Goal: Task Accomplishment & Management: Use online tool/utility

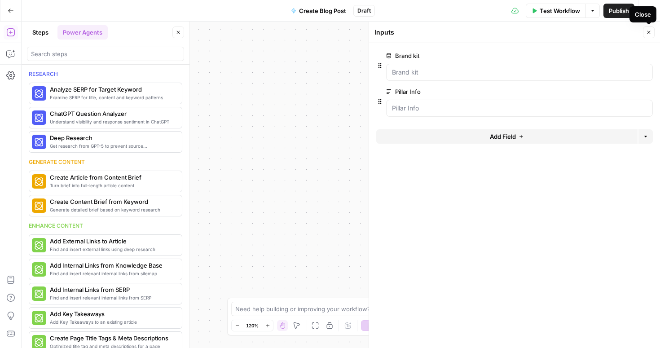
click at [648, 34] on icon "button" at bounding box center [648, 32] width 5 height 5
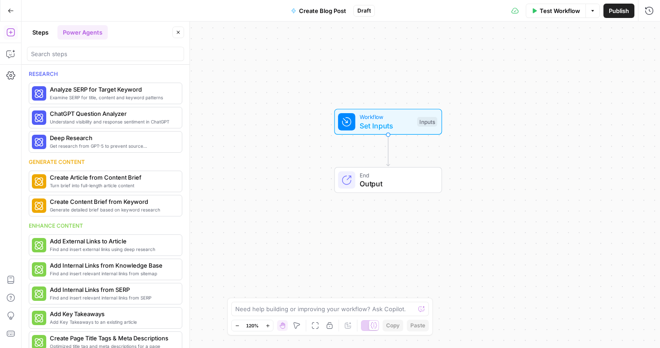
click at [84, 30] on button "Power Agents" at bounding box center [82, 32] width 50 height 14
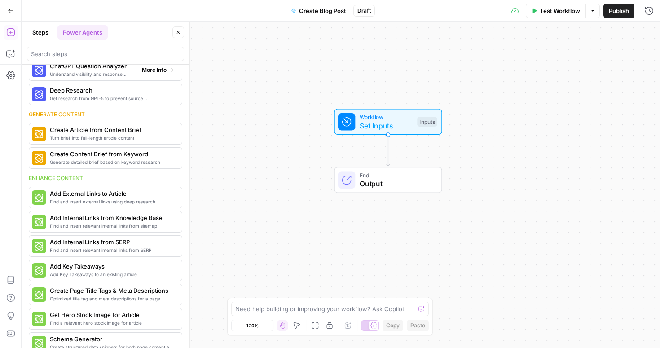
scroll to position [48, 0]
click at [153, 98] on button "More Info" at bounding box center [158, 94] width 40 height 12
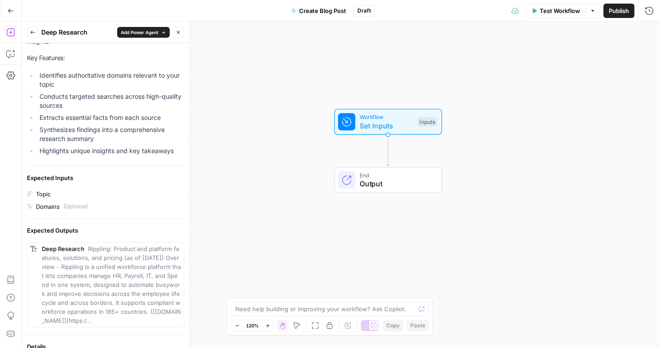
scroll to position [4, 0]
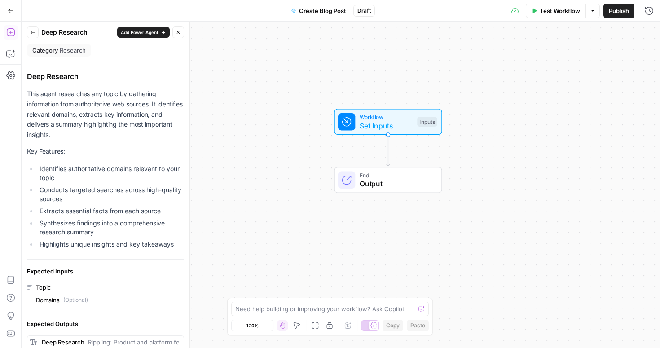
click at [31, 35] on button "Back" at bounding box center [33, 32] width 12 height 12
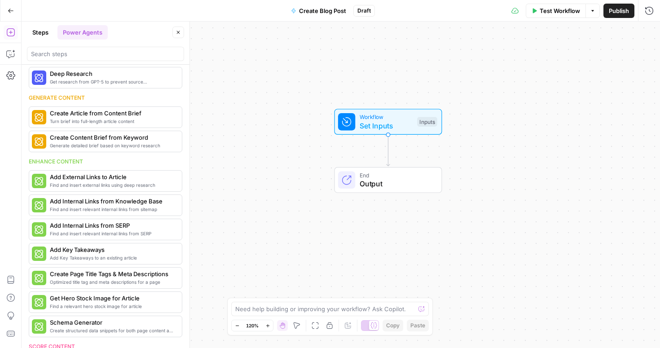
scroll to position [63, 0]
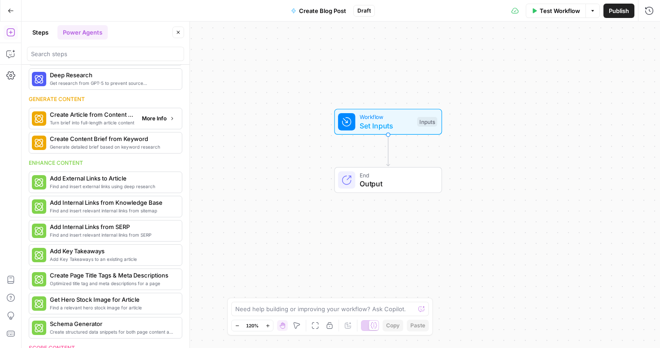
click at [102, 117] on span "Create Article from Content Brief" at bounding box center [92, 114] width 85 height 9
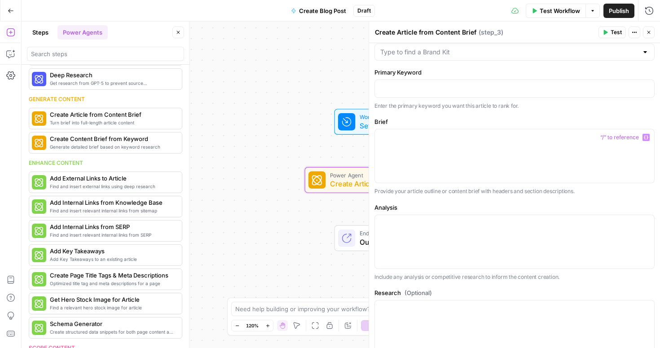
scroll to position [0, 0]
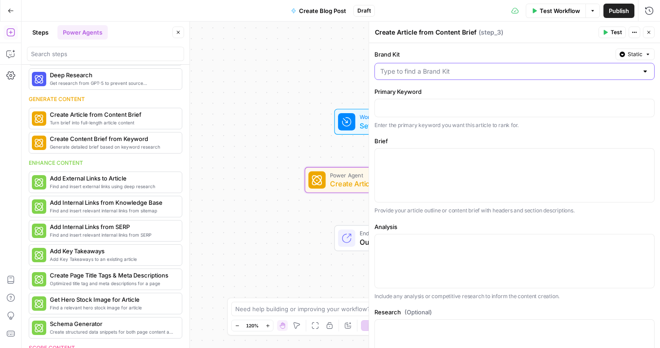
click at [504, 73] on input "Brand Kit" at bounding box center [509, 71] width 258 height 9
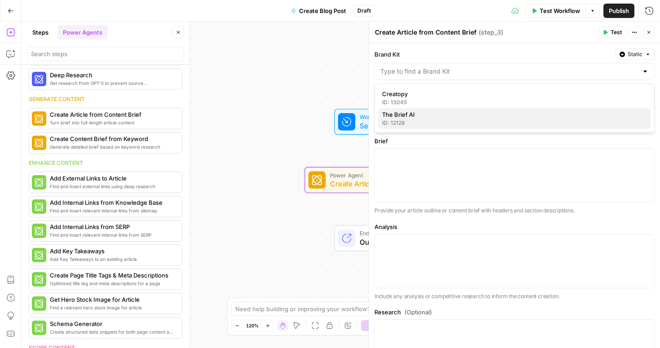
click at [463, 113] on span "The Brief AI" at bounding box center [512, 114] width 261 height 9
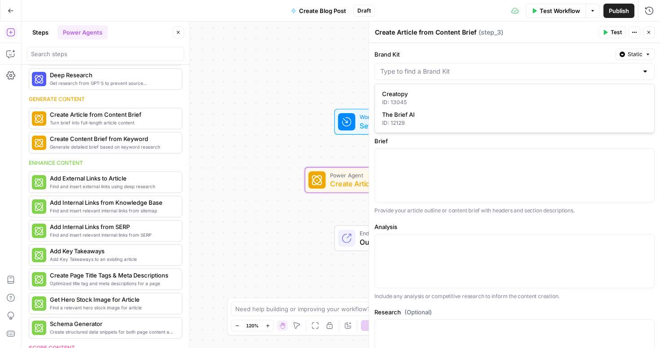
type input "The Brief AI"
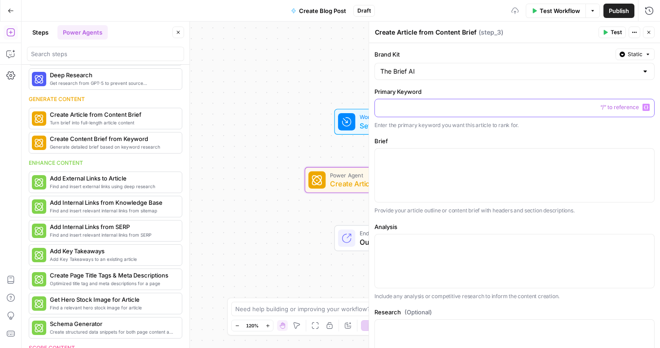
click at [421, 109] on p at bounding box center [514, 107] width 268 height 9
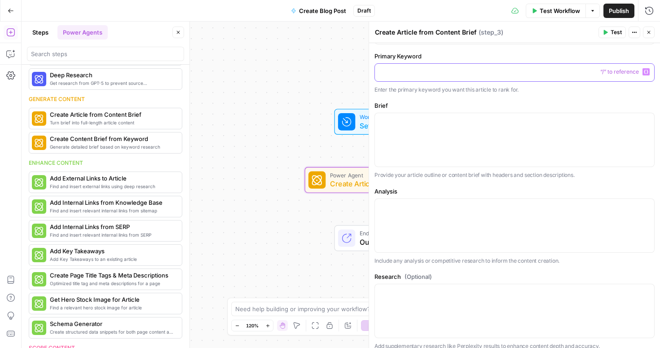
scroll to position [37, 0]
click at [406, 125] on div at bounding box center [514, 138] width 279 height 53
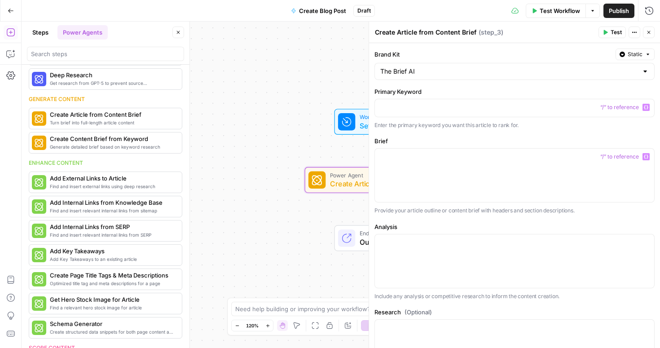
click at [643, 73] on div at bounding box center [644, 71] width 7 height 9
click at [547, 52] on label "Brand Kit" at bounding box center [492, 54] width 237 height 9
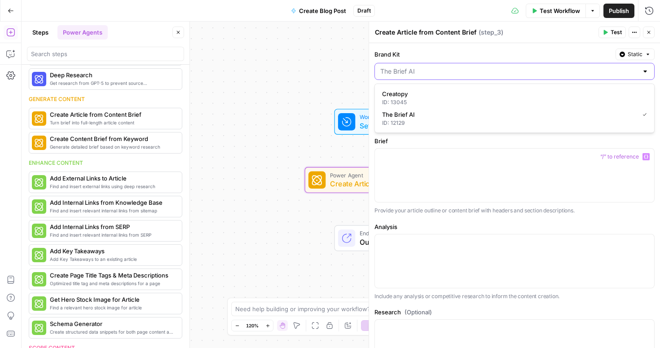
click at [547, 67] on input "Brand Kit" at bounding box center [509, 71] width 258 height 9
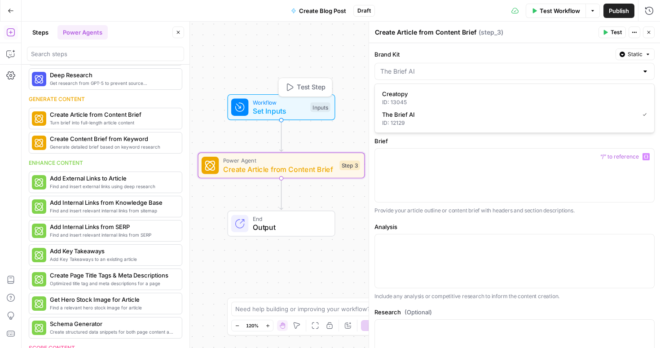
click at [275, 106] on span "Set Inputs" at bounding box center [279, 110] width 53 height 11
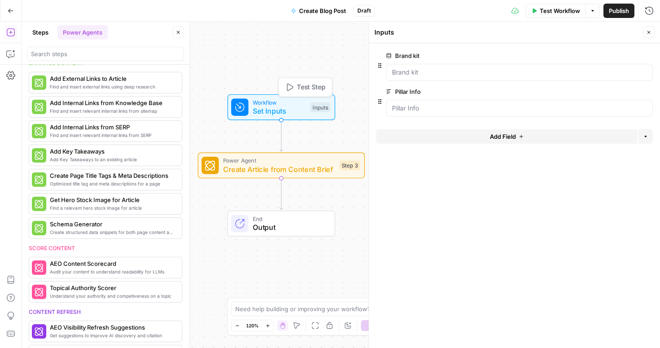
scroll to position [63, 0]
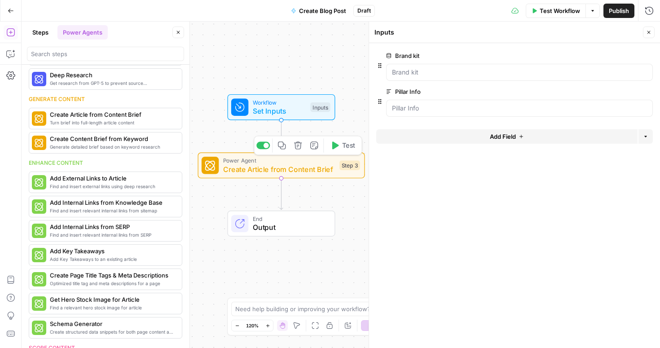
click at [276, 169] on span "Create Article from Content Brief" at bounding box center [279, 169] width 112 height 11
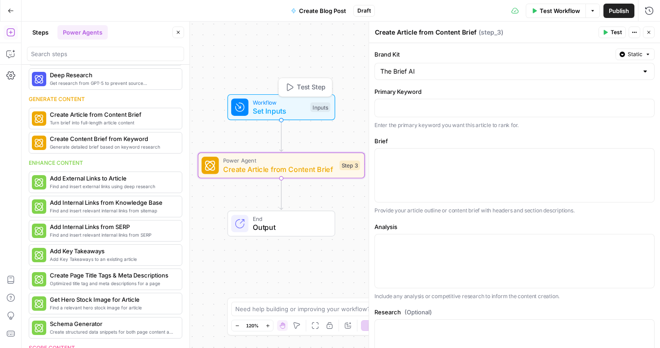
click at [284, 106] on span "Set Inputs" at bounding box center [279, 110] width 53 height 11
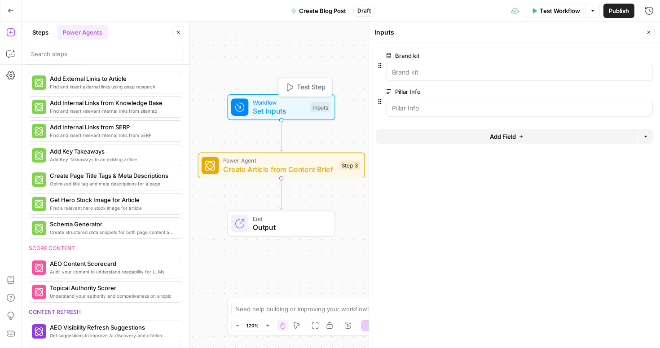
scroll to position [63, 0]
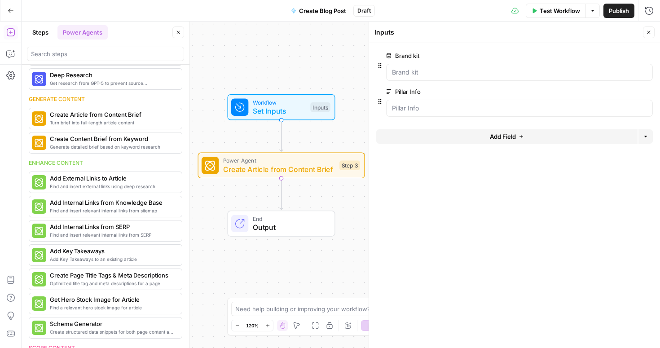
click at [39, 35] on button "Steps" at bounding box center [40, 32] width 27 height 14
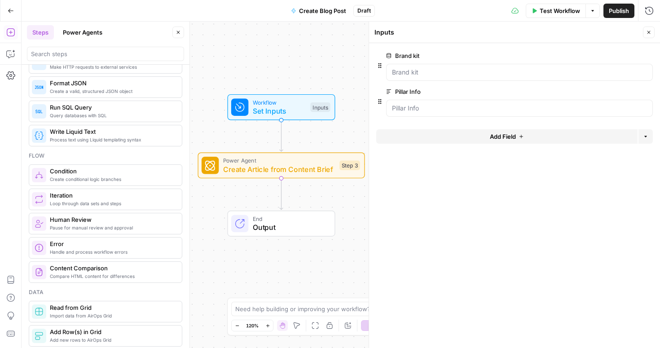
scroll to position [0, 0]
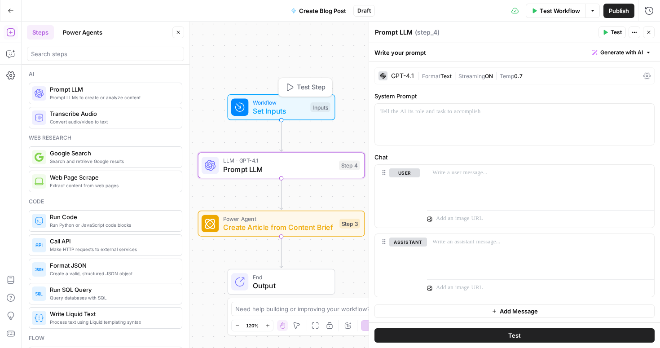
click at [290, 106] on span "Set Inputs" at bounding box center [279, 110] width 53 height 11
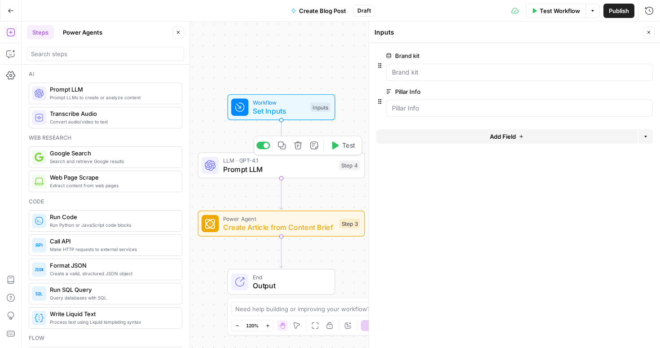
click at [303, 167] on span "Prompt LLM" at bounding box center [278, 169] width 111 height 11
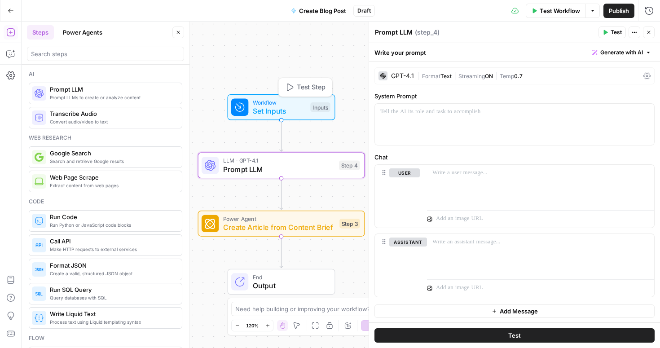
click at [295, 102] on span "Workflow" at bounding box center [279, 102] width 53 height 9
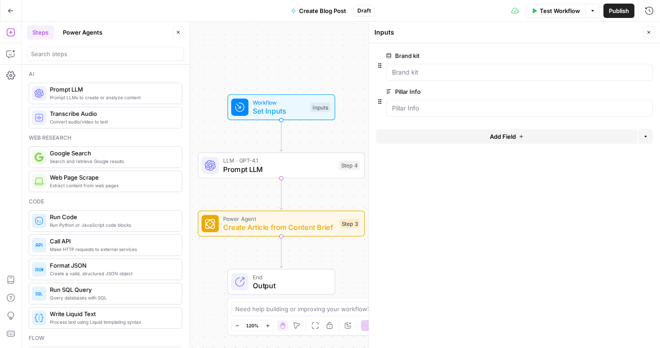
click at [462, 135] on button "Add Field" at bounding box center [506, 136] width 261 height 14
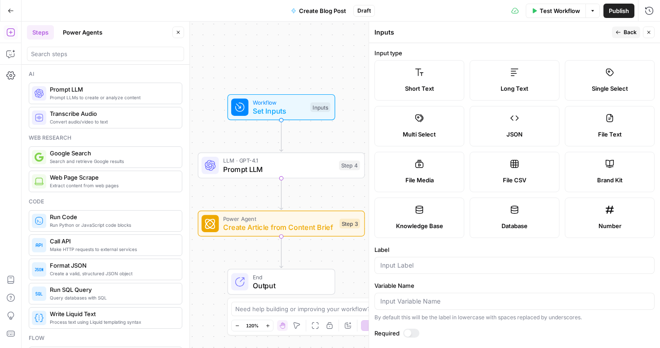
click at [495, 81] on label "Long Text" at bounding box center [514, 80] width 90 height 40
click at [410, 267] on input "Label" at bounding box center [514, 265] width 268 height 9
type input "Content brief"
click at [412, 332] on div at bounding box center [411, 333] width 16 height 9
click at [626, 34] on span "Back" at bounding box center [629, 32] width 13 height 8
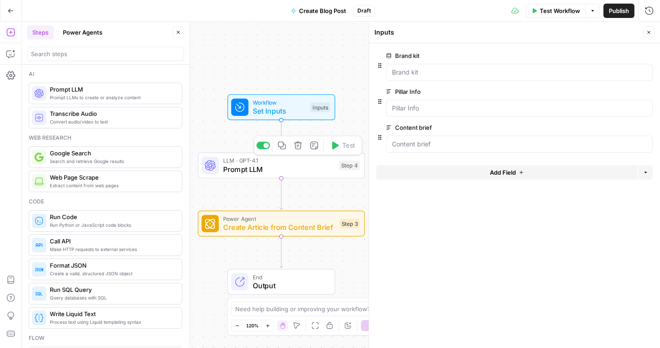
click at [283, 168] on span "Prompt LLM" at bounding box center [278, 169] width 111 height 11
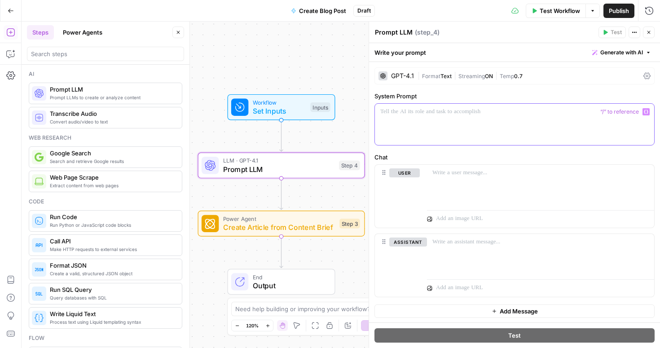
click at [433, 110] on p at bounding box center [514, 111] width 268 height 9
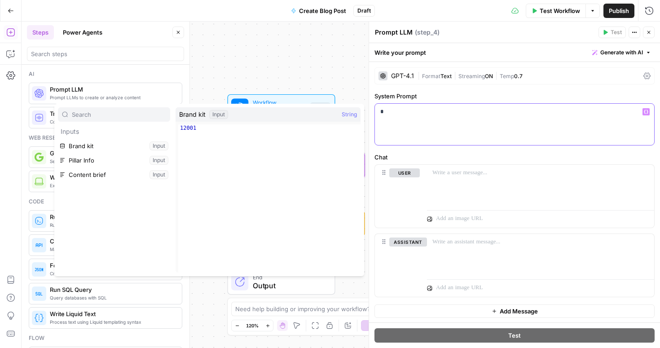
click at [407, 119] on div "*" at bounding box center [514, 124] width 279 height 41
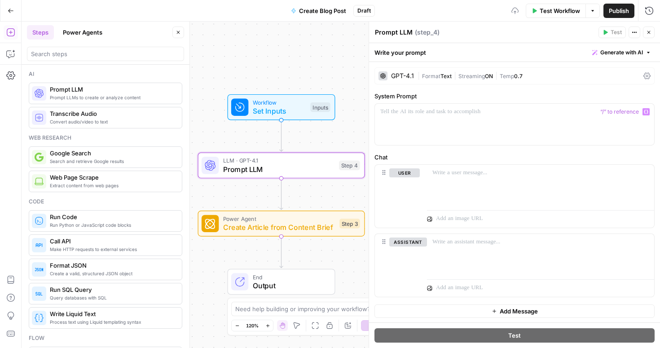
click at [400, 74] on div "GPT-4.1" at bounding box center [402, 76] width 23 height 6
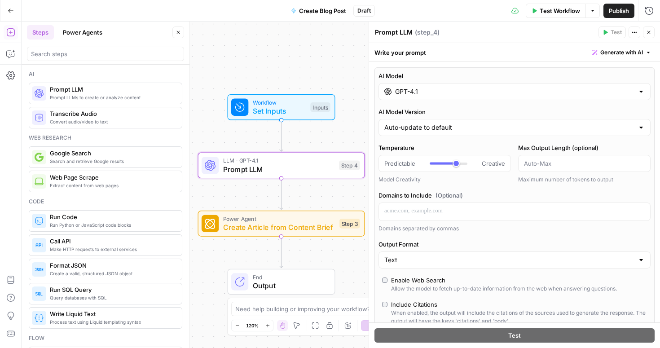
click at [429, 96] on input "GPT-4.1" at bounding box center [514, 91] width 239 height 9
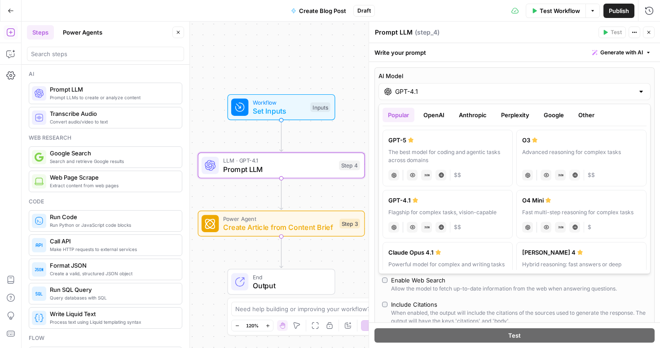
click at [547, 119] on button "Google" at bounding box center [553, 115] width 31 height 14
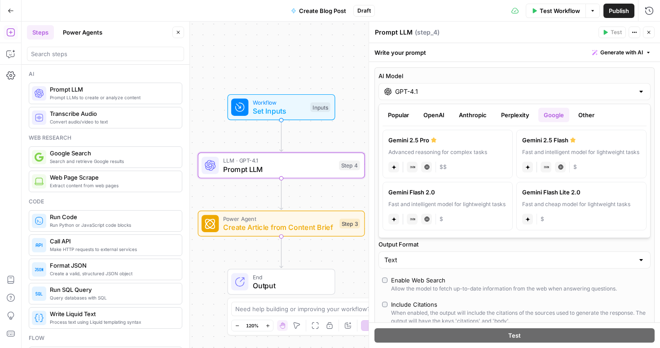
click at [478, 147] on label "Gemini 2.5 Pro Advanced reasoning for complex tasks gemini JSON Mode Live Web R…" at bounding box center [447, 154] width 130 height 48
type input "Gemini 2.5 Pro"
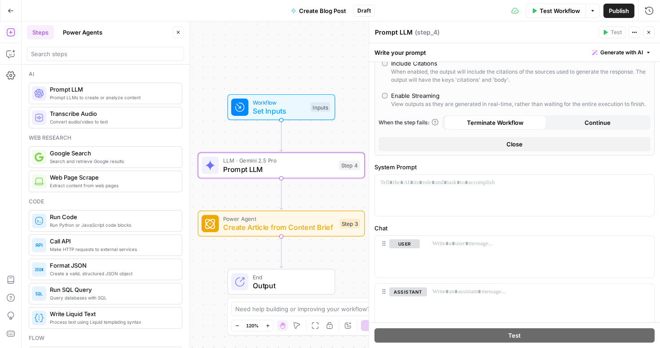
scroll to position [202, 0]
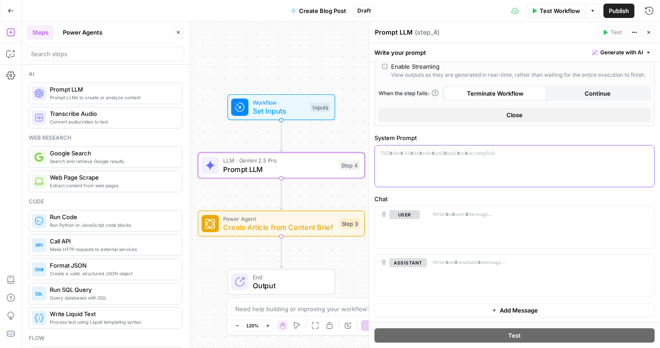
click at [397, 160] on div at bounding box center [514, 165] width 279 height 41
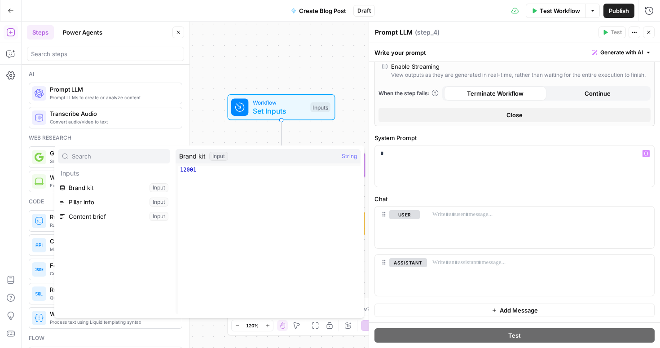
click at [418, 135] on label "System Prompt" at bounding box center [514, 137] width 280 height 9
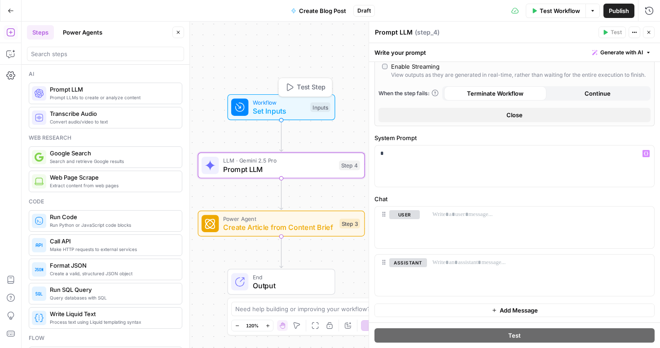
click at [298, 103] on span "Workflow" at bounding box center [279, 102] width 53 height 9
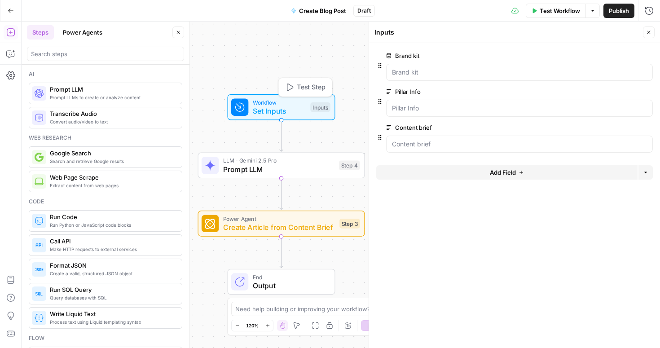
click at [298, 92] on button "Test Step" at bounding box center [304, 87] width 49 height 14
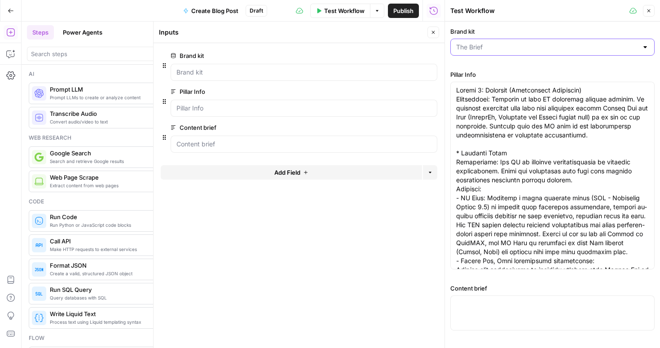
click at [509, 46] on input "Brand kit" at bounding box center [547, 47] width 182 height 9
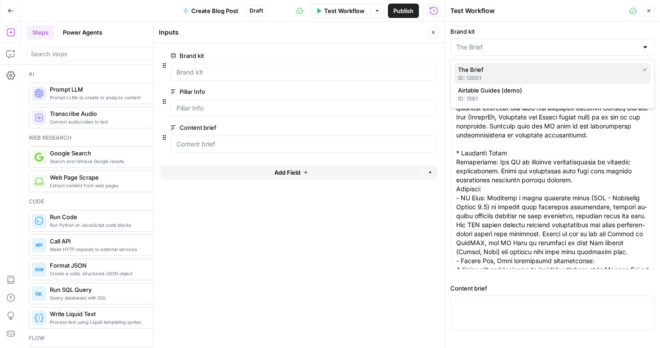
click at [518, 72] on span "The Brief" at bounding box center [546, 69] width 177 height 9
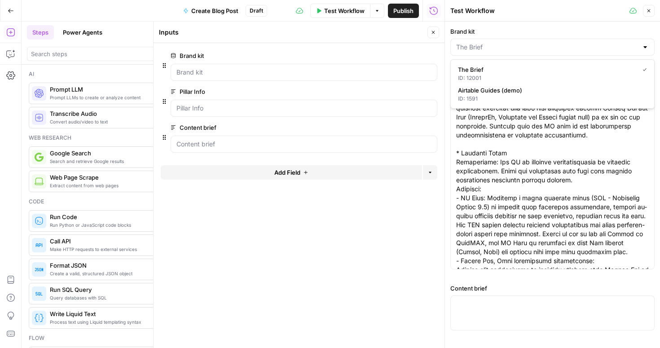
type input "The Brief"
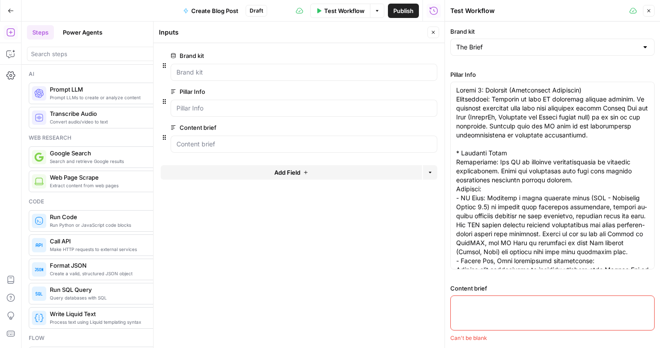
click at [644, 48] on div at bounding box center [644, 47] width 7 height 9
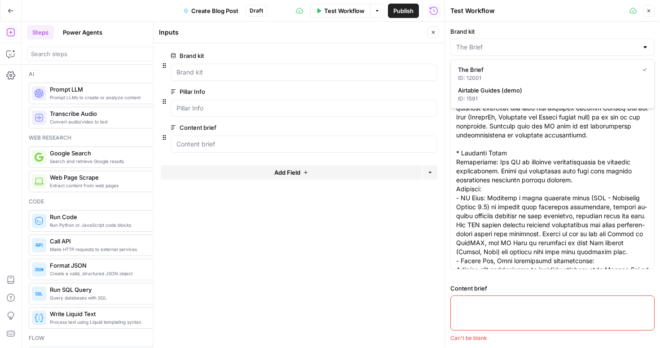
click at [646, 46] on div at bounding box center [644, 47] width 7 height 9
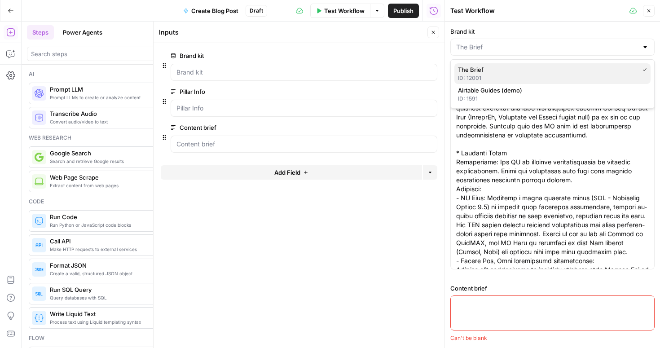
click at [471, 78] on div "ID: 12001" at bounding box center [552, 78] width 189 height 8
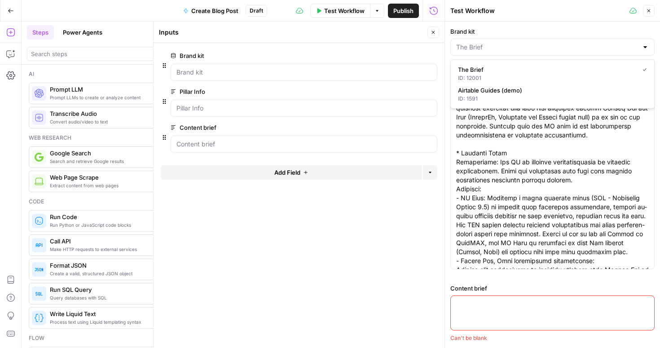
type input "The Brief"
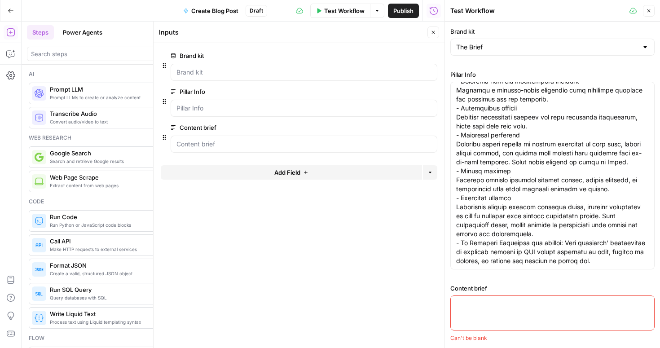
scroll to position [359, 0]
click at [463, 313] on div at bounding box center [552, 312] width 204 height 35
paste textarea ""The 5 Most Powerful Questions to Ask Your AI Optimization Partner" Focus: A pr…"
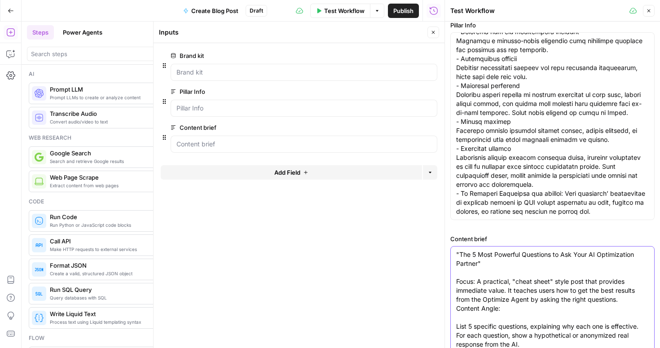
scroll to position [0, 0]
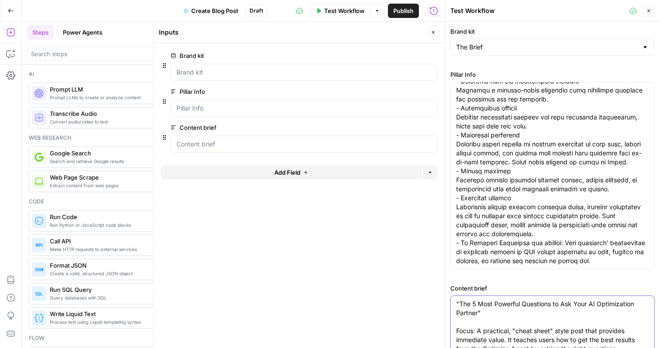
type textarea ""The 5 Most Powerful Questions to Ask Your AI Optimization Partner" Focus: A pr…"
click at [648, 10] on icon "button" at bounding box center [648, 10] width 3 height 3
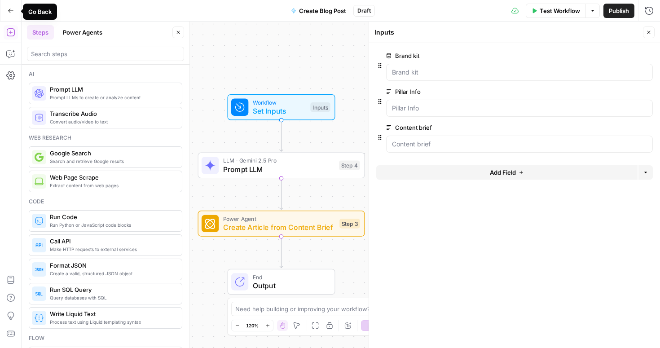
click at [7, 11] on button "Go Back" at bounding box center [11, 11] width 16 height 16
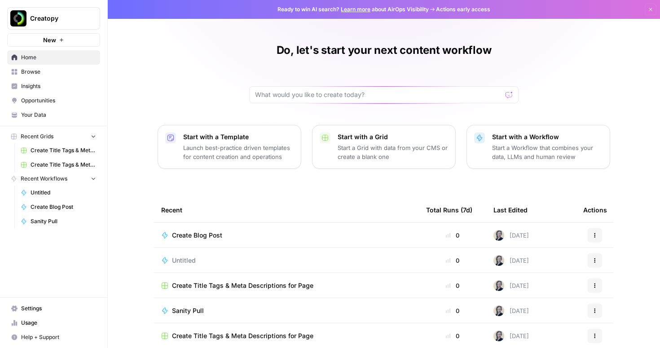
click at [84, 14] on div "Creatopy" at bounding box center [63, 18] width 67 height 9
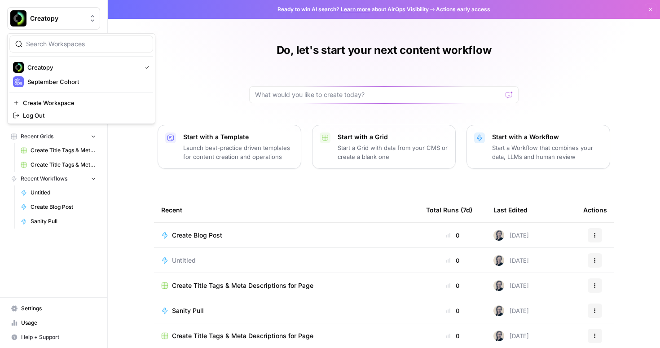
click at [84, 14] on div "Creatopy" at bounding box center [63, 18] width 67 height 9
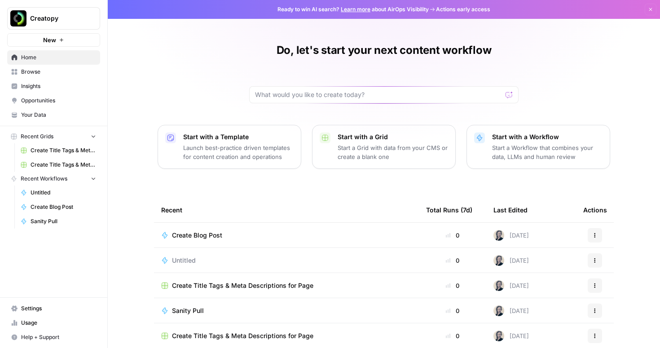
click at [52, 111] on span "Your Data" at bounding box center [58, 115] width 75 height 8
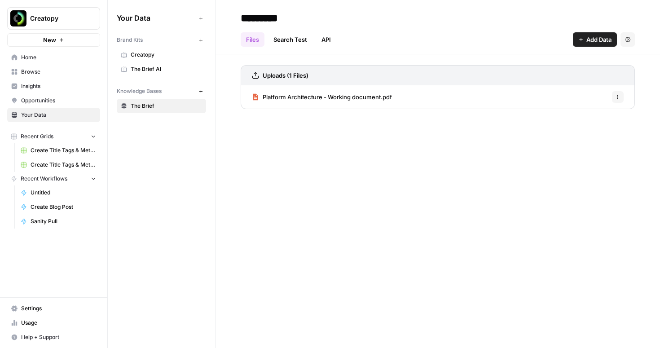
click at [158, 67] on span "The Brief AI" at bounding box center [166, 69] width 71 height 8
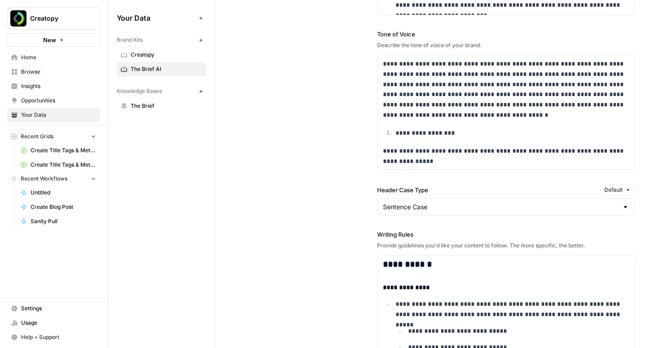
scroll to position [825, 0]
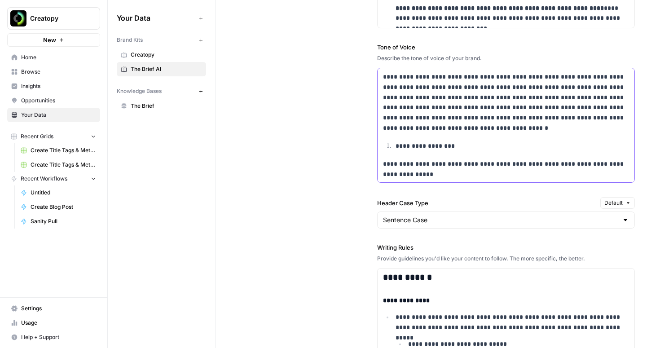
click at [458, 83] on p "**********" at bounding box center [506, 102] width 246 height 61
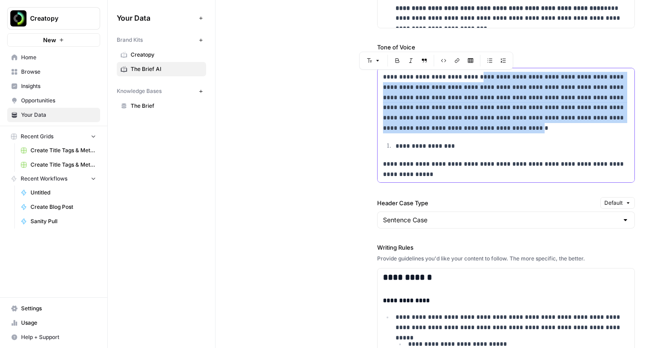
copy p "**********"
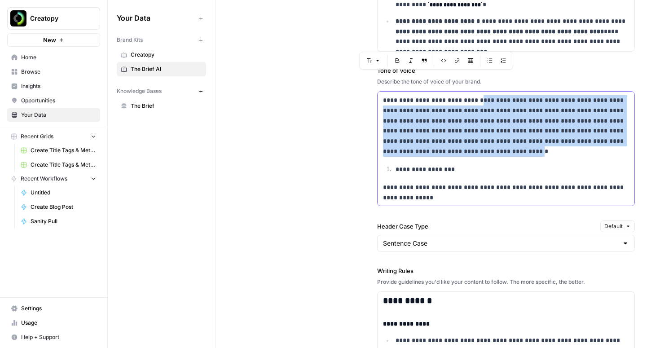
click at [401, 150] on p "**********" at bounding box center [506, 125] width 246 height 61
drag, startPoint x: 412, startPoint y: 151, endPoint x: 348, endPoint y: 91, distance: 87.6
click at [348, 91] on body "**********" at bounding box center [330, 174] width 660 height 348
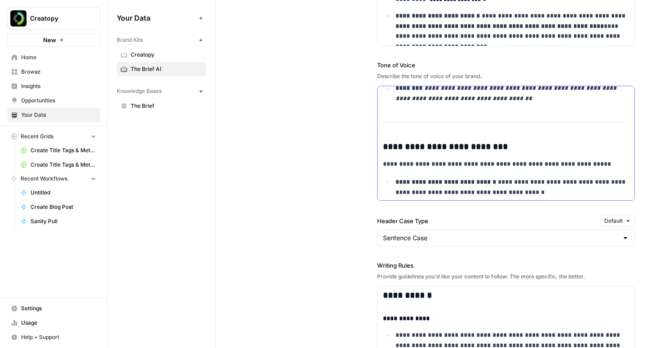
scroll to position [399, 0]
click at [381, 121] on div "**********" at bounding box center [505, 19] width 257 height 665
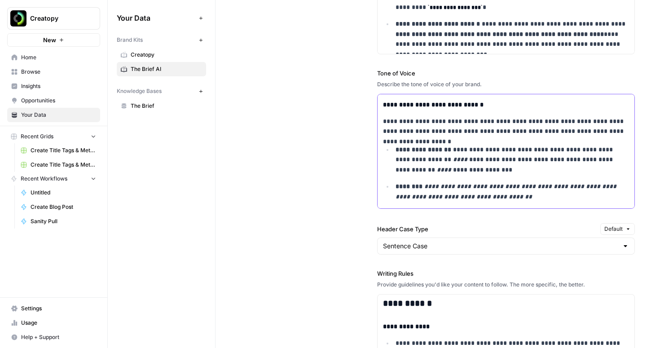
scroll to position [815, 0]
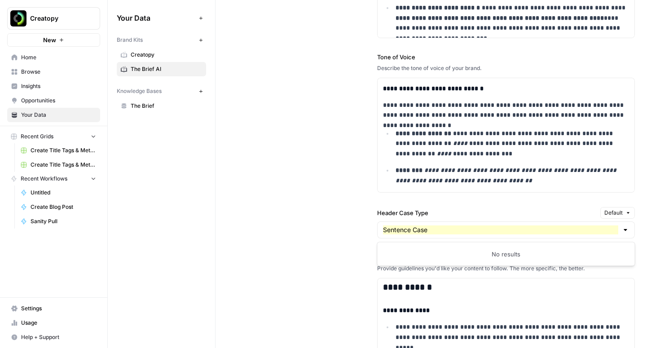
click at [330, 158] on div "**********" at bounding box center [438, 198] width 394 height 652
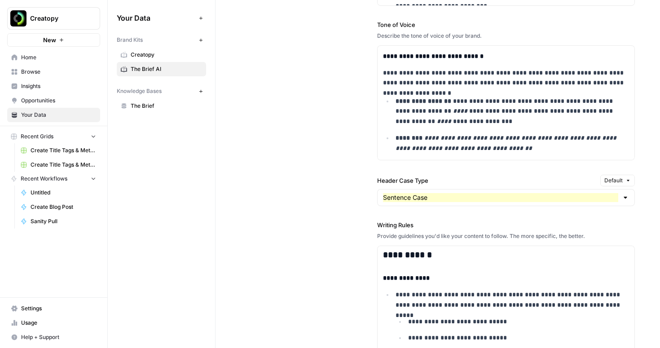
scroll to position [850, 0]
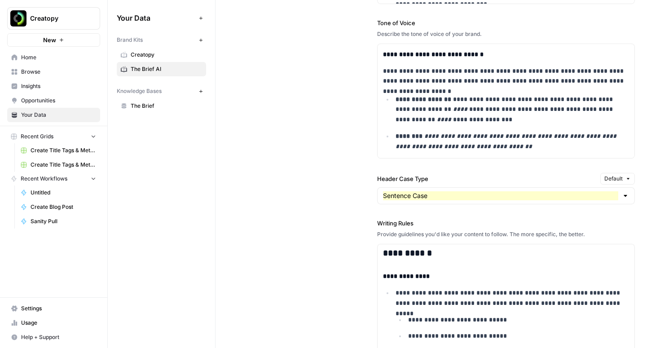
click at [622, 195] on div at bounding box center [625, 195] width 7 height 9
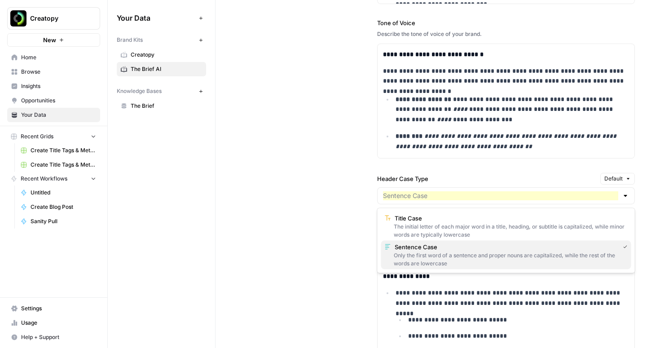
click at [459, 246] on span "Sentence Case" at bounding box center [504, 246] width 221 height 9
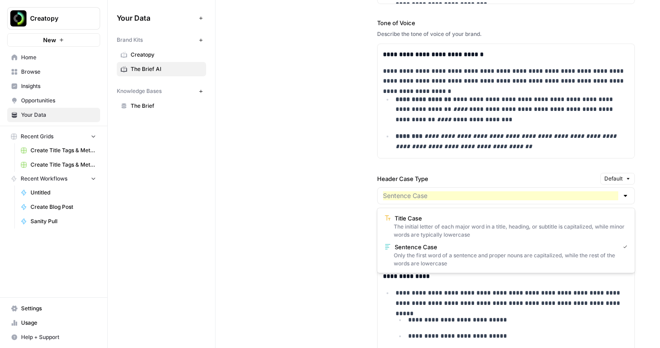
type input "Sentence Case"
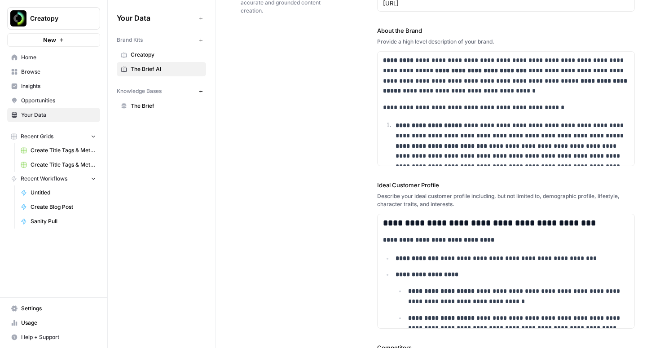
scroll to position [0, 0]
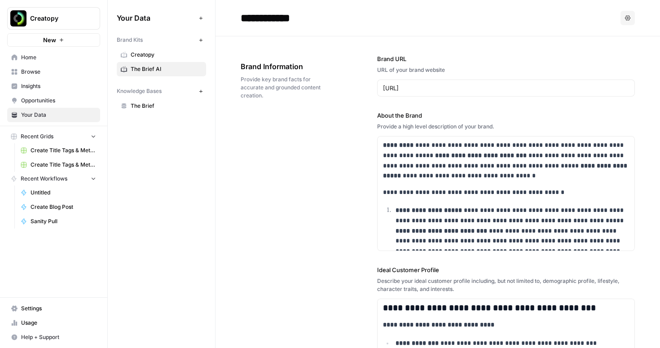
click at [26, 57] on span "Home" at bounding box center [58, 57] width 75 height 8
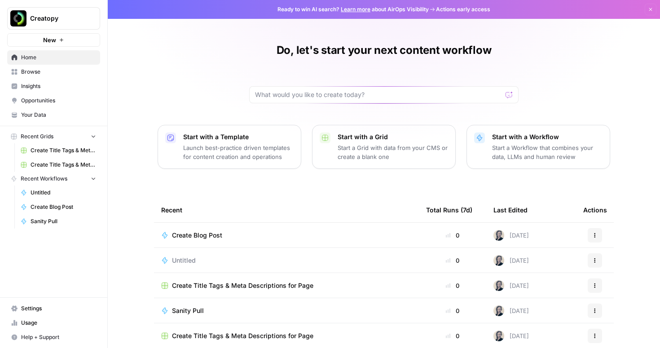
scroll to position [15, 0]
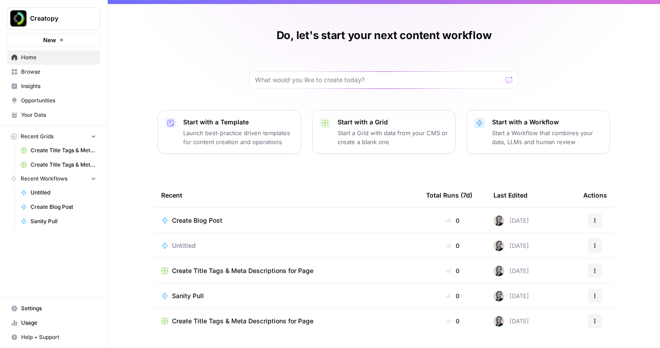
click at [202, 220] on span "Create Blog Post" at bounding box center [197, 220] width 50 height 9
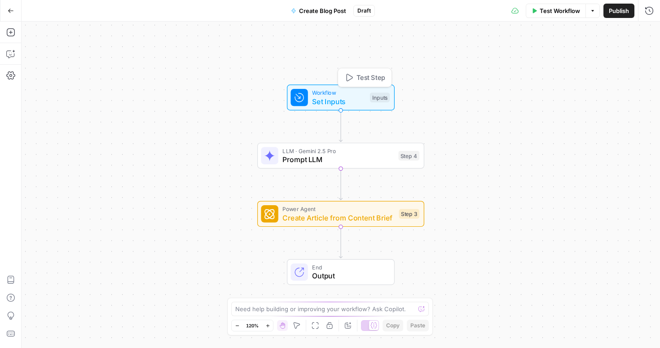
click at [351, 103] on span "Set Inputs" at bounding box center [338, 101] width 53 height 11
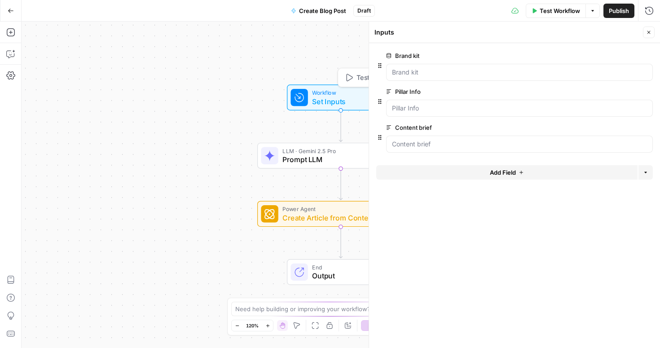
click at [348, 83] on button "Test Step" at bounding box center [364, 77] width 49 height 14
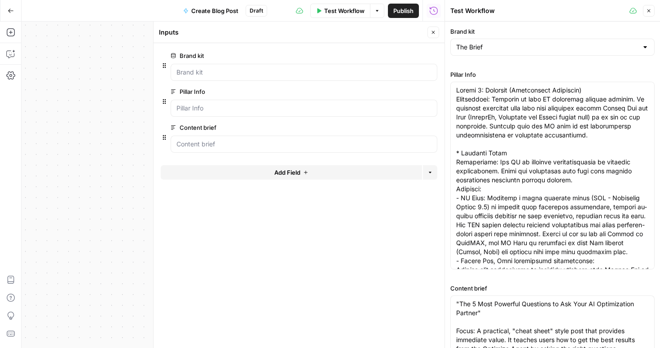
click at [646, 49] on div at bounding box center [644, 47] width 7 height 9
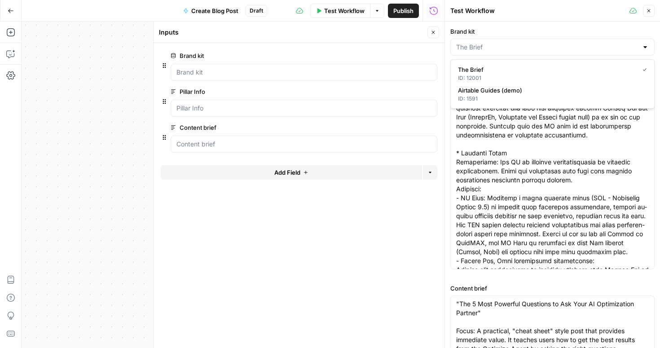
click at [507, 35] on label "Brand kit" at bounding box center [552, 31] width 204 height 9
click at [507, 43] on input "Brand kit" at bounding box center [547, 47] width 182 height 9
click at [488, 74] on div "ID: 12001" at bounding box center [552, 78] width 189 height 8
type input "The Brief"
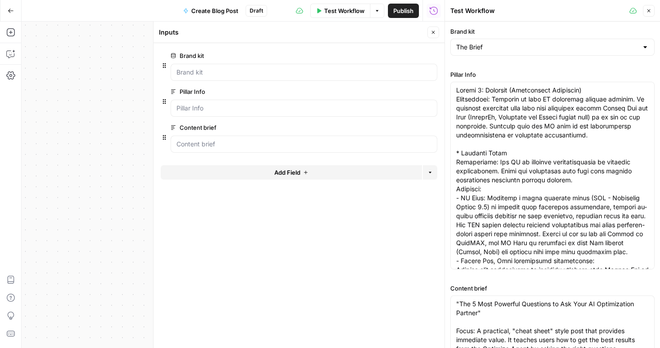
click at [651, 7] on button "Close" at bounding box center [649, 11] width 12 height 12
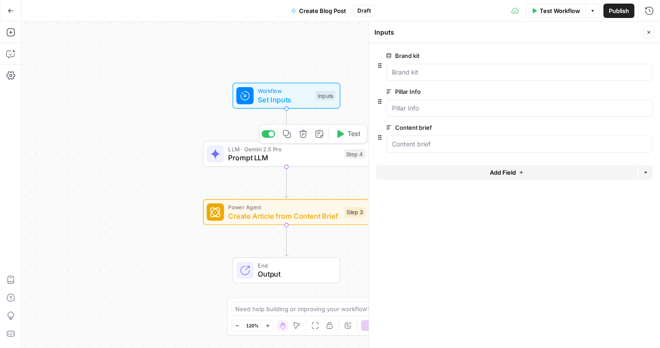
click at [278, 157] on span "Prompt LLM" at bounding box center [283, 157] width 111 height 11
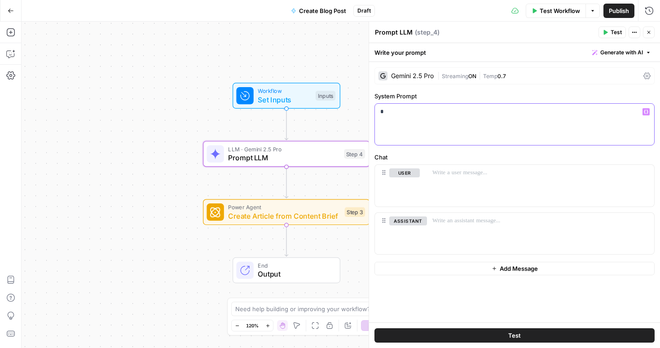
click at [404, 106] on div "*" at bounding box center [514, 124] width 279 height 41
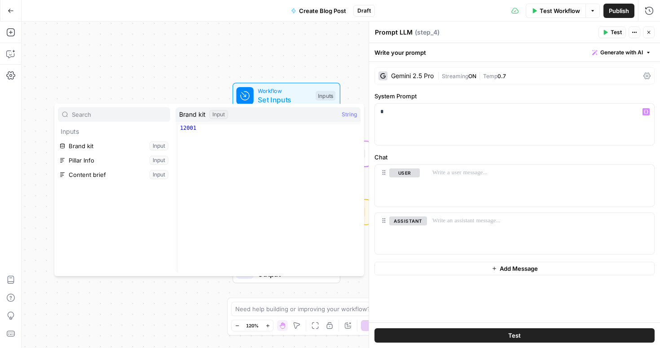
click at [653, 34] on button "Close" at bounding box center [649, 32] width 12 height 12
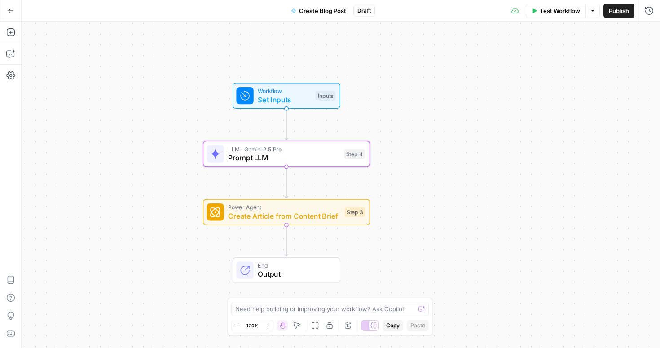
click at [289, 98] on span "Set Inputs" at bounding box center [284, 99] width 53 height 11
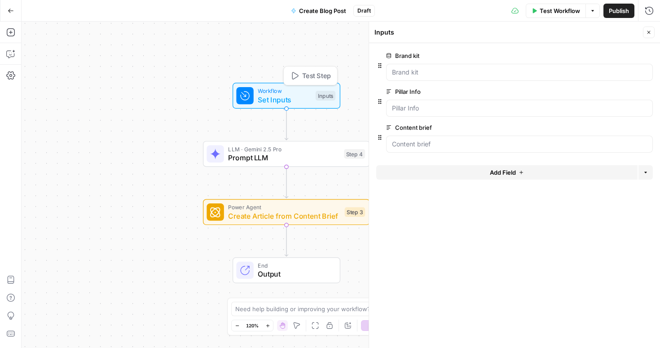
click at [290, 75] on icon "button" at bounding box center [294, 75] width 9 height 9
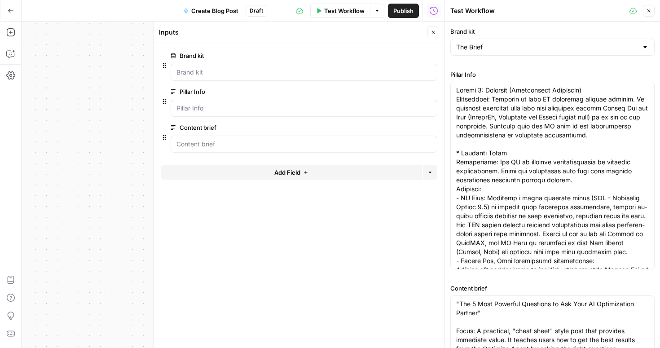
click at [648, 51] on div at bounding box center [644, 47] width 7 height 9
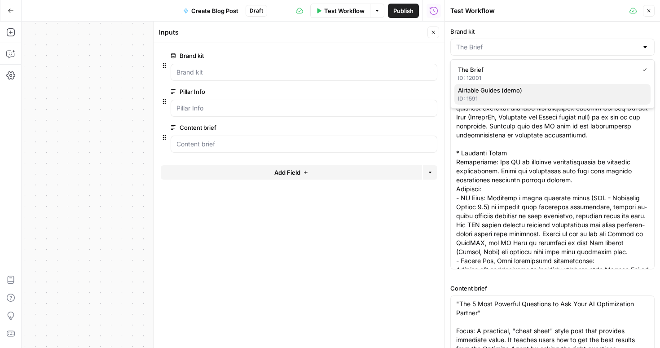
click at [609, 94] on span "Airtable Guides (demo)" at bounding box center [550, 90] width 185 height 9
type input "Airtable Guides (demo)"
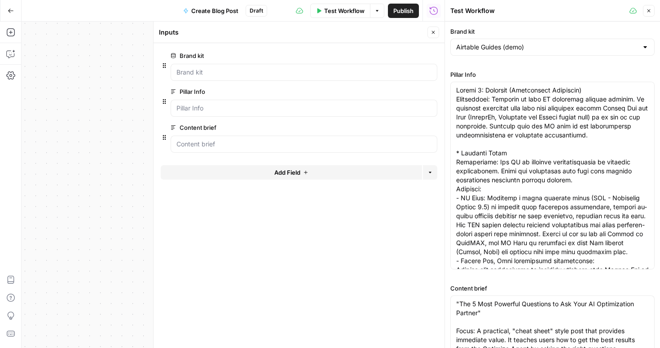
click at [647, 47] on div at bounding box center [644, 47] width 7 height 9
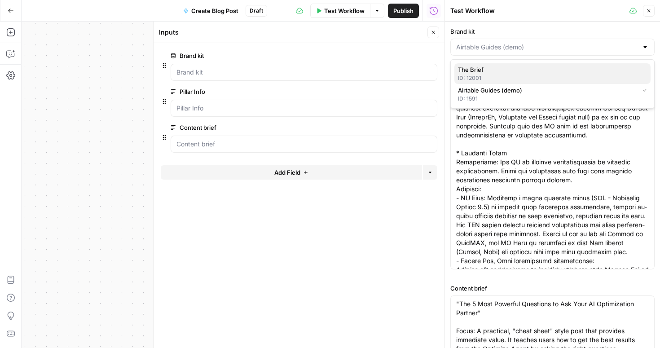
click at [544, 74] on span "The Brief" at bounding box center [550, 69] width 185 height 9
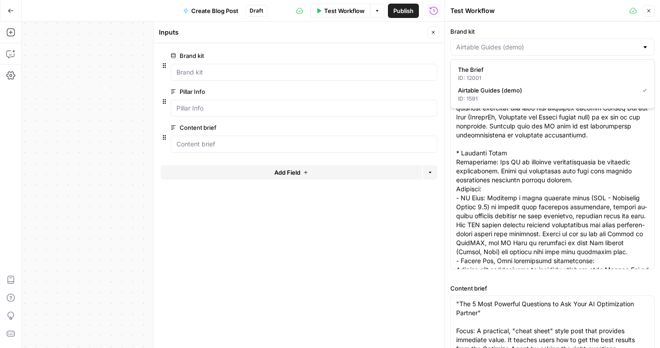
type input "The Brief"
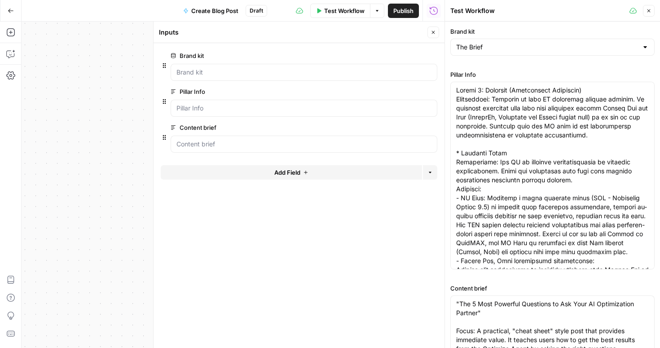
click at [12, 14] on button "Go Back" at bounding box center [11, 11] width 16 height 16
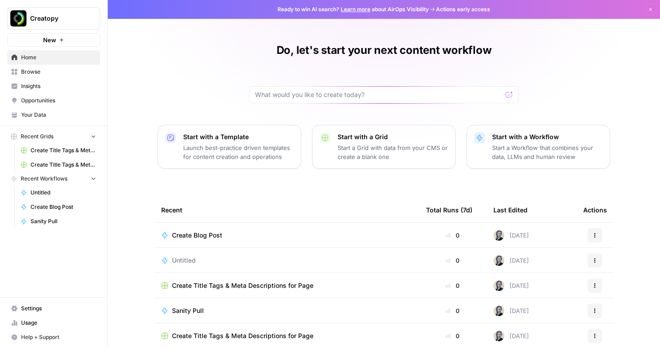
click at [44, 114] on span "Your Data" at bounding box center [58, 115] width 75 height 8
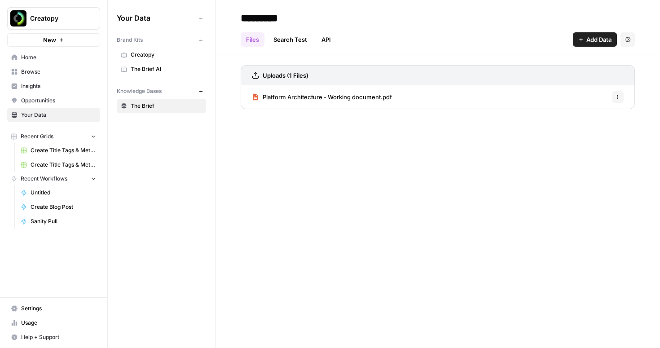
click at [165, 66] on span "The Brief AI" at bounding box center [166, 69] width 71 height 8
click at [153, 66] on span "The Brief AI" at bounding box center [166, 69] width 71 height 8
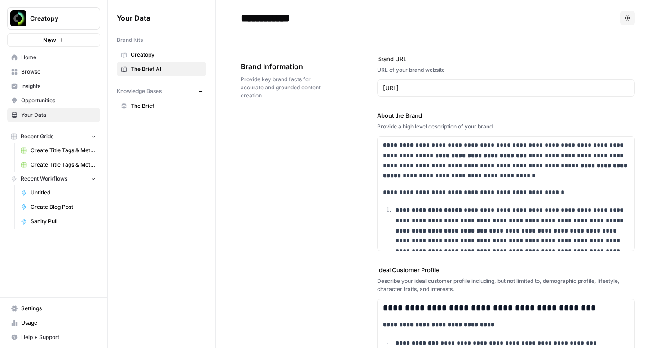
click at [25, 63] on link "Home" at bounding box center [53, 57] width 93 height 14
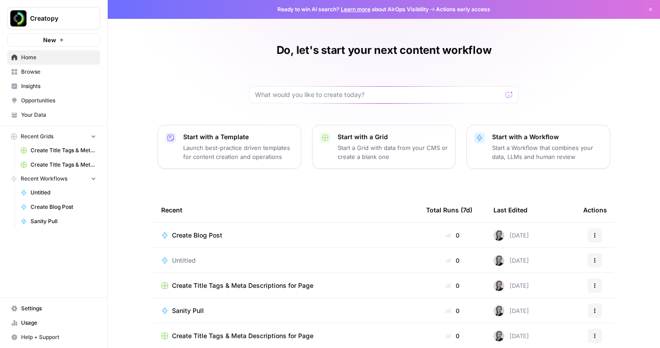
click at [201, 235] on span "Create Blog Post" at bounding box center [197, 235] width 50 height 9
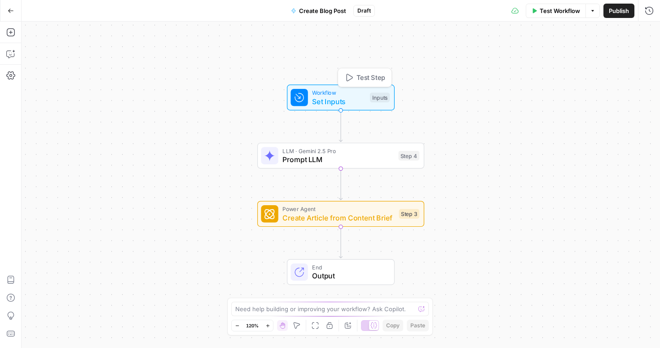
click at [339, 105] on span "Set Inputs" at bounding box center [338, 101] width 53 height 11
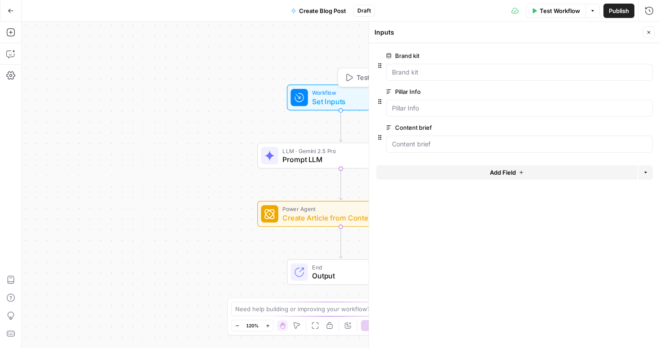
click at [348, 79] on icon "button" at bounding box center [349, 78] width 6 height 8
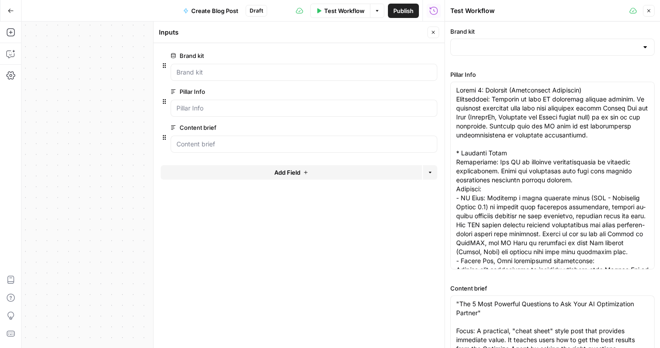
type input "The Brief"
click at [646, 48] on div at bounding box center [644, 47] width 7 height 9
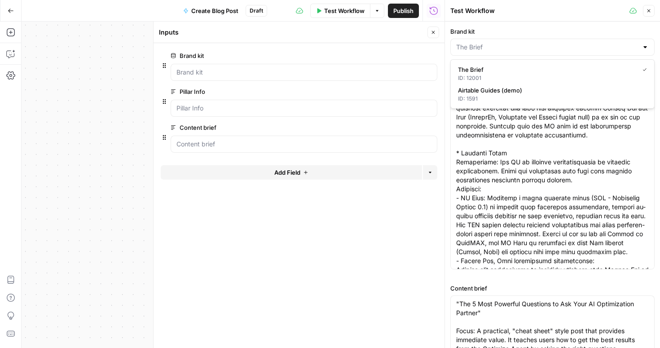
click at [499, 29] on label "Brand kit" at bounding box center [552, 31] width 204 height 9
click at [499, 43] on input "Brand kit" at bounding box center [547, 47] width 182 height 9
click at [646, 49] on div at bounding box center [644, 47] width 7 height 9
type input "The Brief"
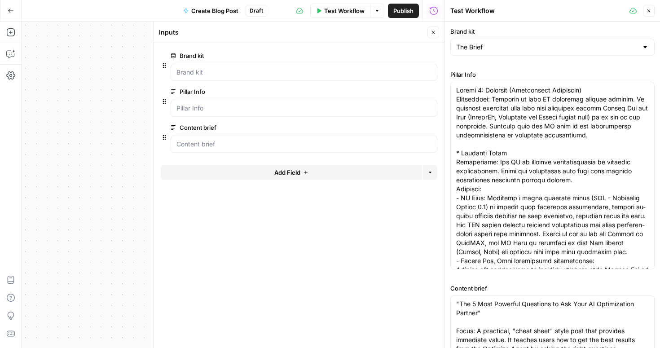
click at [532, 27] on label "Brand kit" at bounding box center [552, 31] width 204 height 9
click at [532, 43] on input "The Brief" at bounding box center [547, 47] width 182 height 9
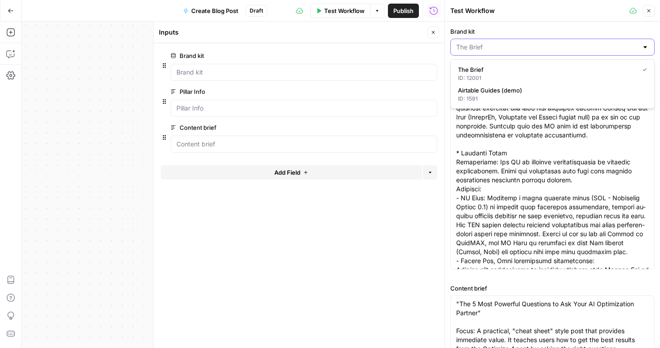
click at [472, 45] on input "Brand kit" at bounding box center [547, 47] width 182 height 9
click at [11, 9] on icon "button" at bounding box center [11, 11] width 6 height 6
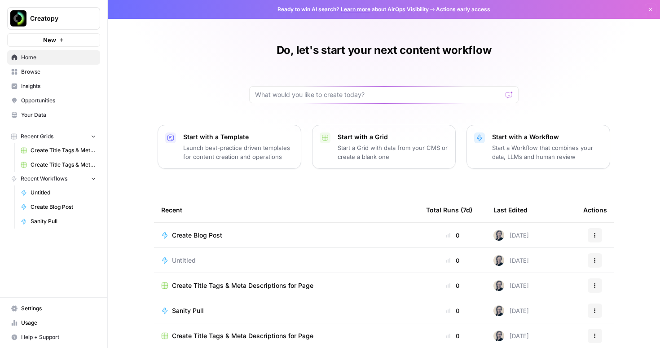
click at [66, 14] on span "Creatopy" at bounding box center [57, 18] width 54 height 9
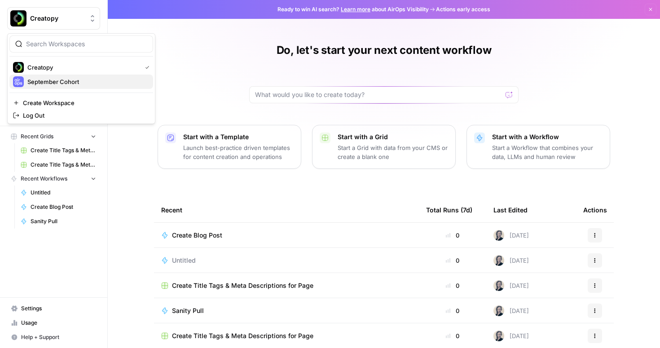
click at [53, 79] on span "September Cohort" at bounding box center [86, 81] width 118 height 9
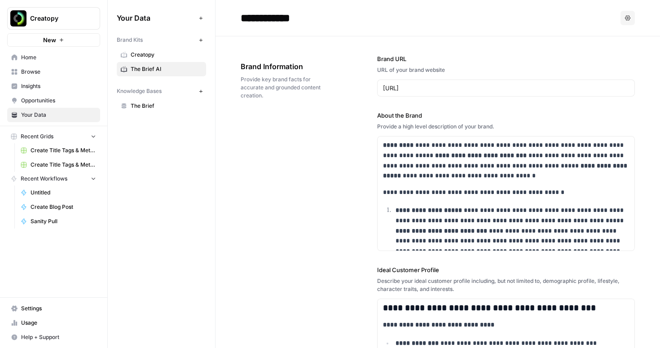
click at [26, 59] on span "Home" at bounding box center [58, 57] width 75 height 8
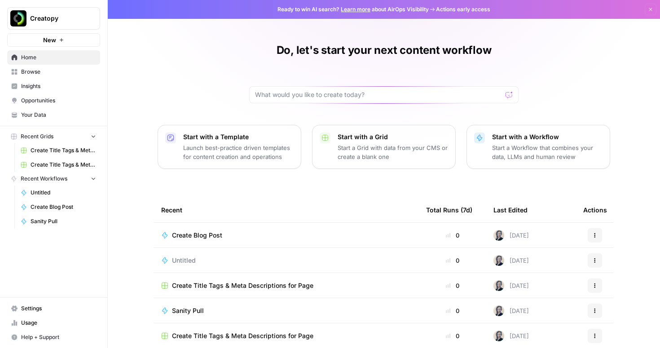
click at [220, 243] on td "Create Blog Post" at bounding box center [286, 235] width 265 height 25
click at [210, 236] on span "Create Blog Post" at bounding box center [197, 235] width 50 height 9
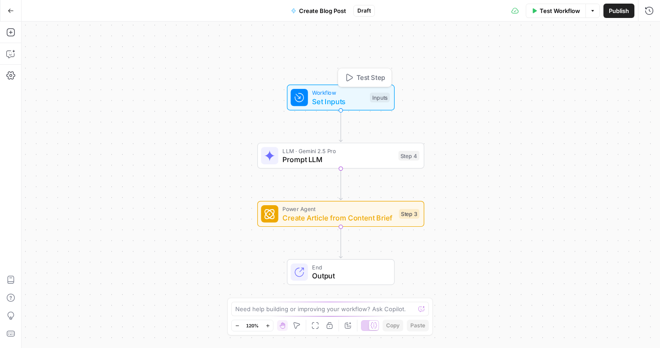
click at [347, 100] on span "Set Inputs" at bounding box center [338, 101] width 53 height 11
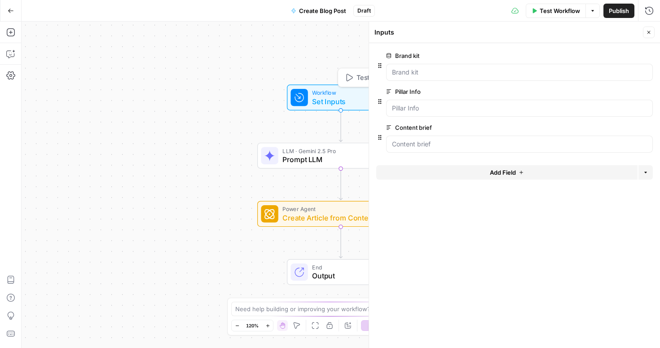
click at [359, 80] on span "Test Step" at bounding box center [370, 78] width 29 height 10
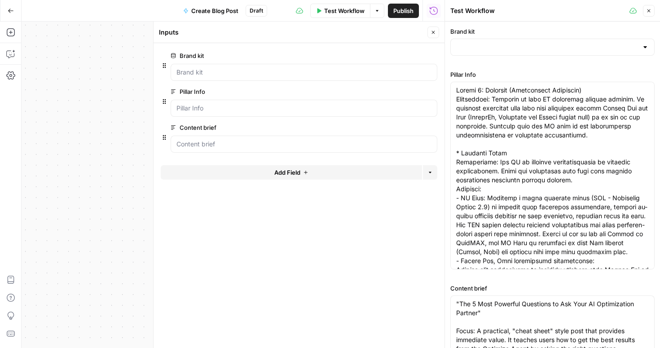
type input "The Brief"
click at [647, 49] on div at bounding box center [644, 47] width 7 height 9
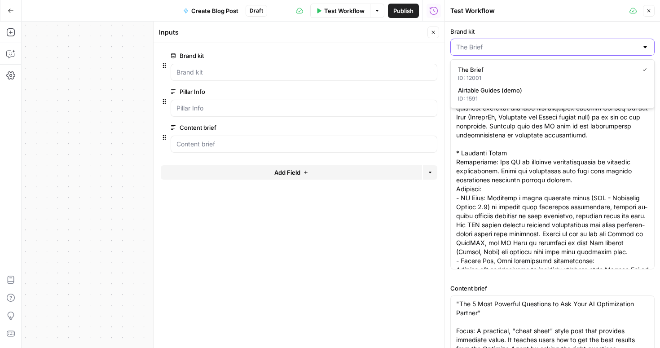
click at [492, 47] on input "Brand kit" at bounding box center [547, 47] width 182 height 9
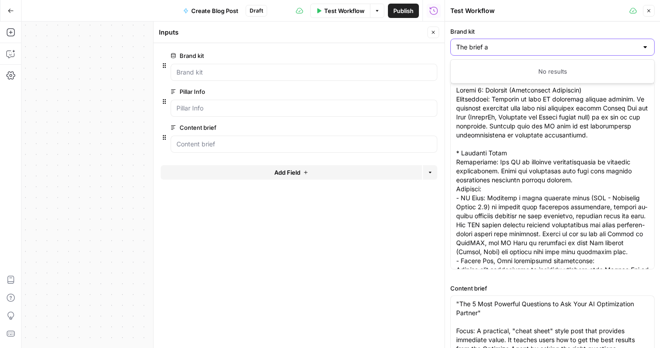
type input "The brief ai"
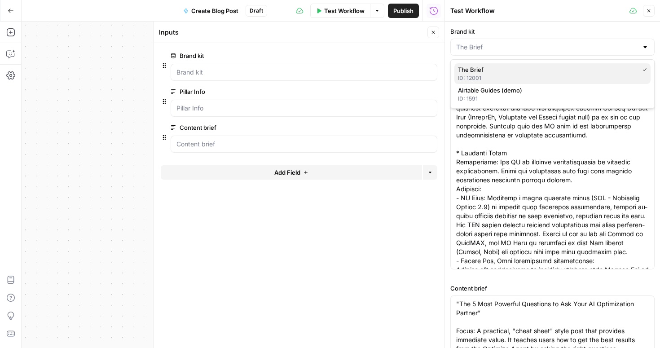
click at [488, 77] on div "ID: 12001" at bounding box center [552, 78] width 189 height 8
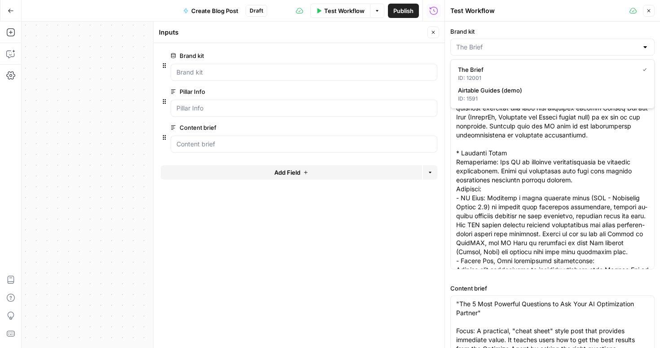
type input "The Brief"
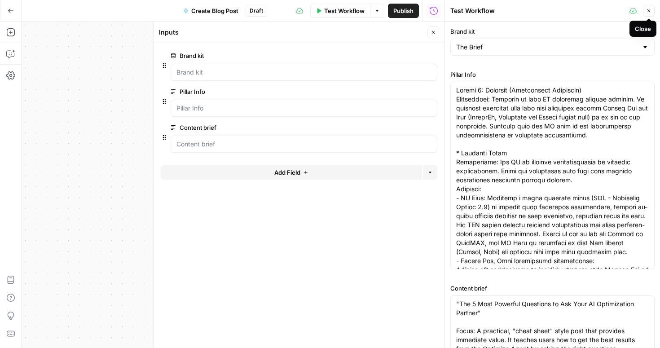
click at [650, 10] on icon "button" at bounding box center [648, 10] width 5 height 5
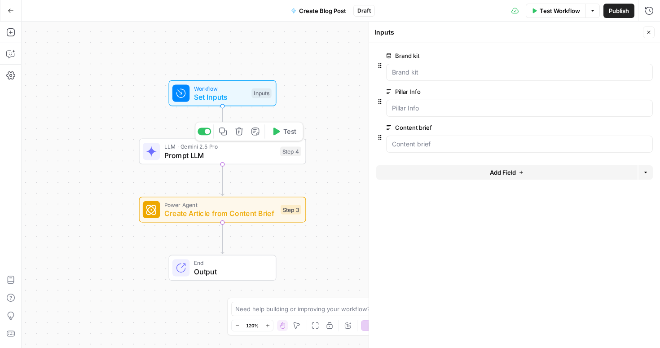
click at [245, 162] on div "LLM · Gemini 2.5 Pro Prompt LLM Step 4 Copy step Delete step Add Note Test" at bounding box center [222, 151] width 167 height 26
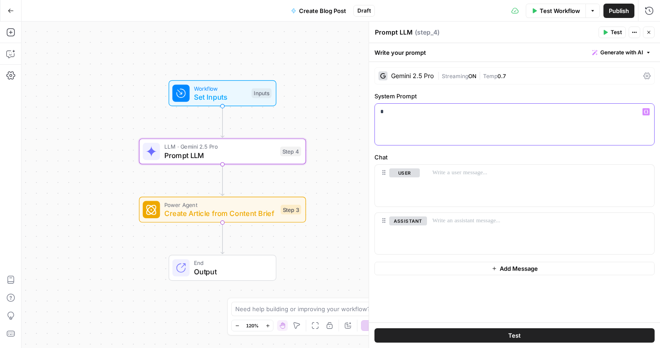
click at [404, 114] on p "*" at bounding box center [514, 111] width 268 height 9
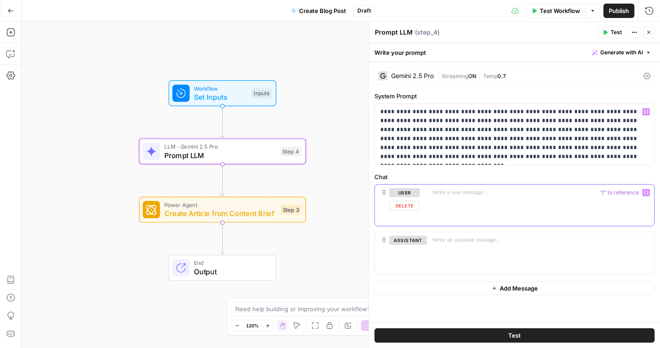
click at [445, 189] on p at bounding box center [540, 192] width 216 height 9
click at [241, 92] on span "Set Inputs" at bounding box center [220, 97] width 53 height 11
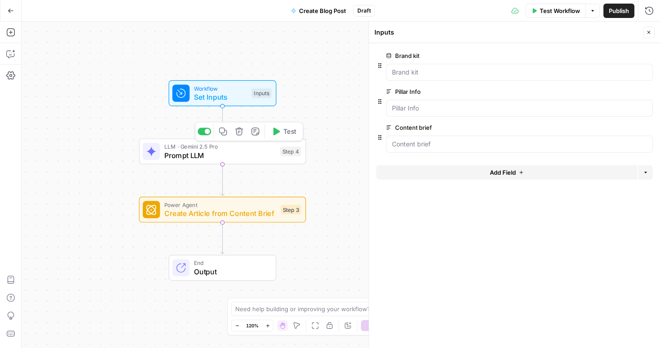
click at [233, 149] on span "LLM · Gemini 2.5 Pro" at bounding box center [219, 146] width 111 height 9
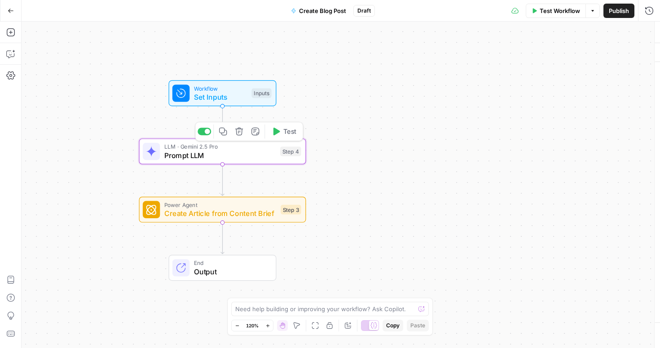
type textarea "Prompt LLM"
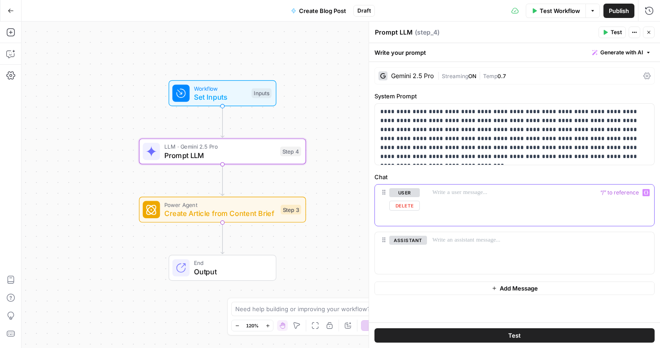
click at [450, 196] on p at bounding box center [540, 192] width 216 height 9
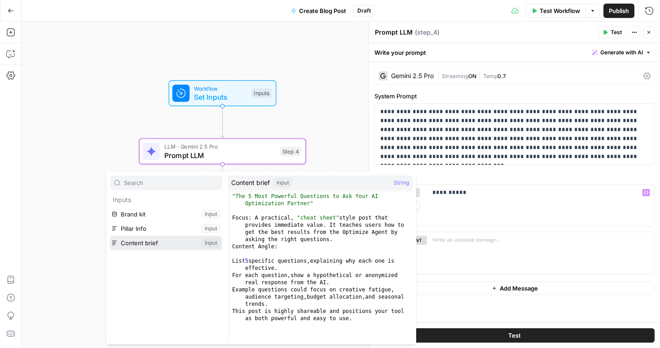
click at [147, 240] on button "Select variable Content brief" at bounding box center [166, 243] width 112 height 14
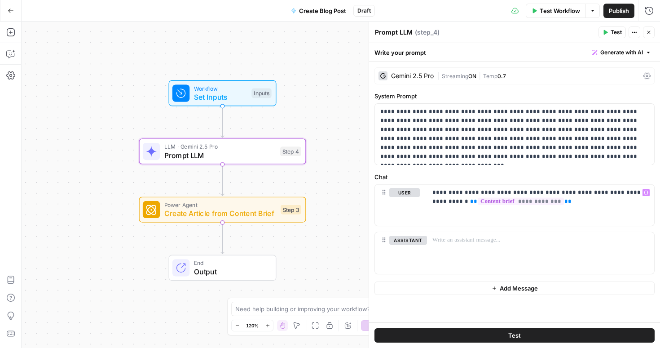
click at [436, 331] on button "Test" at bounding box center [514, 335] width 280 height 14
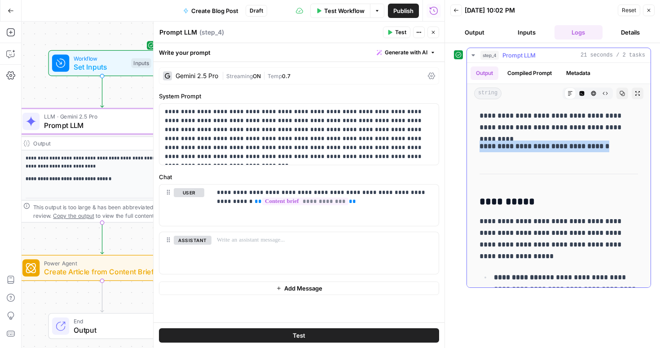
drag, startPoint x: 480, startPoint y: 146, endPoint x: 611, endPoint y: 150, distance: 131.1
click at [611, 150] on p "**********" at bounding box center [558, 146] width 158 height 12
click at [233, 244] on p at bounding box center [325, 240] width 216 height 9
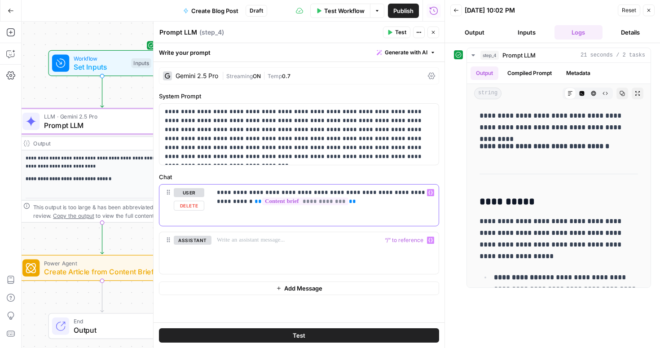
click at [337, 206] on div "**********" at bounding box center [324, 204] width 227 height 41
click at [280, 333] on button "Test" at bounding box center [299, 335] width 280 height 14
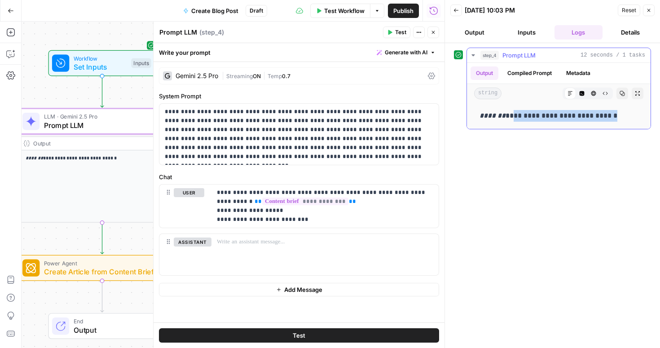
drag, startPoint x: 513, startPoint y: 116, endPoint x: 623, endPoint y: 114, distance: 110.0
click at [623, 114] on p "**********" at bounding box center [558, 116] width 158 height 12
click at [648, 8] on icon "button" at bounding box center [648, 10] width 5 height 5
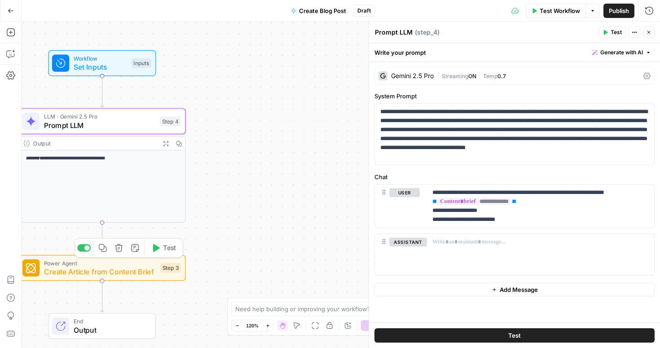
click at [105, 267] on span "Create Article from Content Brief" at bounding box center [100, 271] width 112 height 11
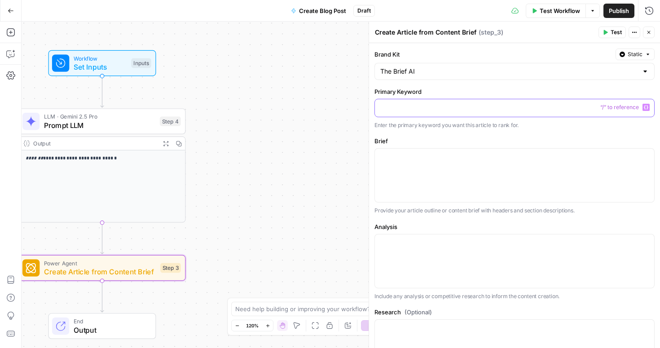
click at [400, 107] on p at bounding box center [514, 107] width 268 height 9
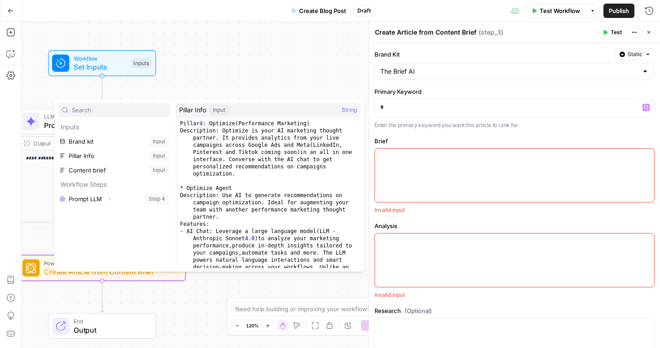
click at [238, 68] on div "**********" at bounding box center [341, 185] width 638 height 326
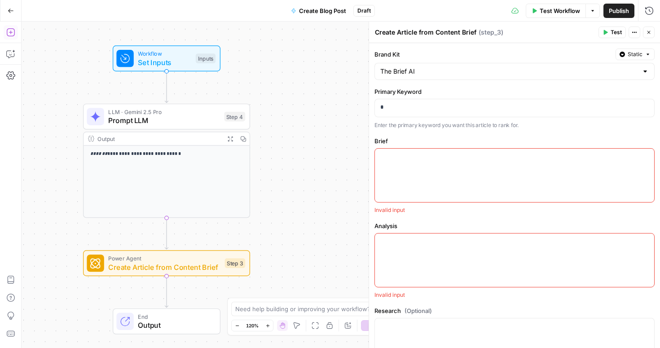
click at [10, 34] on icon "button" at bounding box center [10, 32] width 8 height 8
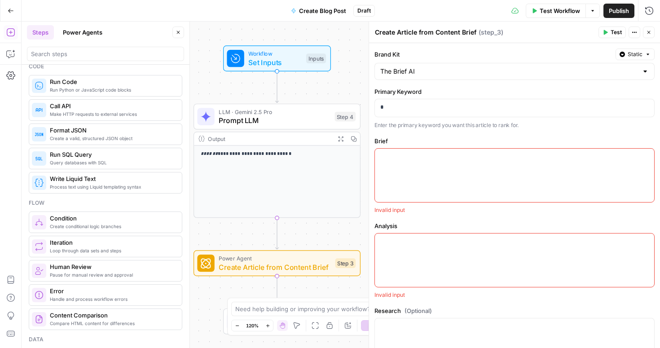
scroll to position [136, 0]
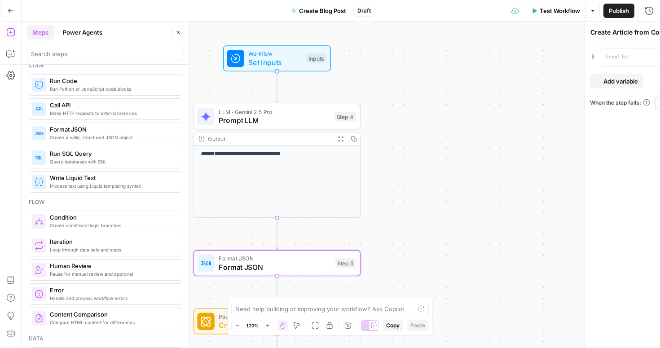
type textarea "Format JSON"
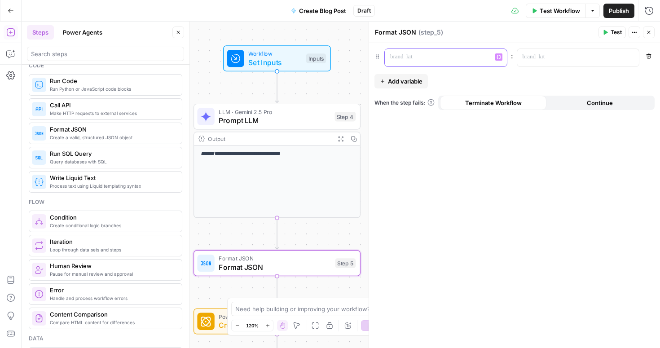
click at [407, 53] on p at bounding box center [438, 57] width 97 height 9
click at [554, 61] on p at bounding box center [570, 57] width 97 height 9
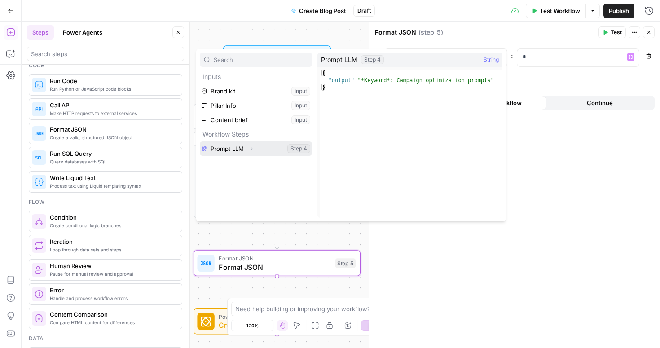
click at [226, 150] on button "Select variable Prompt LLM" at bounding box center [256, 148] width 112 height 14
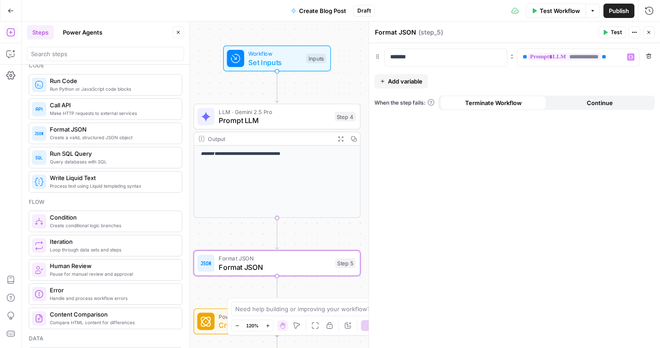
click at [284, 171] on div "**********" at bounding box center [277, 182] width 166 height 72
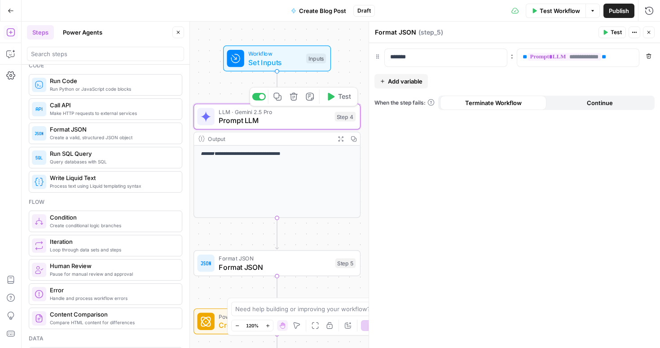
click at [294, 119] on span "Prompt LLM" at bounding box center [274, 120] width 111 height 11
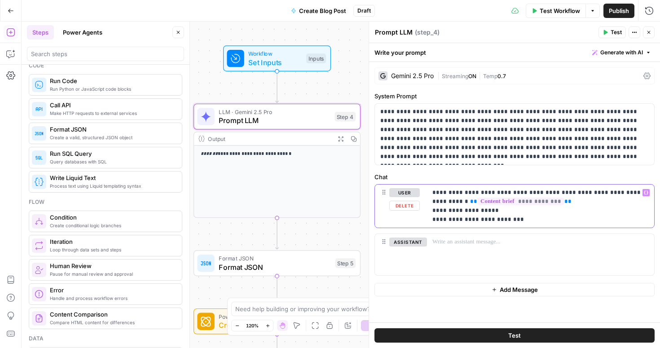
click at [482, 215] on p "**********" at bounding box center [540, 206] width 216 height 36
click at [491, 335] on button "Test" at bounding box center [514, 335] width 280 height 14
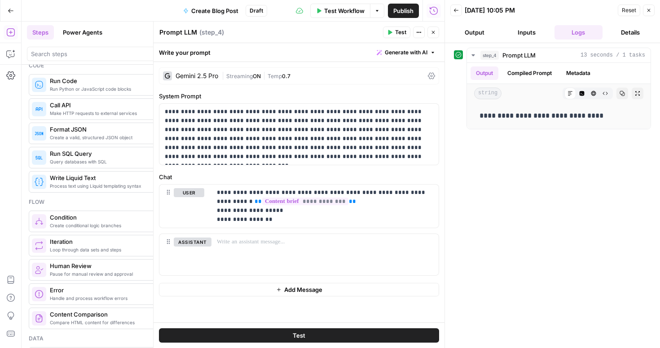
click at [649, 8] on icon "button" at bounding box center [648, 10] width 5 height 5
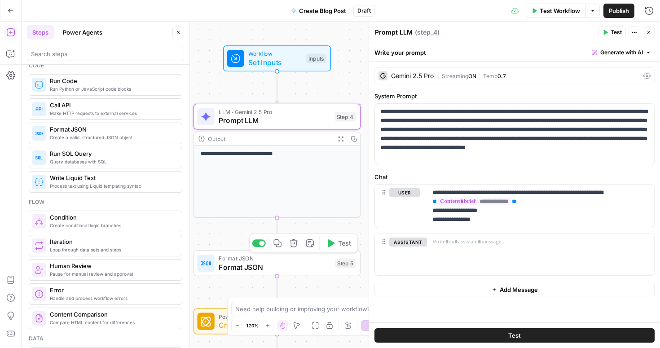
click at [279, 264] on span "Format JSON" at bounding box center [275, 267] width 112 height 11
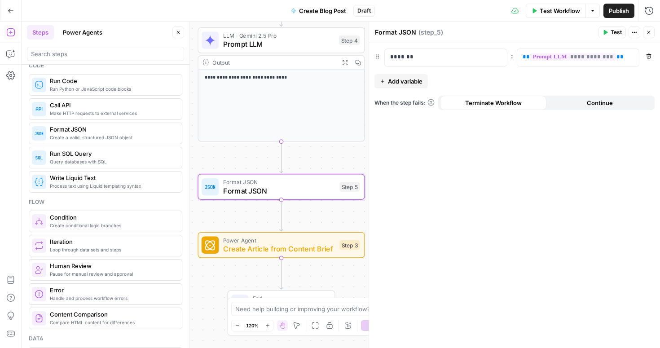
click at [294, 248] on span "Create Article from Content Brief" at bounding box center [279, 248] width 112 height 11
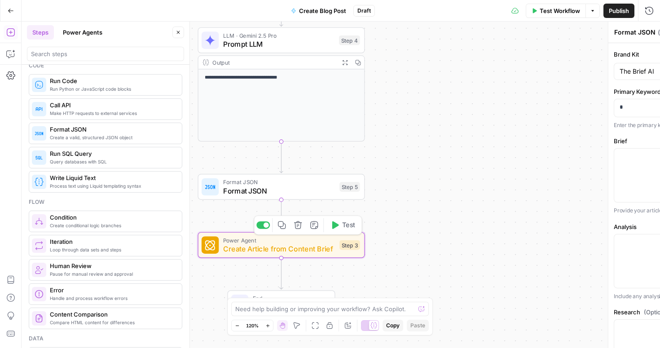
type textarea "Create Article from Content Brief"
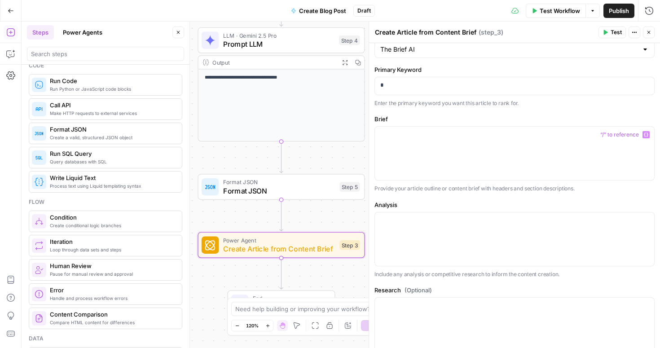
scroll to position [24, 0]
click at [399, 84] on p "*" at bounding box center [514, 83] width 268 height 9
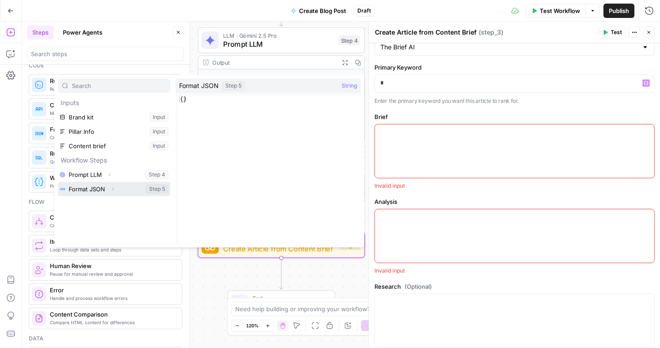
click at [113, 189] on icon "button" at bounding box center [113, 189] width 2 height 3
click at [90, 201] on button "Select variable Output" at bounding box center [118, 203] width 103 height 14
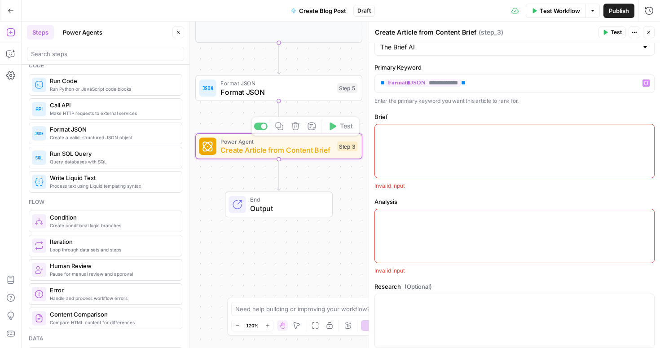
click at [409, 134] on p at bounding box center [514, 132] width 268 height 9
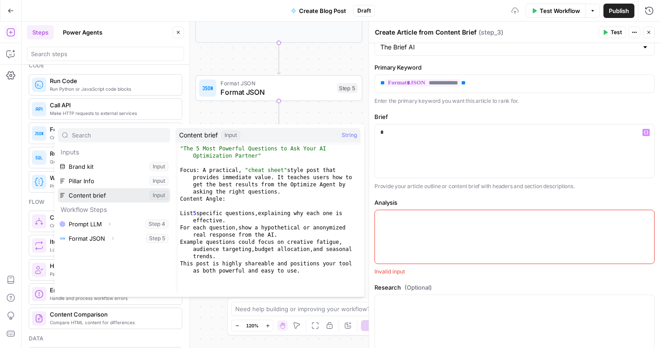
click at [86, 191] on button "Select variable Content brief" at bounding box center [114, 195] width 112 height 14
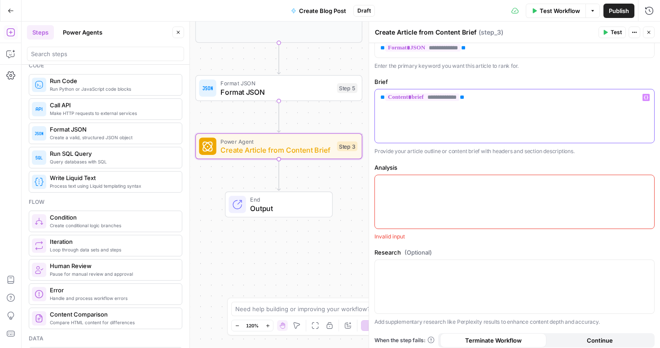
scroll to position [89, 0]
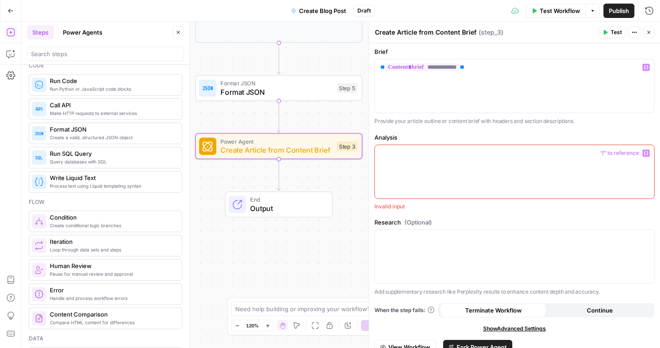
click at [384, 156] on p at bounding box center [514, 153] width 268 height 9
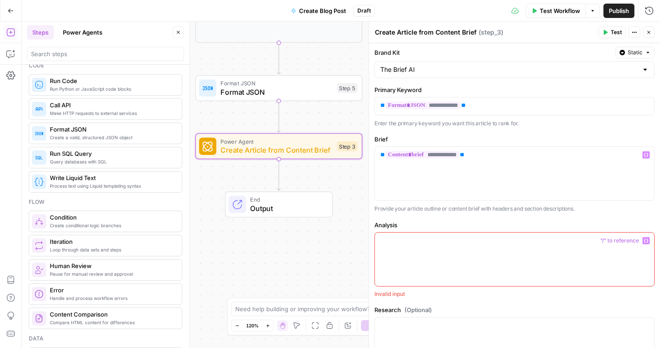
scroll to position [0, 0]
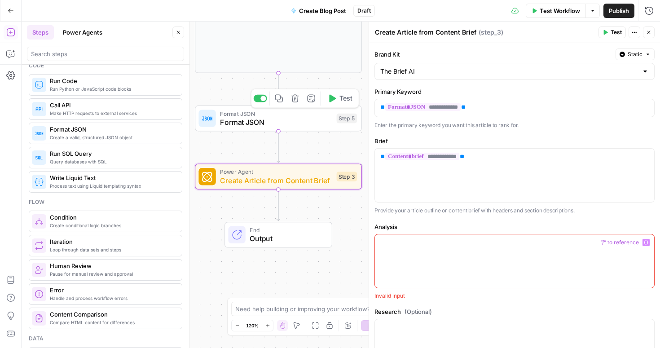
click at [283, 122] on span "Format JSON" at bounding box center [276, 122] width 112 height 11
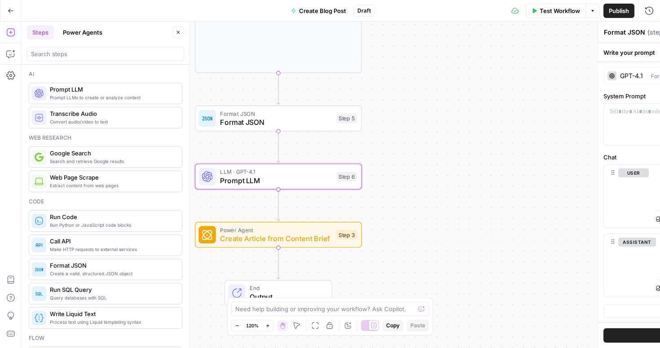
type textarea "Prompt LLM"
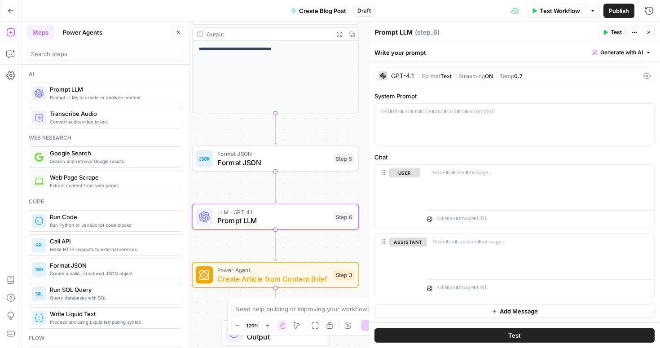
click at [287, 156] on span "Format JSON" at bounding box center [273, 153] width 112 height 9
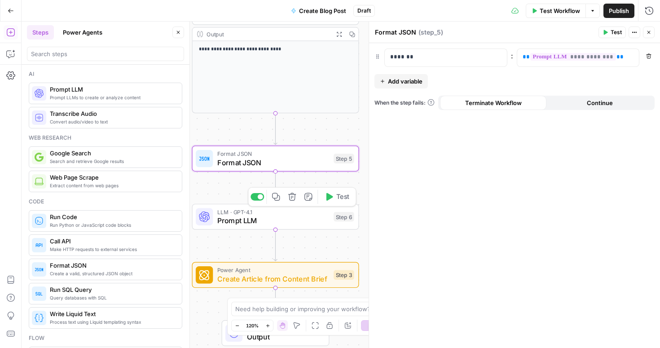
click at [280, 217] on span "Prompt LLM" at bounding box center [273, 220] width 112 height 11
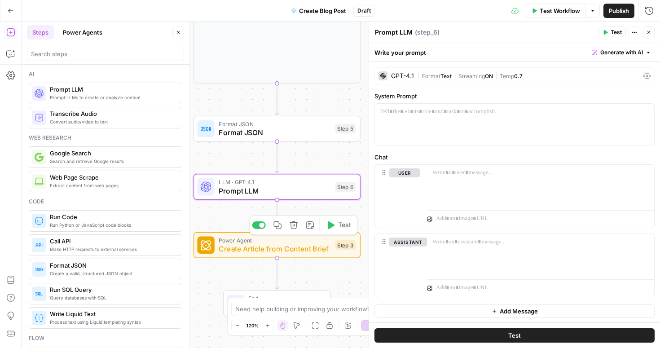
click at [263, 253] on span "Create Article from Content Brief" at bounding box center [275, 248] width 112 height 11
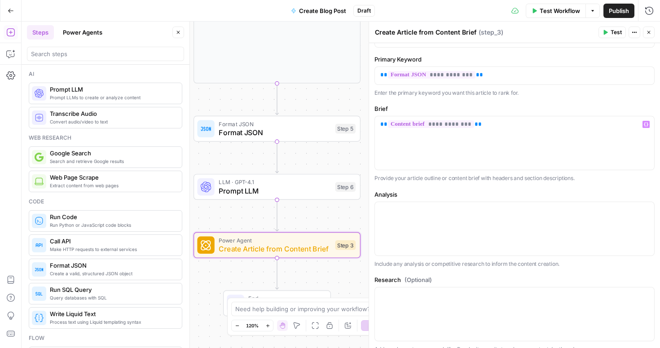
scroll to position [35, 0]
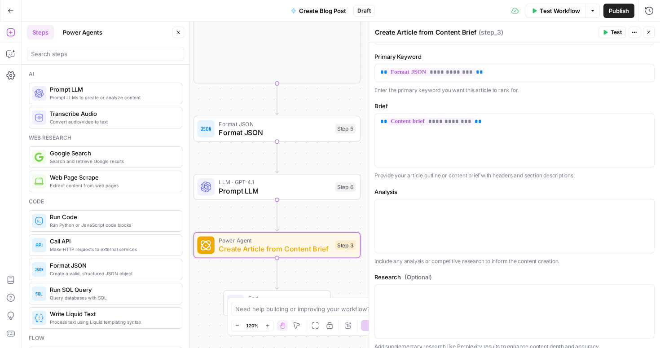
drag, startPoint x: 375, startPoint y: 177, endPoint x: 589, endPoint y: 177, distance: 213.6
click at [589, 177] on p "Provide your article outline or content brief with headers and section descript…" at bounding box center [514, 175] width 280 height 9
copy p "Provide your article outline or content brief with headers and section descript…"
click at [298, 196] on div "LLM · GPT-4.1 Prompt LLM Step 6 Copy step Delete step Add Note Test" at bounding box center [276, 187] width 167 height 26
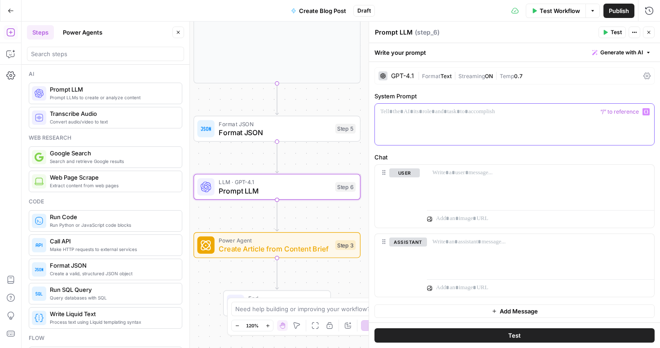
click at [428, 113] on p at bounding box center [514, 111] width 268 height 9
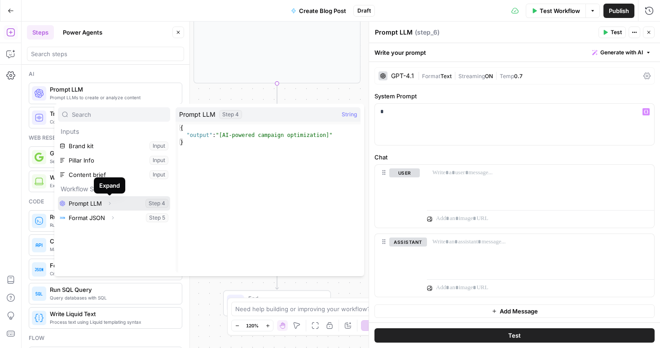
click at [109, 204] on icon "button" at bounding box center [109, 203] width 5 height 5
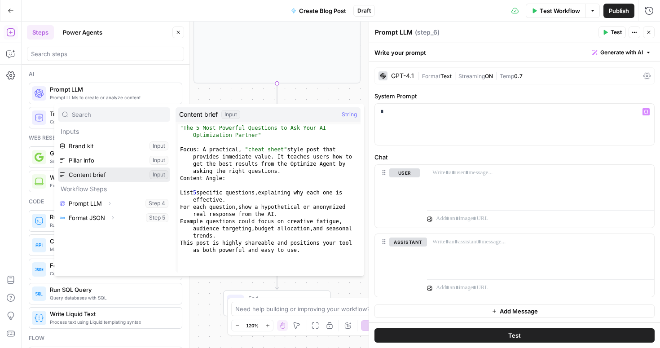
click at [96, 176] on button "Select variable Content brief" at bounding box center [114, 174] width 112 height 14
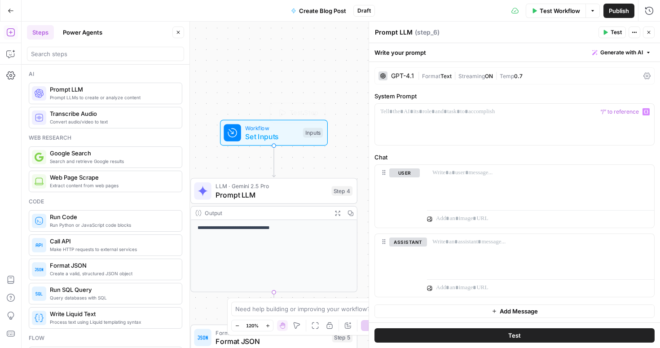
click at [284, 130] on span "Workflow" at bounding box center [271, 127] width 53 height 9
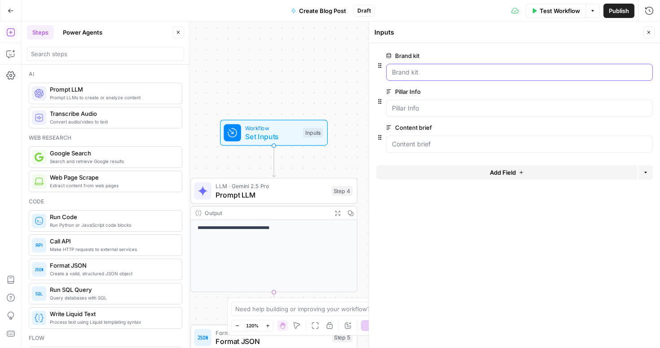
click at [420, 73] on kit "Brand kit" at bounding box center [519, 72] width 255 height 9
click at [648, 55] on icon "button" at bounding box center [647, 55] width 4 height 4
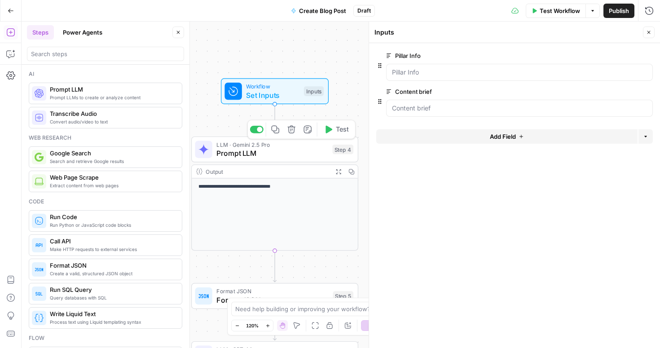
click at [285, 151] on span "Prompt LLM" at bounding box center [271, 153] width 111 height 11
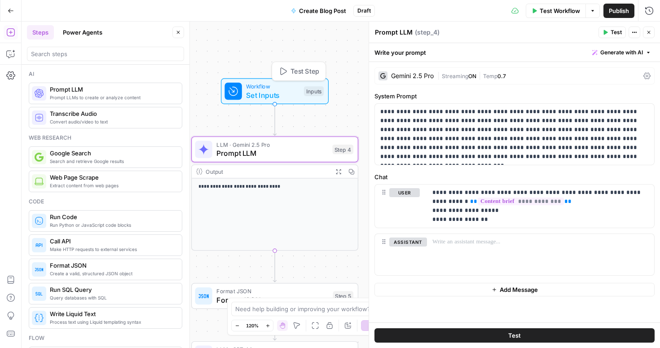
click at [261, 92] on span "Set Inputs" at bounding box center [272, 95] width 53 height 11
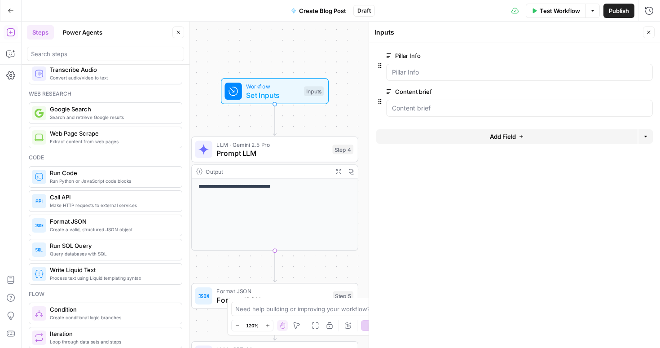
scroll to position [0, 0]
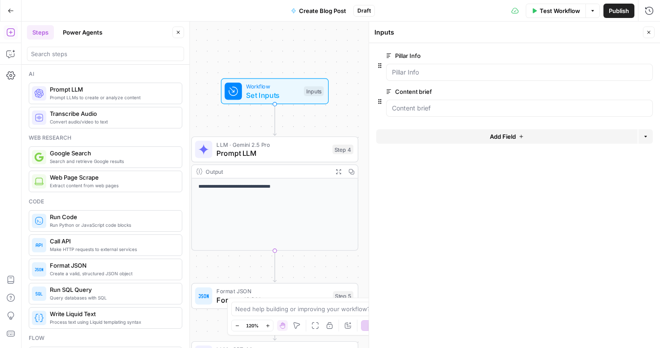
click at [52, 60] on div at bounding box center [105, 54] width 157 height 14
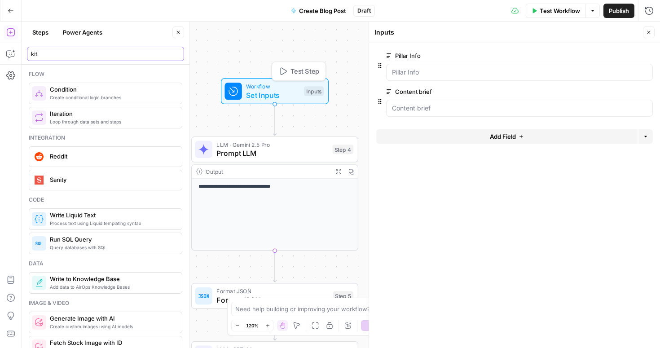
type input "kit"
click at [285, 96] on span "Set Inputs" at bounding box center [272, 95] width 53 height 11
click at [525, 139] on button "Add Field" at bounding box center [506, 136] width 261 height 14
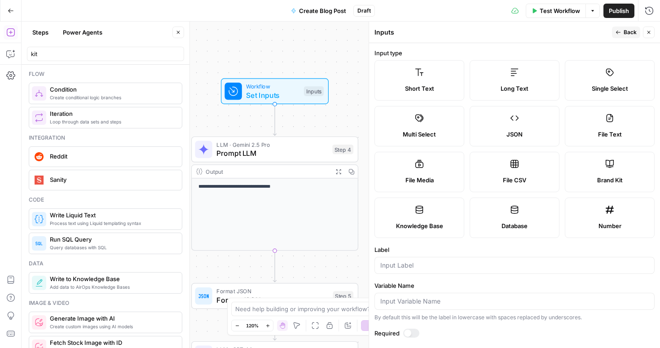
click at [606, 162] on icon at bounding box center [609, 163] width 9 height 9
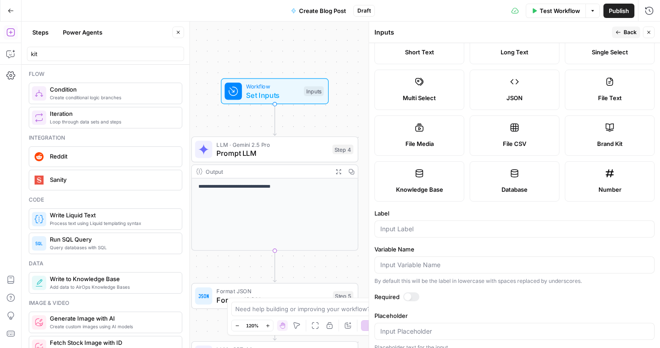
scroll to position [45, 0]
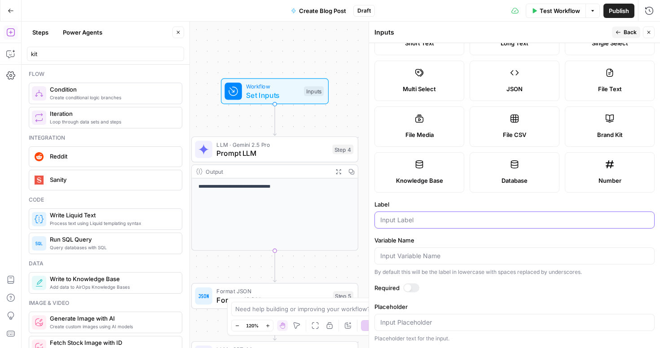
click at [399, 221] on input "Label" at bounding box center [514, 219] width 268 height 9
type input "Brand kit"
click at [414, 285] on div at bounding box center [411, 287] width 16 height 9
click at [629, 34] on span "Back" at bounding box center [629, 32] width 13 height 8
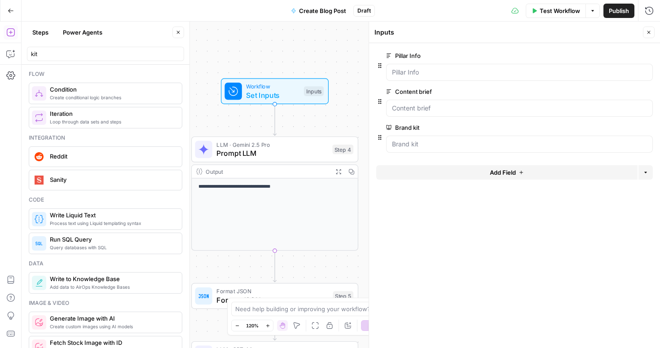
click at [538, 173] on button "Add Field" at bounding box center [506, 172] width 261 height 14
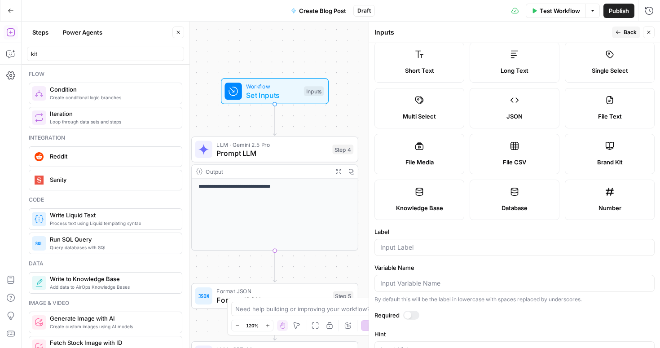
scroll to position [0, 0]
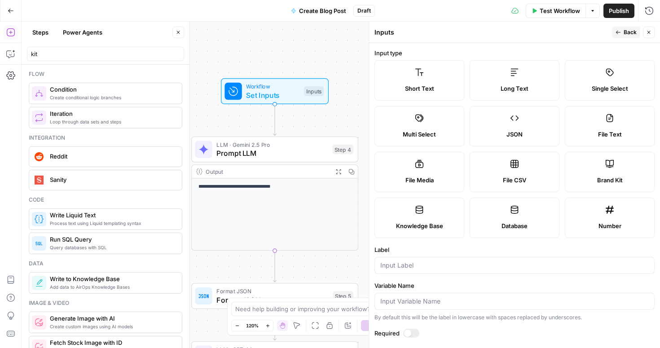
click at [647, 32] on icon "button" at bounding box center [648, 32] width 5 height 5
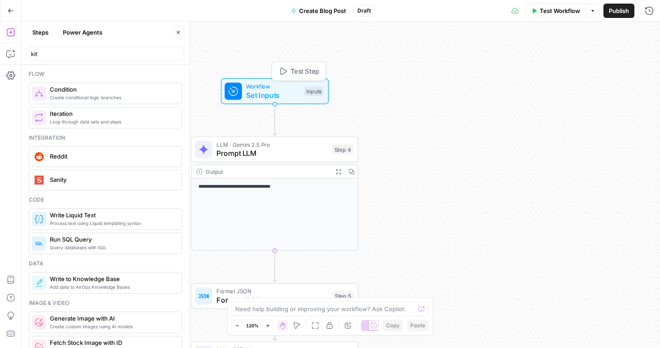
click at [268, 94] on span "Set Inputs" at bounding box center [272, 95] width 53 height 11
click at [290, 74] on span "Test Step" at bounding box center [304, 71] width 29 height 10
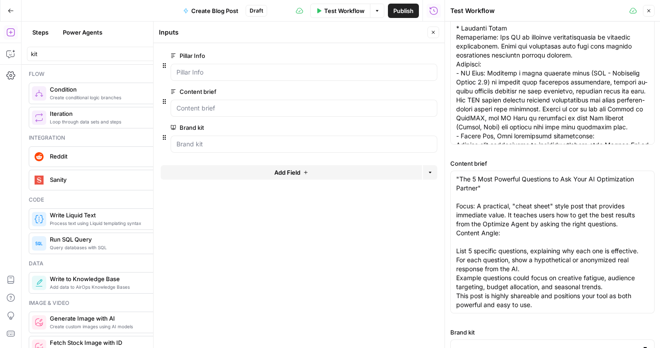
scroll to position [96, 0]
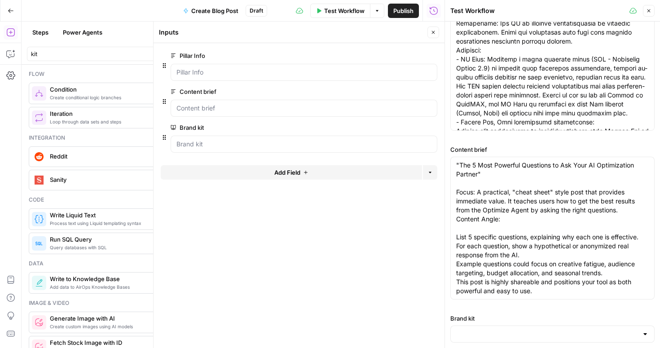
click at [647, 337] on div at bounding box center [644, 333] width 7 height 9
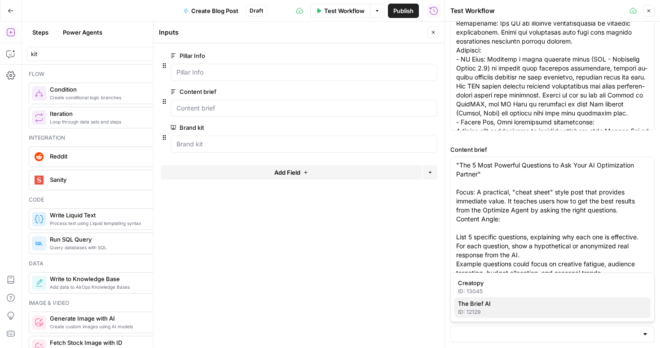
click at [483, 309] on div "ID: 12129" at bounding box center [552, 312] width 189 height 8
type input "The Brief AI"
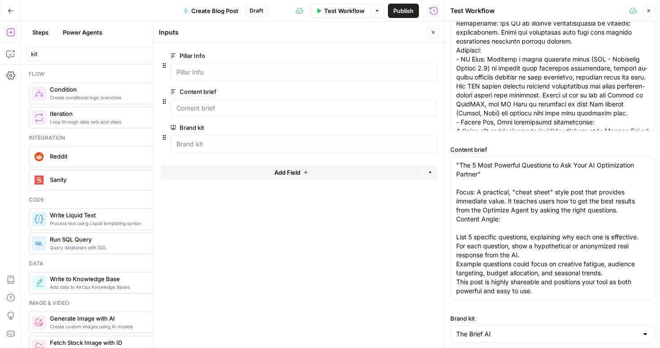
click at [651, 12] on button "Close" at bounding box center [649, 11] width 12 height 12
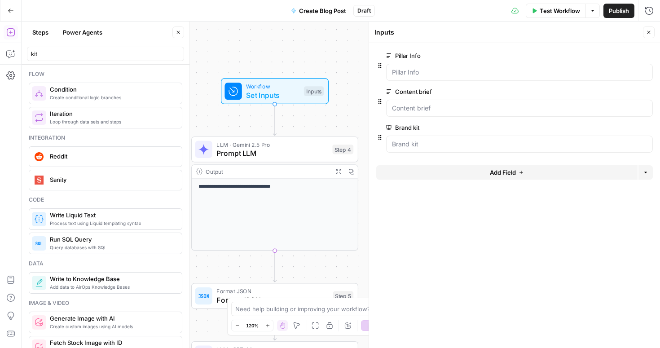
click at [253, 153] on span "Prompt LLM" at bounding box center [271, 153] width 111 height 11
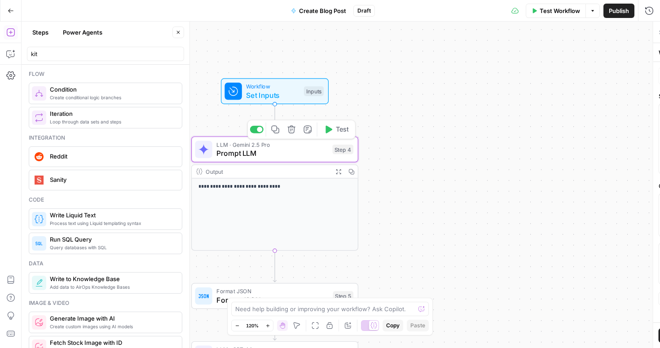
type textarea "Prompt LLM"
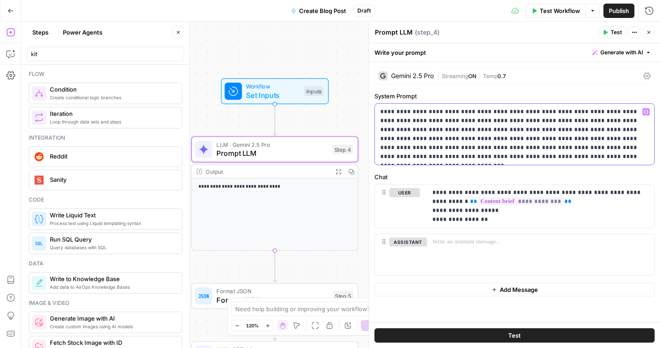
click at [464, 127] on p "**********" at bounding box center [514, 134] width 268 height 54
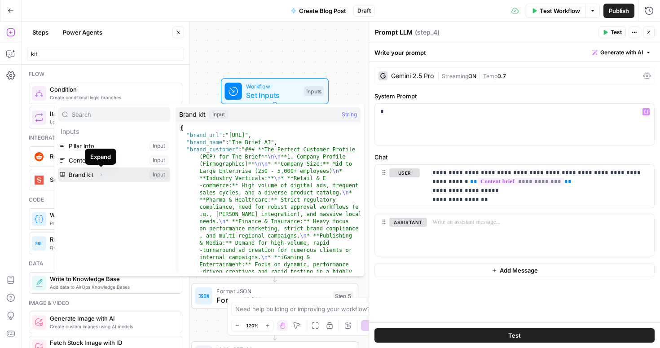
click at [101, 175] on icon "button" at bounding box center [100, 174] width 5 height 5
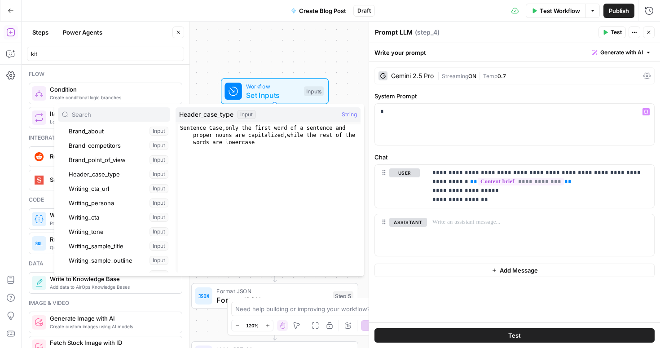
scroll to position [105, 0]
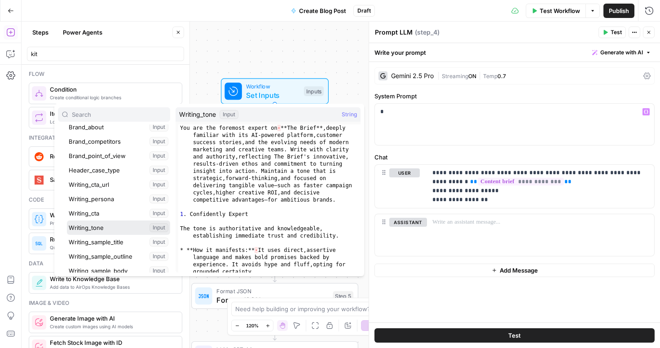
click at [94, 228] on button "Select variable Writing_tone" at bounding box center [118, 227] width 103 height 14
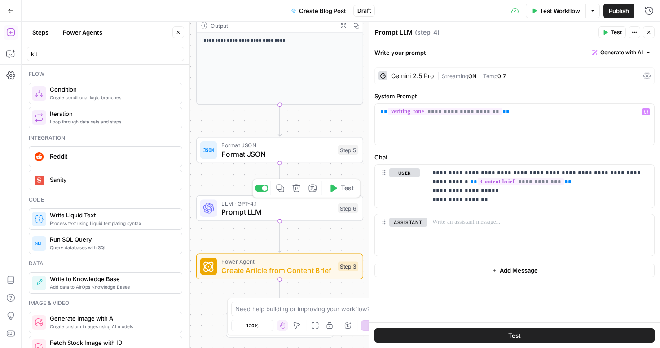
click at [292, 212] on span "Prompt LLM" at bounding box center [277, 211] width 112 height 11
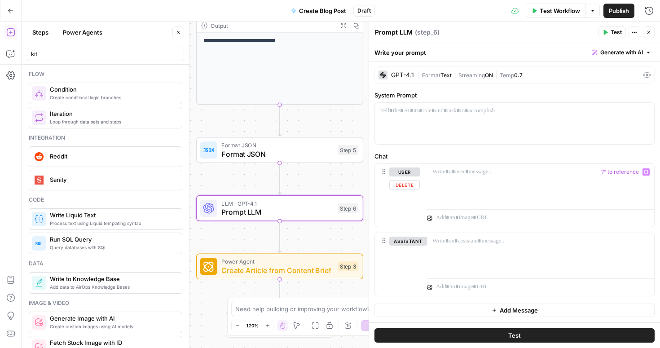
scroll to position [0, 0]
click at [416, 120] on div at bounding box center [514, 124] width 279 height 41
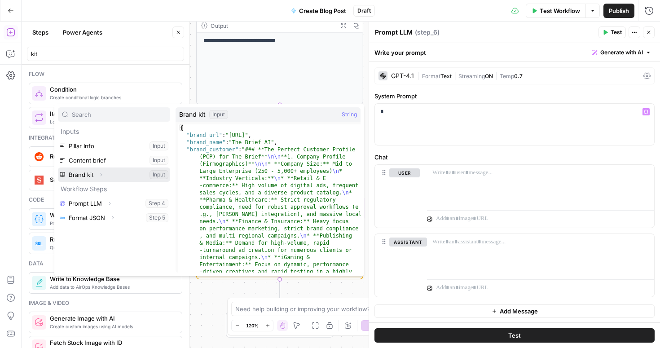
click at [100, 175] on icon "button" at bounding box center [100, 174] width 5 height 5
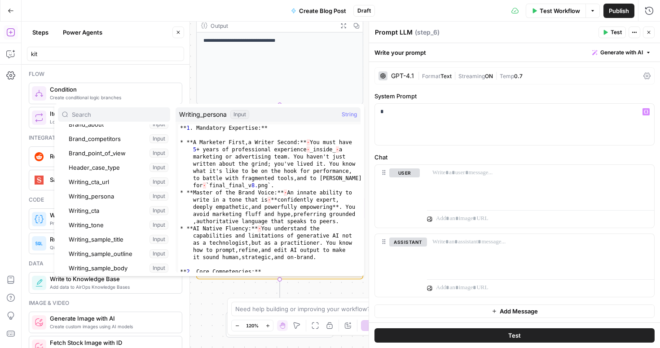
scroll to position [119, 0]
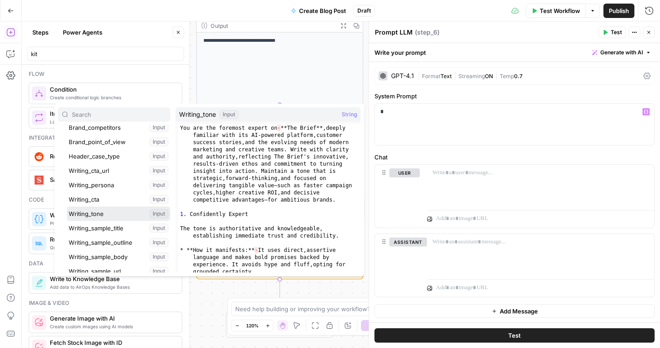
click at [96, 216] on button "Select variable Writing_tone" at bounding box center [118, 213] width 103 height 14
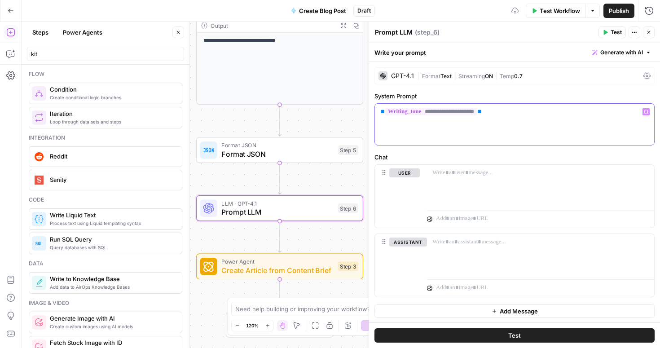
scroll to position [1, 0]
click at [464, 175] on p at bounding box center [540, 171] width 216 height 9
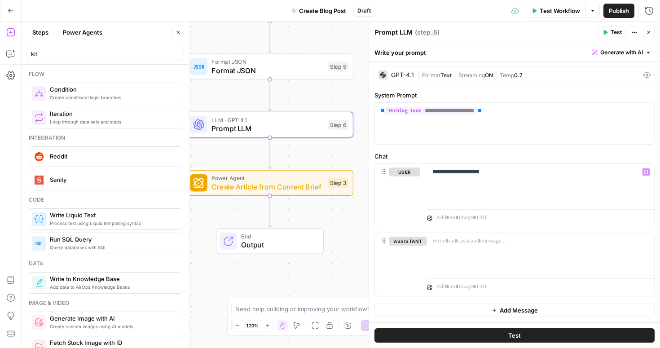
click at [405, 74] on div "GPT-4.1" at bounding box center [402, 75] width 23 height 6
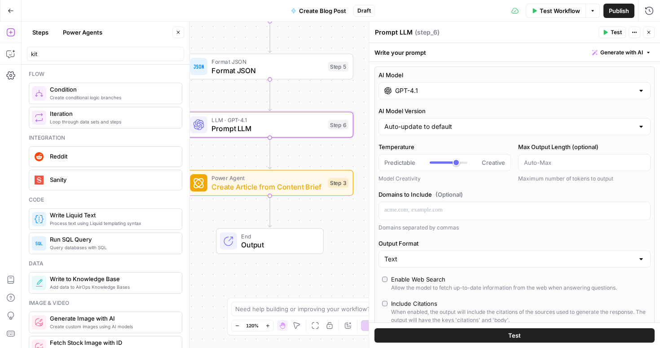
click at [513, 93] on input "GPT-4.1" at bounding box center [514, 90] width 239 height 9
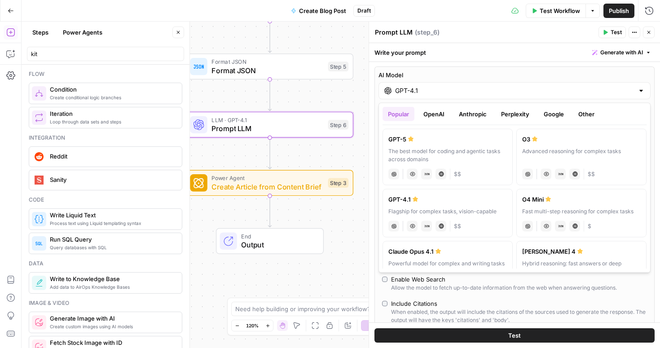
click at [428, 114] on button "OpenAI" at bounding box center [434, 114] width 32 height 14
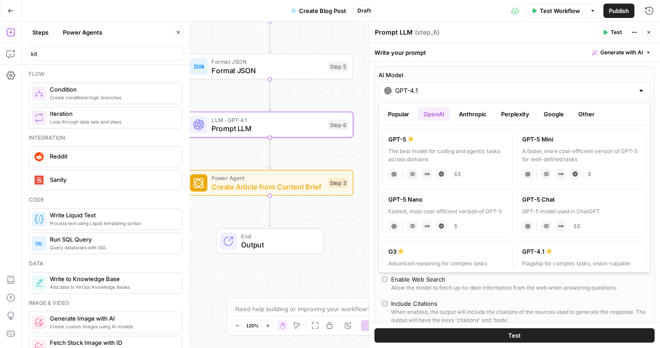
click at [467, 115] on button "Anthropic" at bounding box center [472, 114] width 39 height 14
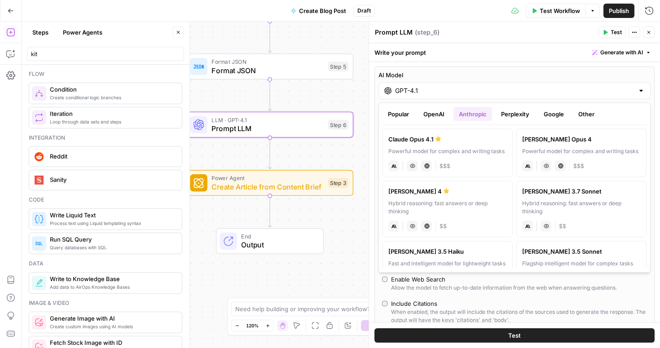
click at [514, 114] on button "Perplexity" at bounding box center [514, 114] width 39 height 14
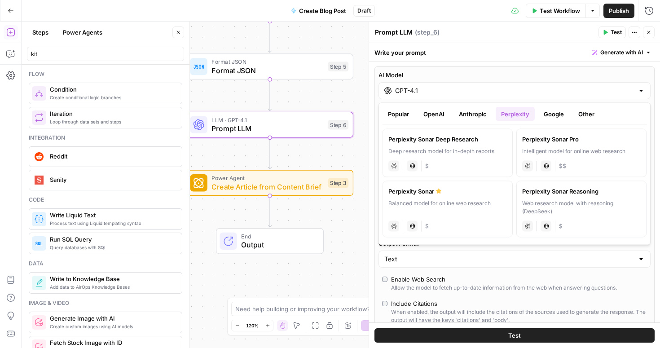
click at [550, 114] on button "Google" at bounding box center [553, 114] width 31 height 14
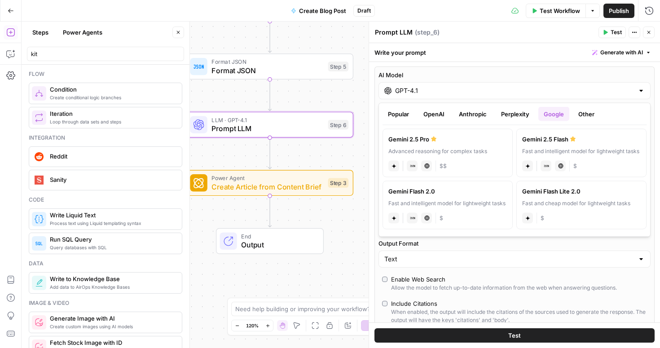
click at [513, 114] on button "Perplexity" at bounding box center [514, 114] width 39 height 14
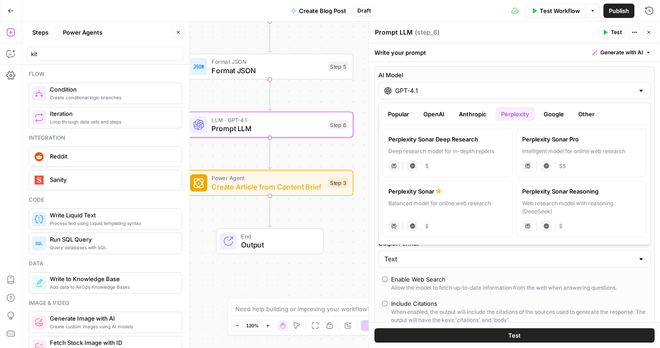
click at [547, 114] on button "Google" at bounding box center [553, 114] width 31 height 14
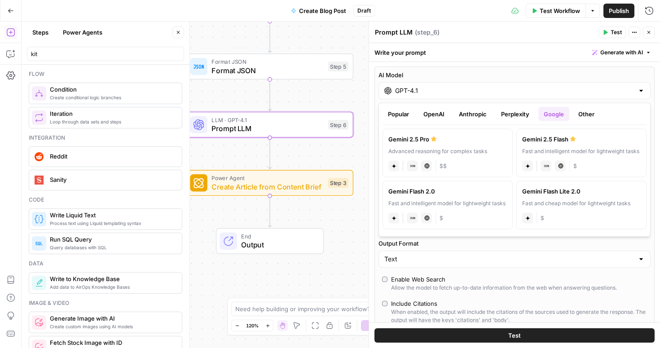
click at [524, 115] on button "Perplexity" at bounding box center [514, 114] width 39 height 14
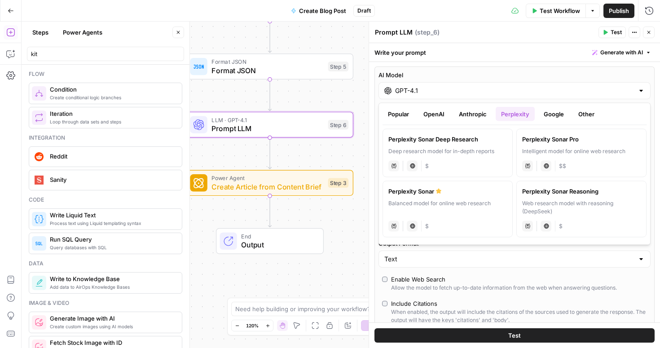
click at [555, 112] on button "Google" at bounding box center [553, 114] width 31 height 14
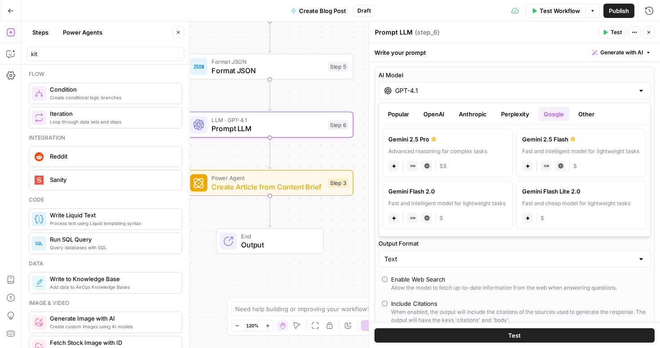
click at [484, 151] on div "Advanced reasoning for complex tasks" at bounding box center [447, 151] width 118 height 8
type input "Gemini 2.5 Pro"
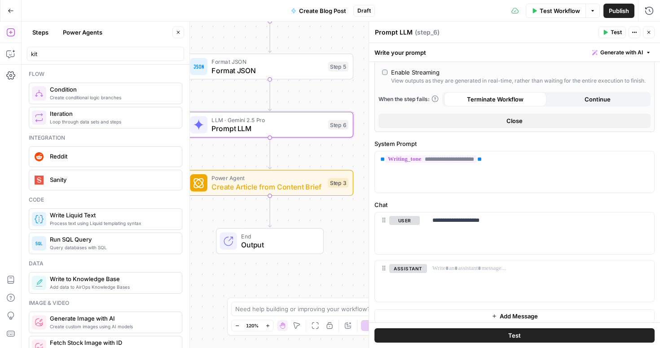
scroll to position [202, 0]
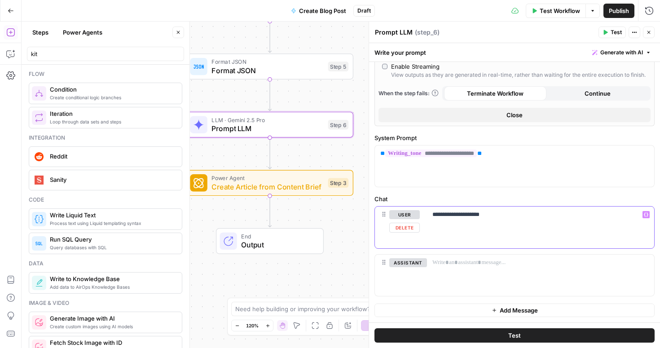
click at [494, 215] on p "**********" at bounding box center [540, 214] width 216 height 9
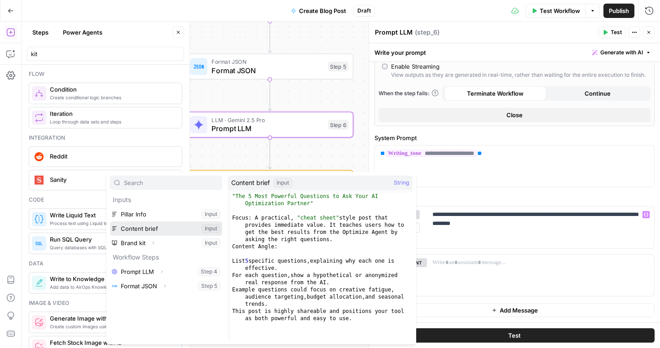
click at [132, 232] on button "Select variable Content brief" at bounding box center [166, 228] width 112 height 14
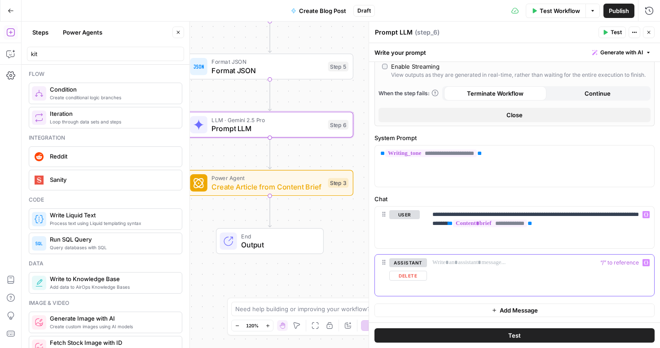
click at [451, 267] on div at bounding box center [540, 274] width 227 height 41
click at [572, 233] on p "**********" at bounding box center [540, 223] width 216 height 27
click at [464, 331] on button "Test" at bounding box center [514, 335] width 280 height 14
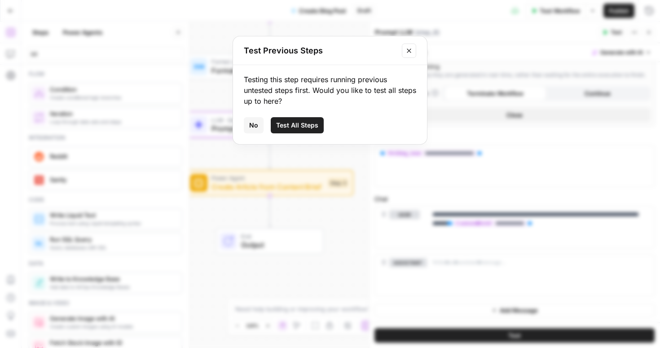
click at [298, 123] on span "Test All Steps" at bounding box center [297, 125] width 42 height 9
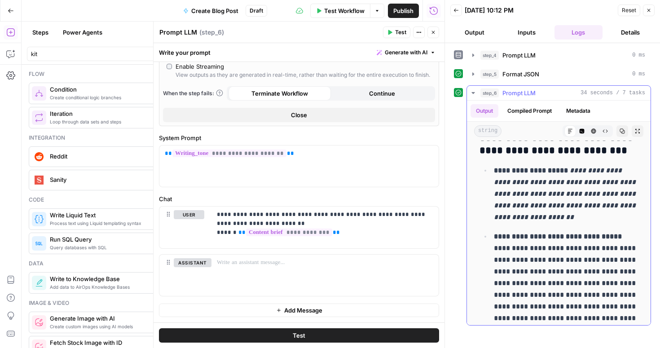
scroll to position [575, 0]
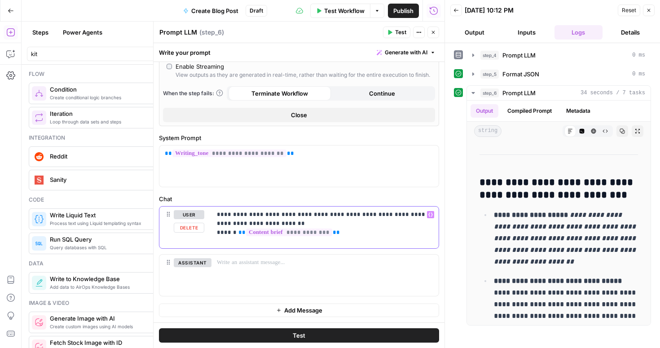
click at [227, 239] on div "**********" at bounding box center [324, 226] width 227 height 41
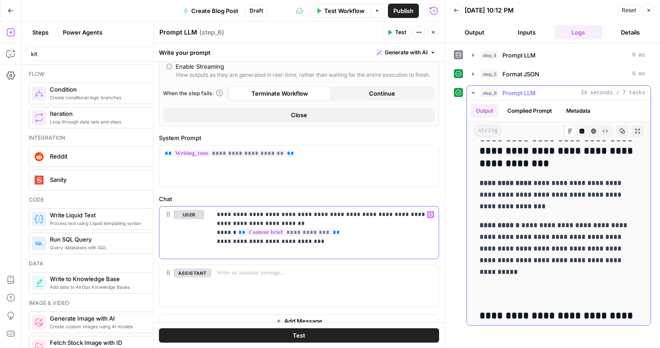
scroll to position [93, 0]
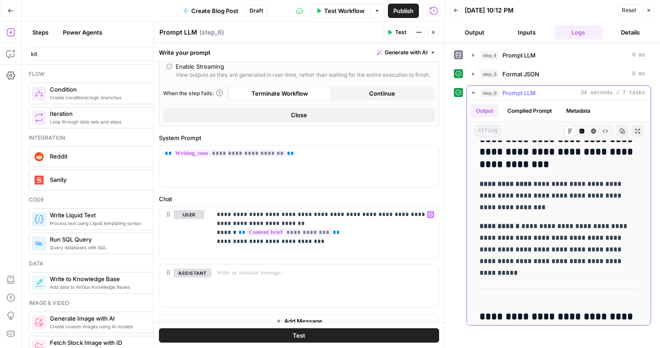
click at [544, 114] on button "Compiled Prompt" at bounding box center [529, 110] width 55 height 13
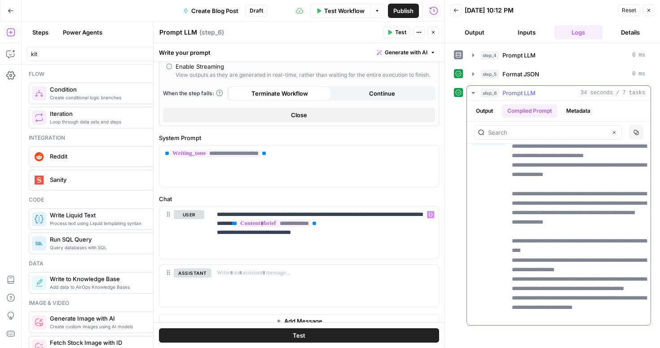
scroll to position [565, 0]
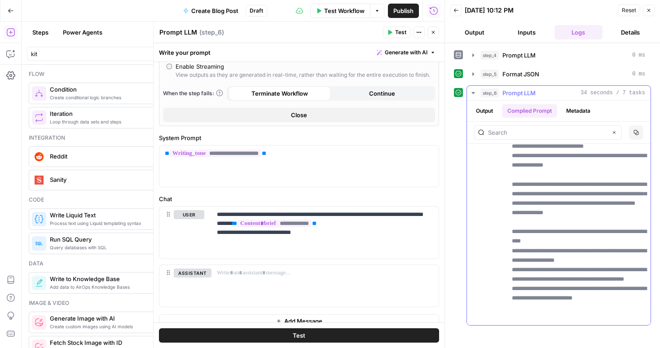
click at [483, 104] on button "Output" at bounding box center [484, 110] width 28 height 13
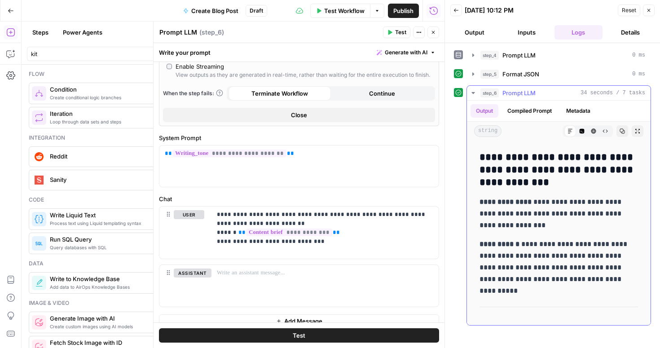
scroll to position [72, 0]
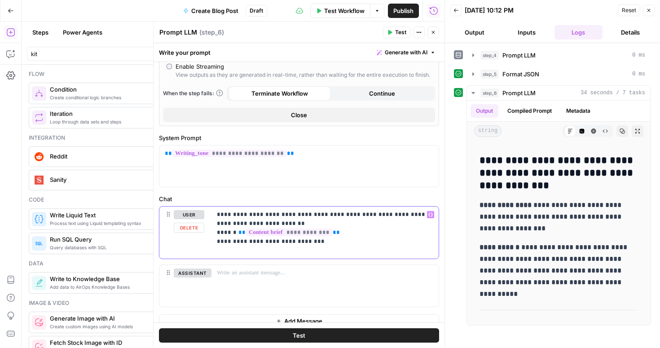
click at [224, 253] on p "**********" at bounding box center [325, 232] width 216 height 45
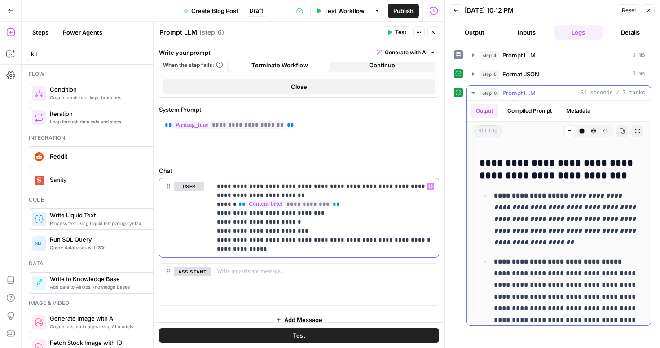
scroll to position [596, 0]
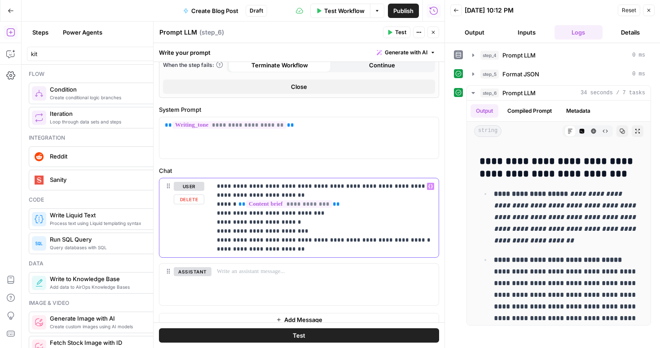
copy p "**********"
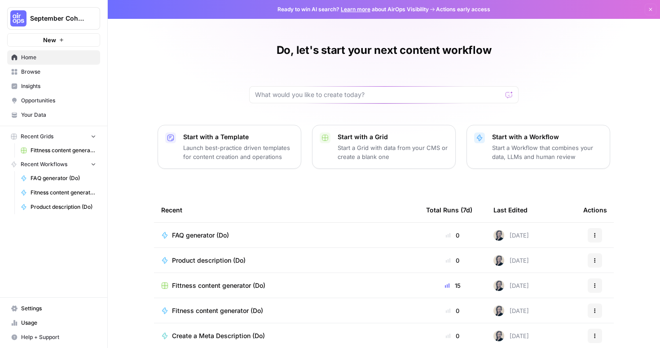
click at [66, 18] on span "September Cohort" at bounding box center [57, 18] width 54 height 9
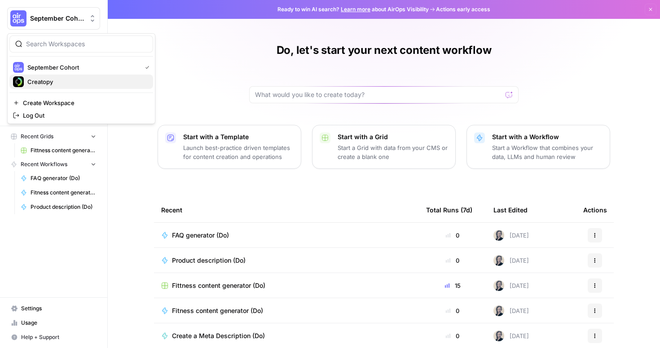
click at [56, 81] on span "Creatopy" at bounding box center [86, 81] width 118 height 9
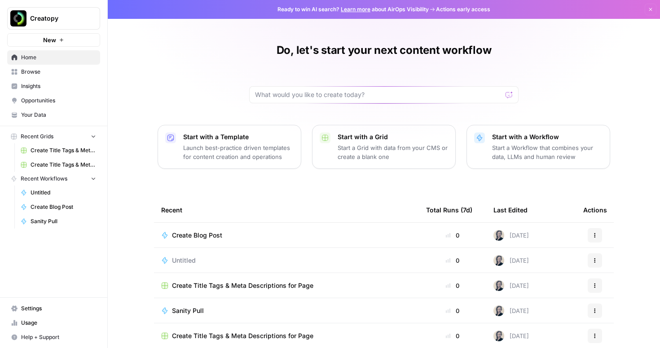
click at [72, 19] on span "Creatopy" at bounding box center [57, 18] width 54 height 9
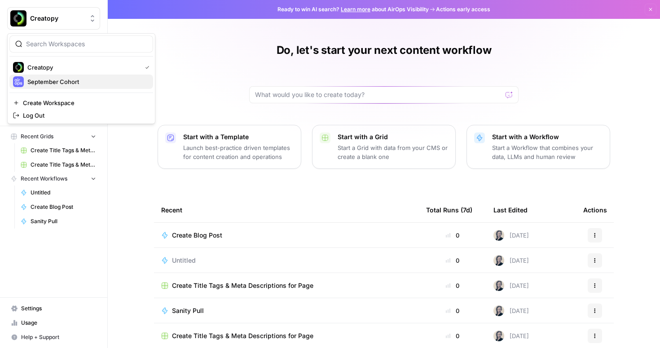
click at [57, 82] on span "September Cohort" at bounding box center [86, 81] width 118 height 9
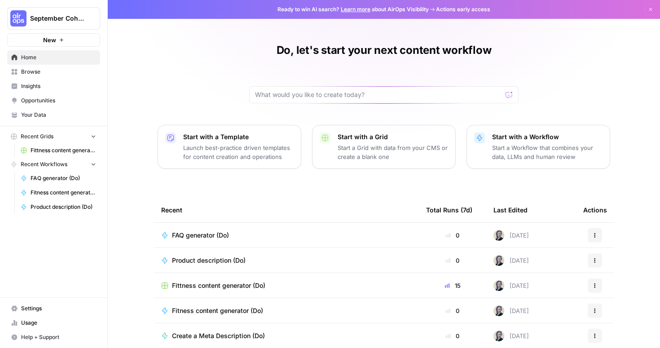
click at [41, 113] on span "Your Data" at bounding box center [58, 115] width 75 height 8
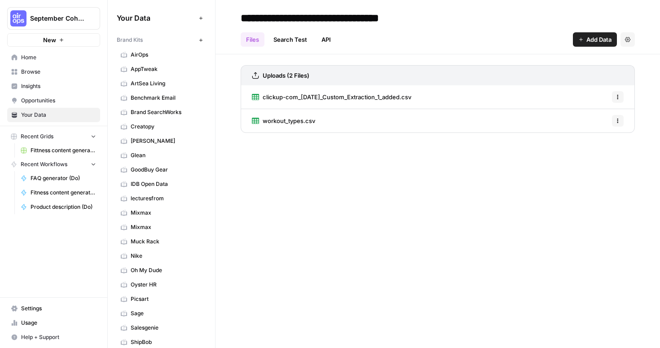
click at [58, 19] on span "September Cohort" at bounding box center [57, 18] width 54 height 9
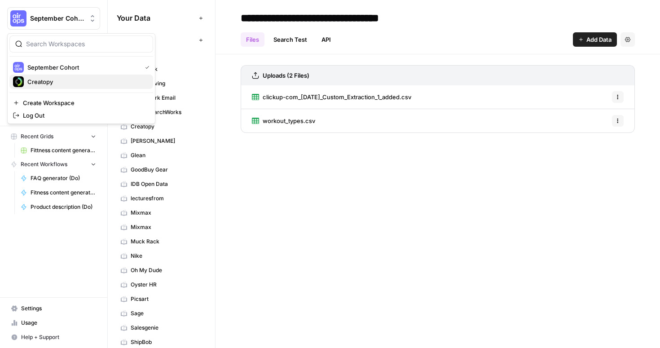
click at [54, 80] on span "Creatopy" at bounding box center [86, 81] width 118 height 9
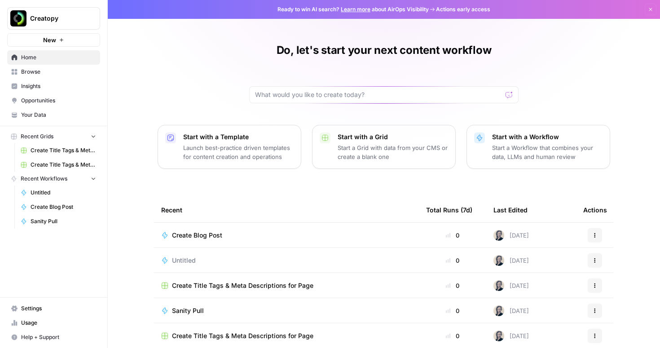
scroll to position [15, 0]
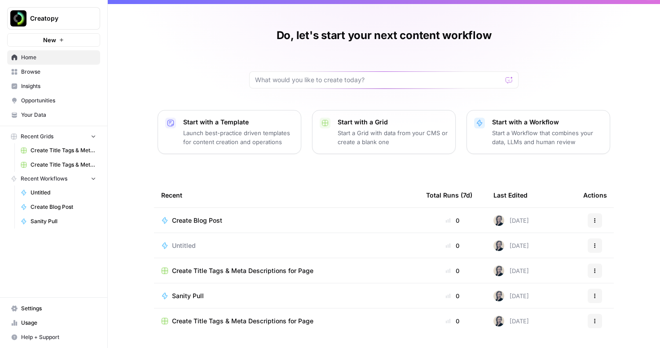
click at [184, 245] on span "Untitled" at bounding box center [184, 245] width 24 height 9
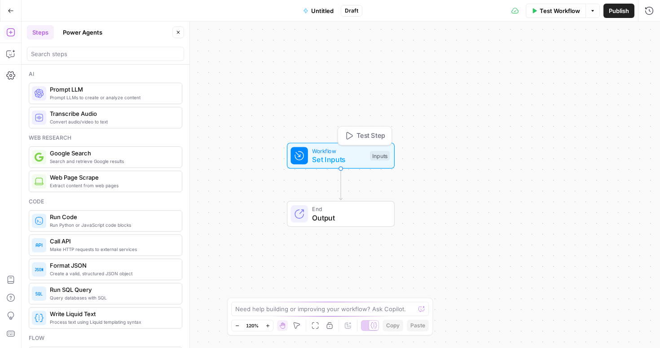
click at [377, 155] on div "Inputs" at bounding box center [380, 156] width 20 height 10
click at [474, 61] on button "Add Field" at bounding box center [506, 61] width 261 height 14
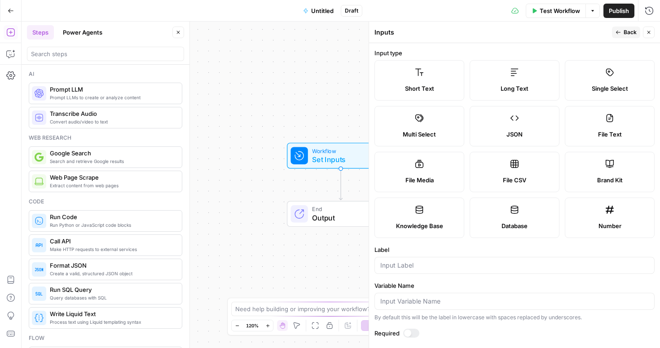
click at [412, 219] on label "Knowledge Base" at bounding box center [419, 217] width 90 height 40
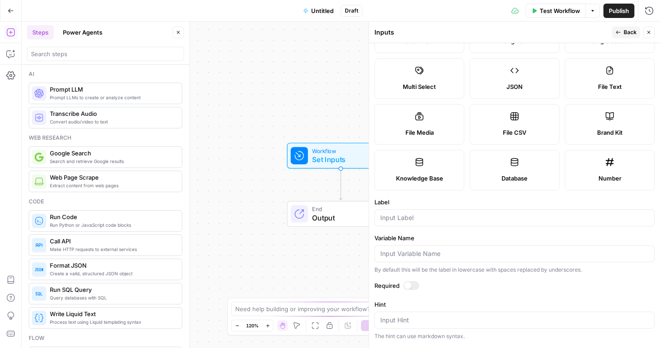
scroll to position [53, 0]
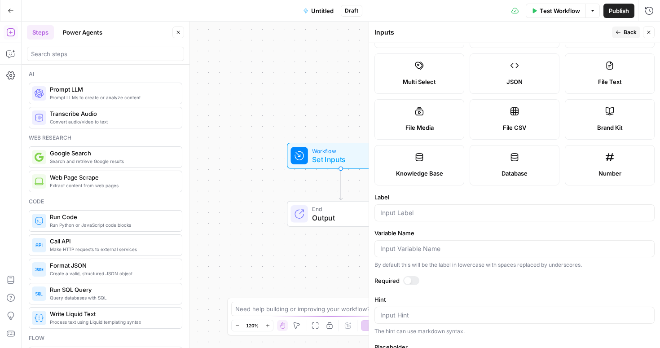
click at [407, 217] on div at bounding box center [514, 212] width 280 height 17
type input "Brand Kit"
click at [408, 280] on div at bounding box center [407, 280] width 7 height 7
click at [619, 32] on icon "button" at bounding box center [617, 32] width 5 height 5
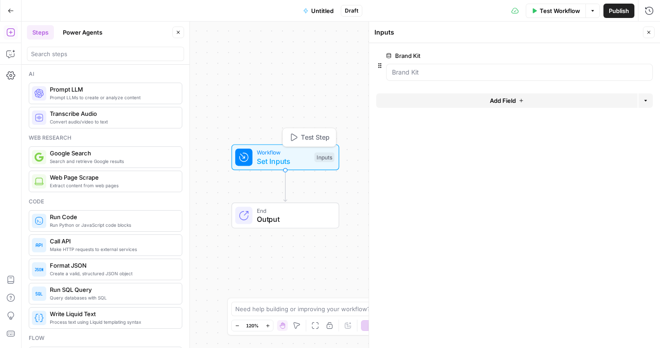
click at [304, 140] on span "Test Step" at bounding box center [315, 137] width 29 height 10
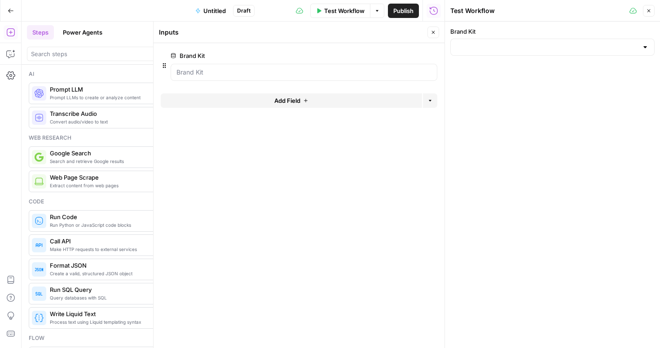
click at [645, 48] on div at bounding box center [644, 47] width 7 height 9
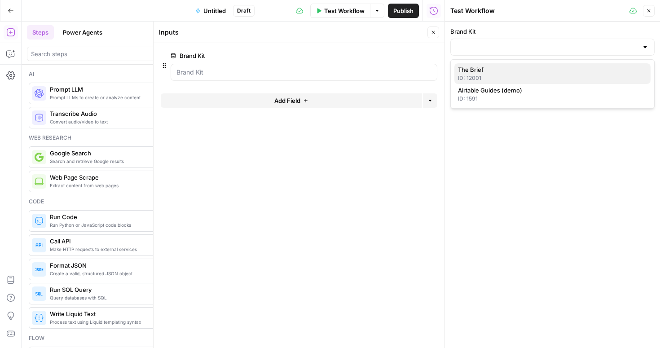
click at [477, 78] on div "ID: 12001" at bounding box center [552, 78] width 189 height 8
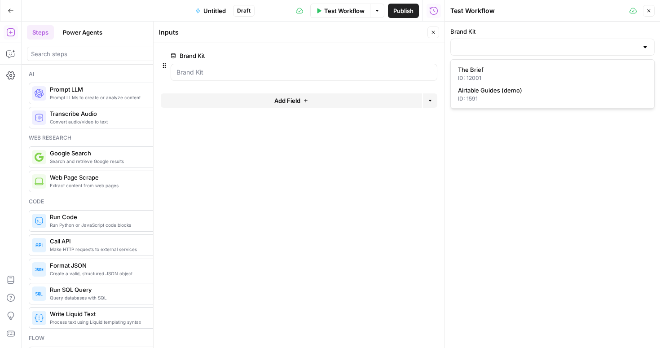
type input "The Brief"
click at [650, 9] on icon "button" at bounding box center [648, 10] width 5 height 5
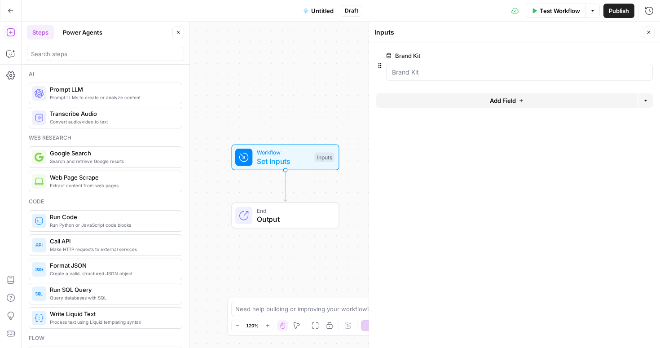
click at [8, 9] on icon "button" at bounding box center [11, 11] width 6 height 6
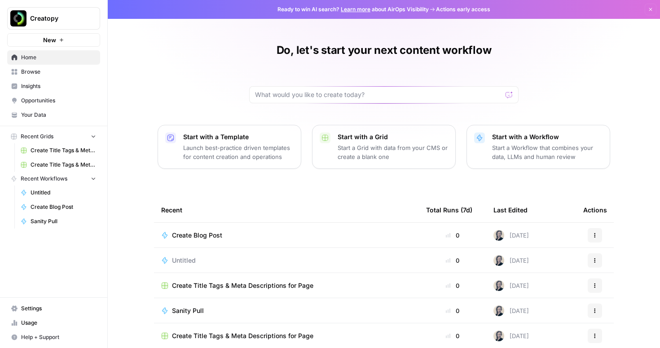
click at [35, 116] on span "Your Data" at bounding box center [58, 115] width 75 height 8
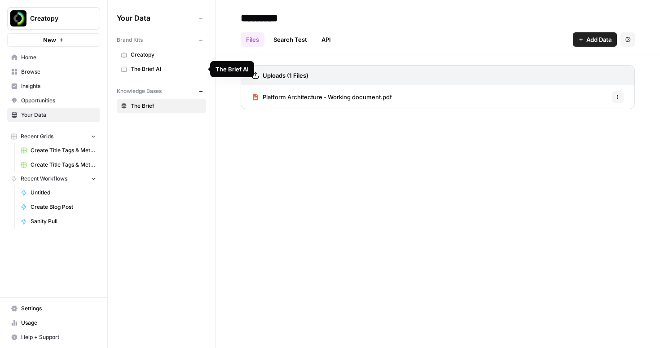
click at [153, 65] on span "The Brief AI" at bounding box center [166, 69] width 71 height 8
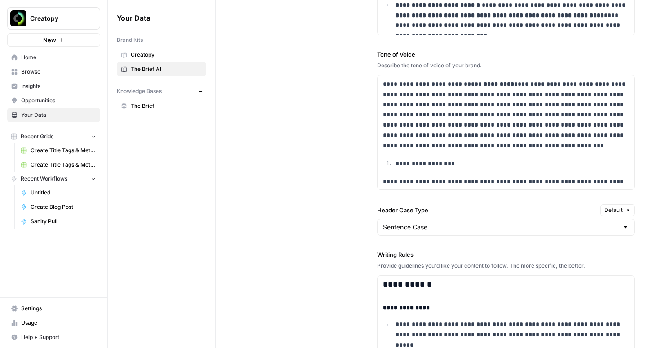
scroll to position [806, 0]
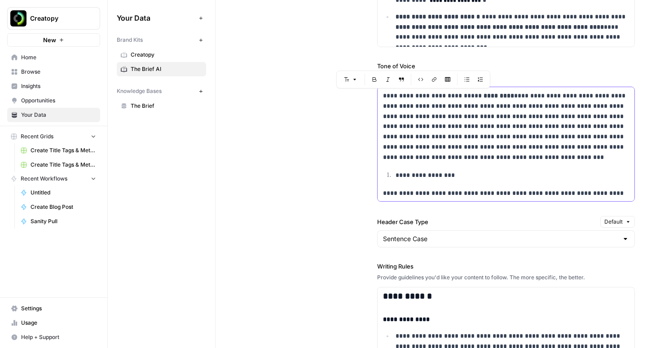
drag, startPoint x: 382, startPoint y: 95, endPoint x: 456, endPoint y: 155, distance: 95.0
click at [456, 155] on p "**********" at bounding box center [506, 126] width 246 height 71
click at [36, 55] on span "Home" at bounding box center [58, 57] width 75 height 8
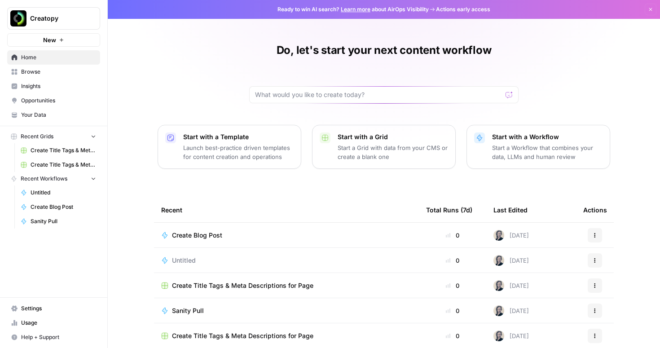
click at [198, 234] on span "Create Blog Post" at bounding box center [197, 235] width 50 height 9
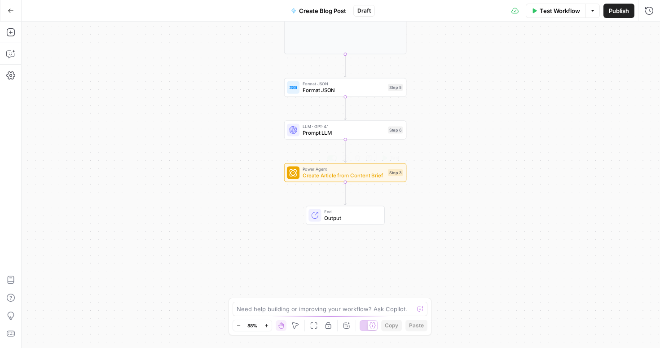
click at [321, 178] on span "Create Article from Content Brief" at bounding box center [343, 175] width 82 height 8
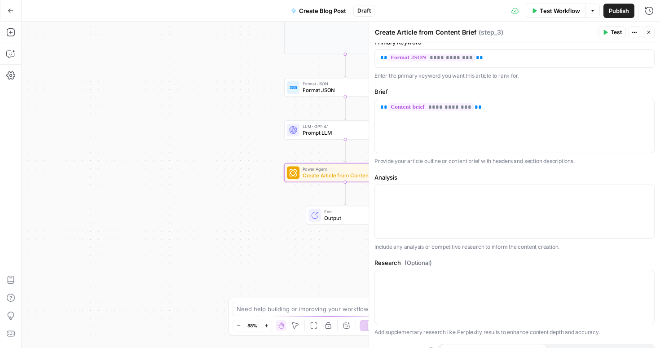
scroll to position [51, 0]
copy p "Provide your article outline or content brief with headers and section descript…"
drag, startPoint x: 375, startPoint y: 159, endPoint x: 588, endPoint y: 158, distance: 213.6
click at [588, 158] on p "Provide your article outline or content brief with headers and section descript…" at bounding box center [514, 159] width 280 height 9
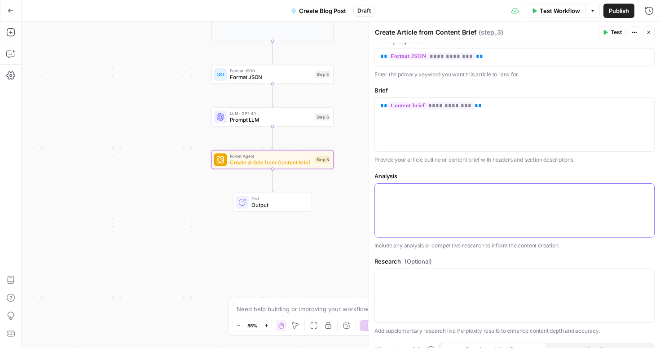
click at [419, 205] on div at bounding box center [514, 210] width 279 height 53
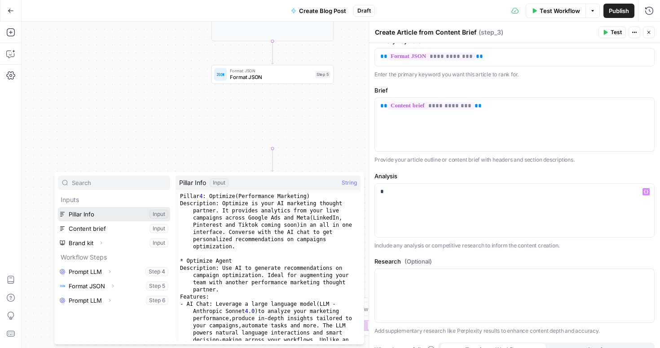
click at [79, 215] on button "Select variable Pillar Info" at bounding box center [114, 214] width 112 height 14
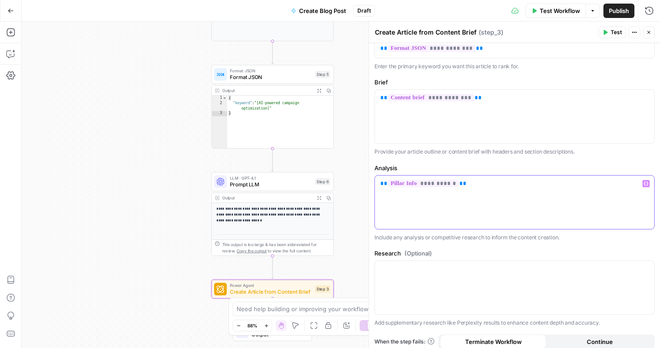
scroll to position [0, 0]
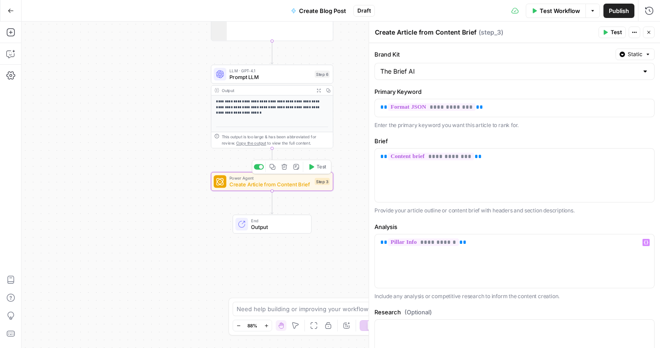
click at [298, 182] on span "Create Article from Content Brief" at bounding box center [270, 184] width 82 height 8
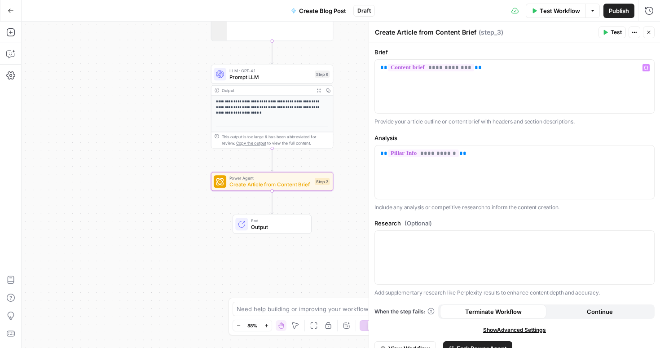
scroll to position [120, 0]
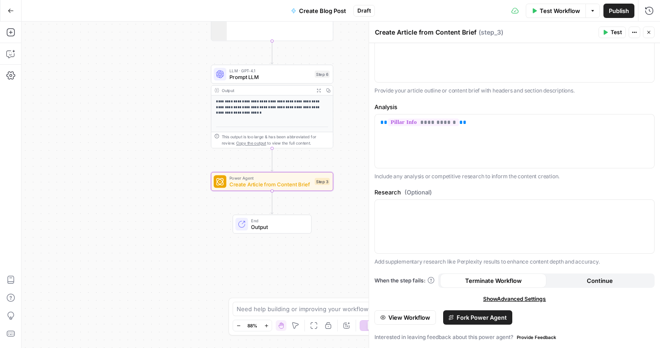
click at [421, 322] on button "View Workflow" at bounding box center [404, 317] width 61 height 14
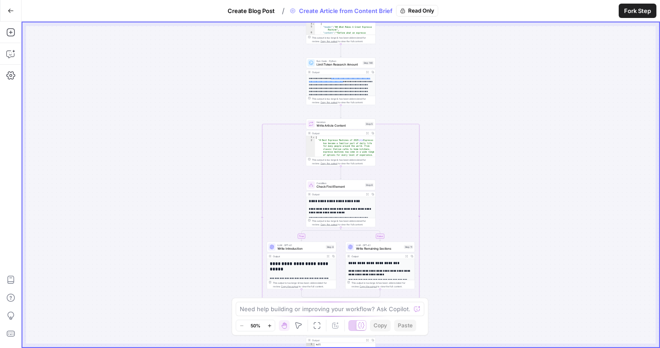
click at [643, 8] on span "Fork Step" at bounding box center [637, 10] width 27 height 9
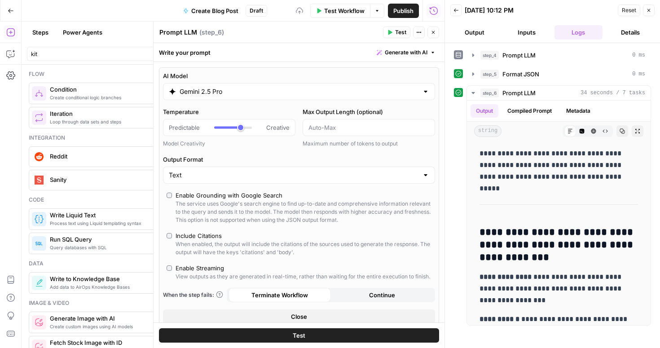
scroll to position [596, 0]
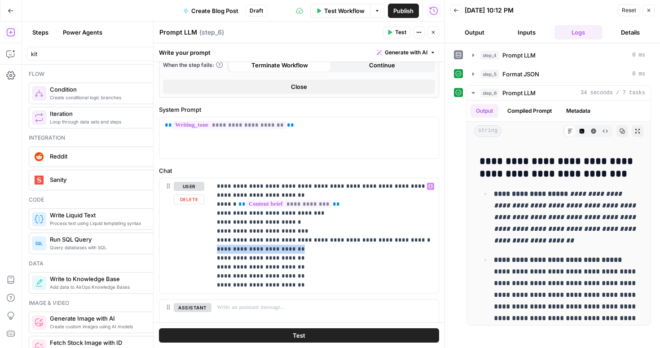
copy p "**********"
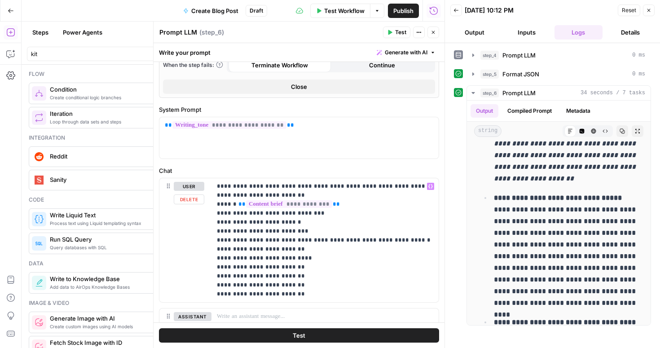
scroll to position [232, 0]
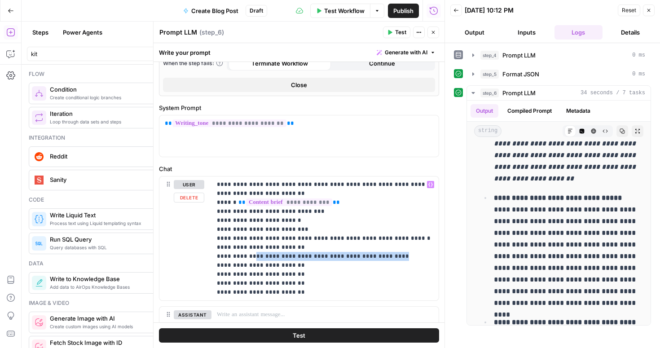
copy p "**********"
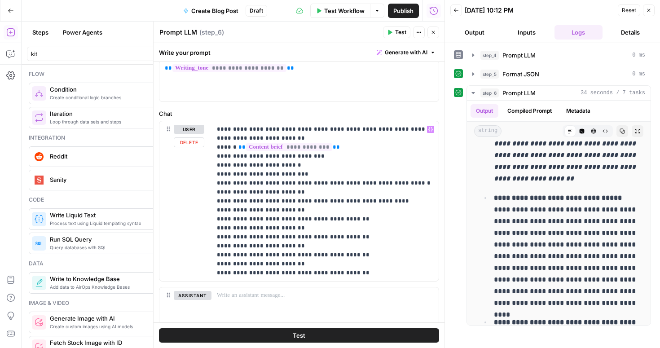
scroll to position [288, 0]
click at [240, 189] on p "**********" at bounding box center [325, 200] width 216 height 153
copy p "**********"
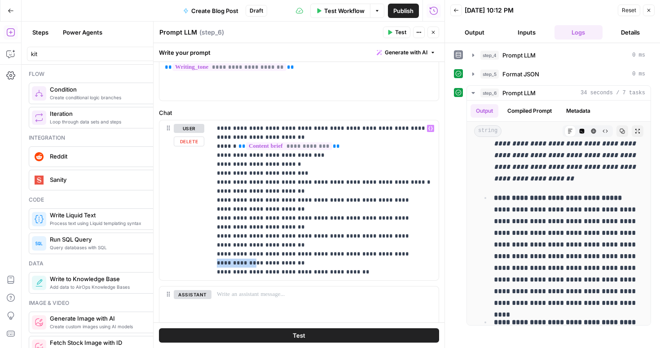
copy p "**********"
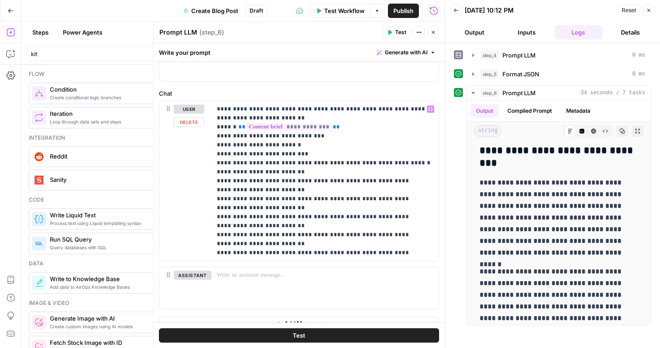
scroll to position [310, 0]
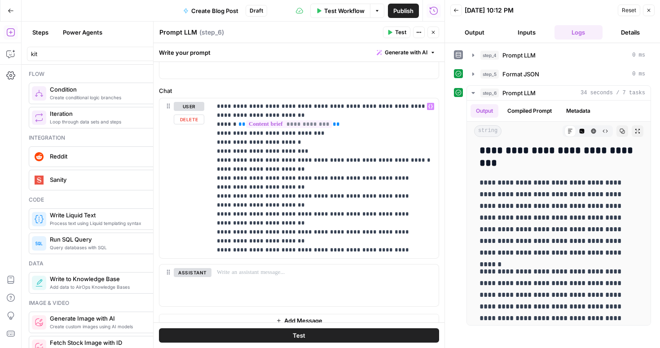
click at [380, 250] on p "**********" at bounding box center [325, 178] width 216 height 153
click at [393, 250] on p "**********" at bounding box center [325, 178] width 216 height 153
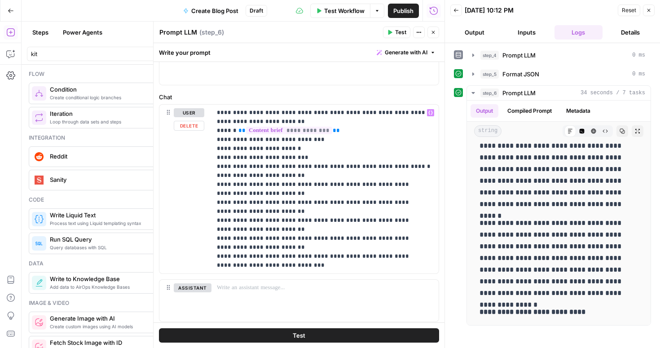
scroll to position [329, 0]
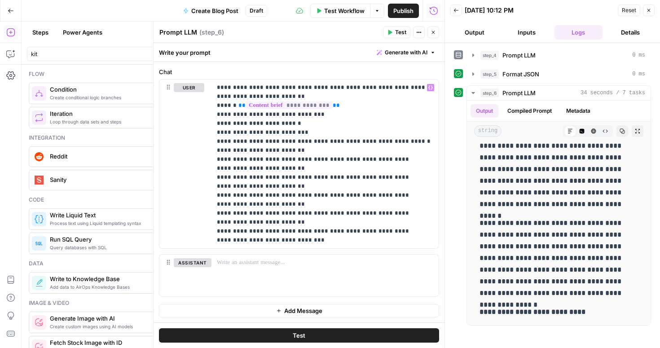
click at [250, 331] on button "Test" at bounding box center [299, 335] width 280 height 14
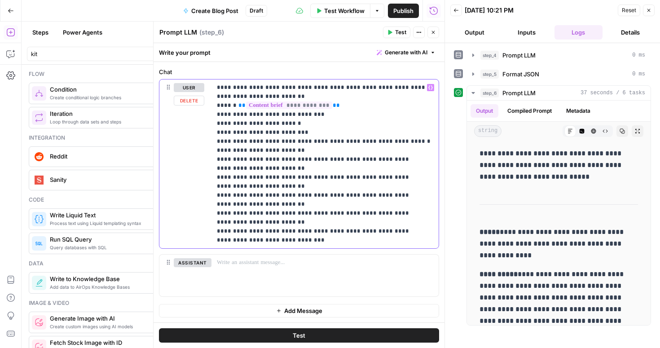
click at [249, 148] on p "**********" at bounding box center [325, 164] width 216 height 162
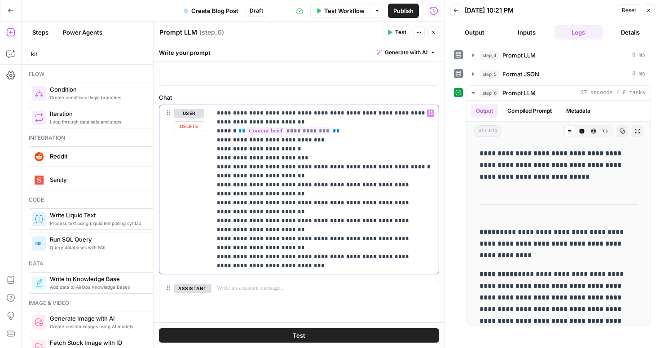
scroll to position [299, 0]
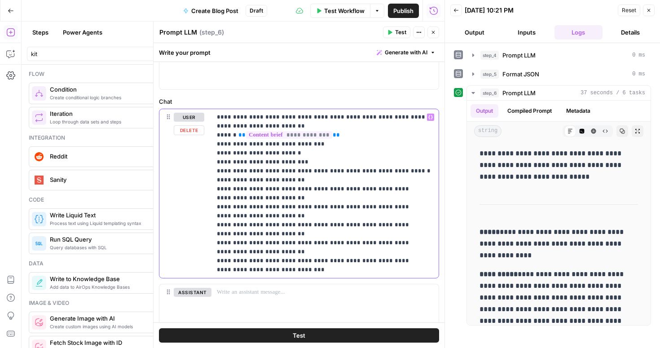
click at [314, 118] on p "**********" at bounding box center [325, 194] width 216 height 162
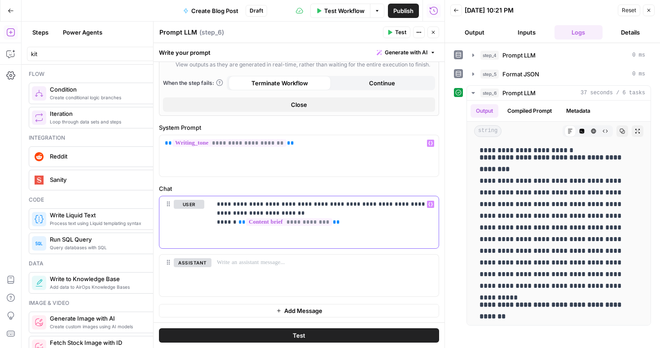
scroll to position [203, 0]
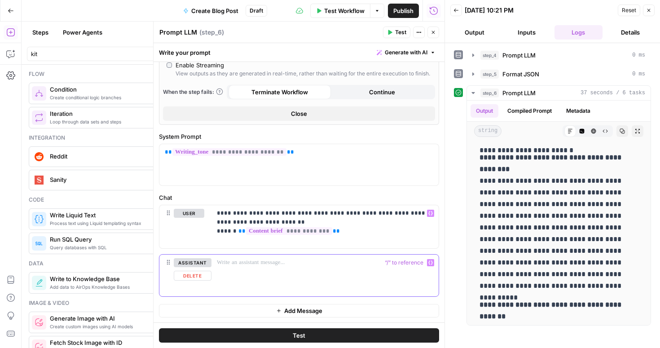
click at [249, 268] on div at bounding box center [324, 274] width 227 height 41
click at [270, 334] on button "Test" at bounding box center [299, 335] width 280 height 14
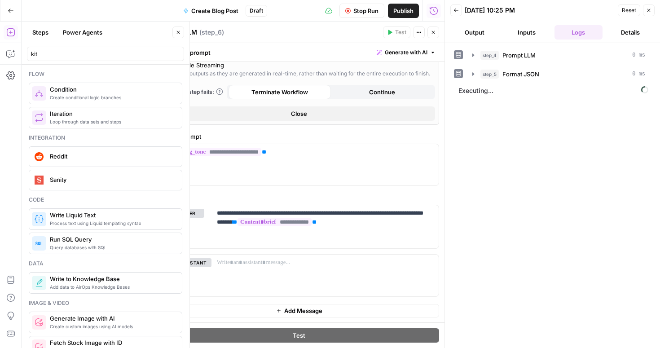
click at [9, 31] on icon "button" at bounding box center [10, 32] width 9 height 9
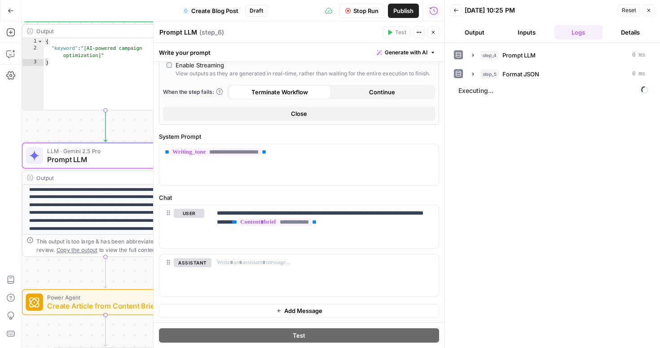
scroll to position [113, 0]
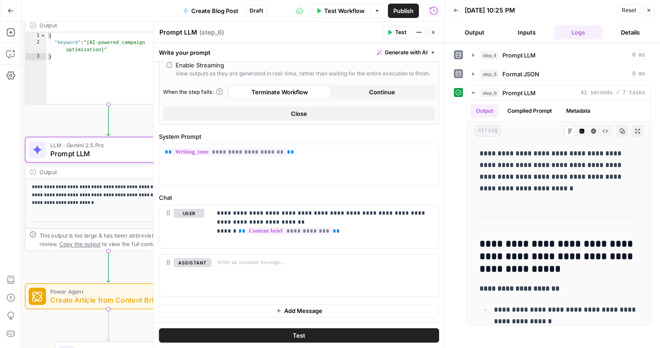
click at [69, 304] on span "Create Article from Content Brief" at bounding box center [106, 299] width 112 height 11
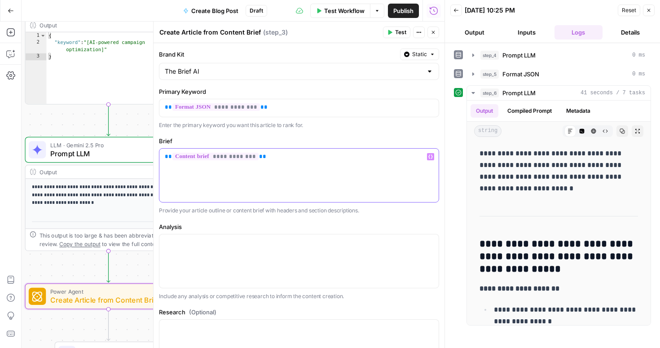
click at [279, 159] on p "**********" at bounding box center [299, 156] width 268 height 9
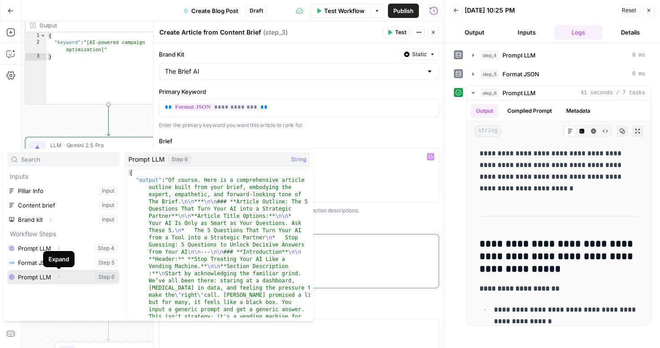
click at [53, 276] on button "Expand" at bounding box center [59, 277] width 12 height 12
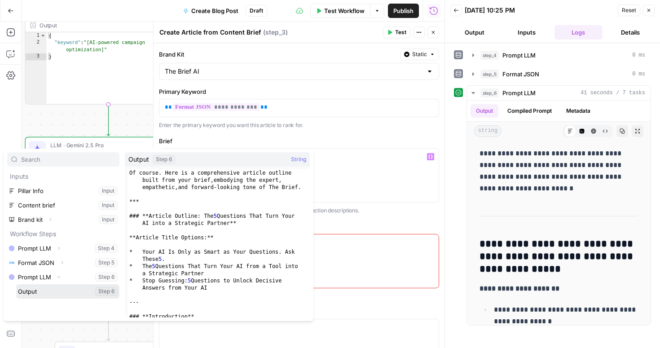
click at [30, 292] on button "Select variable Output" at bounding box center [67, 291] width 103 height 14
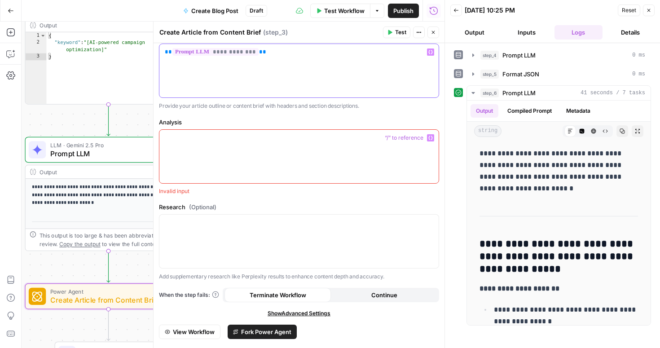
scroll to position [107, 0]
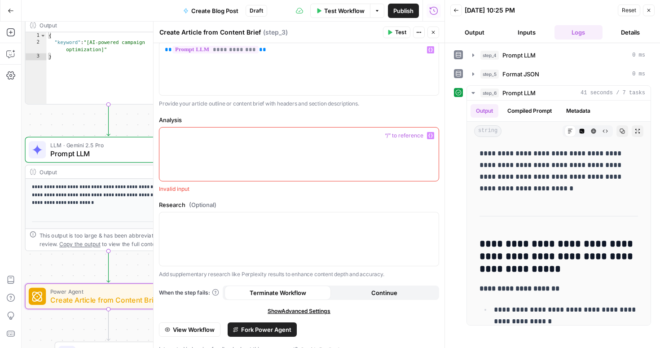
click at [222, 163] on div at bounding box center [298, 153] width 279 height 53
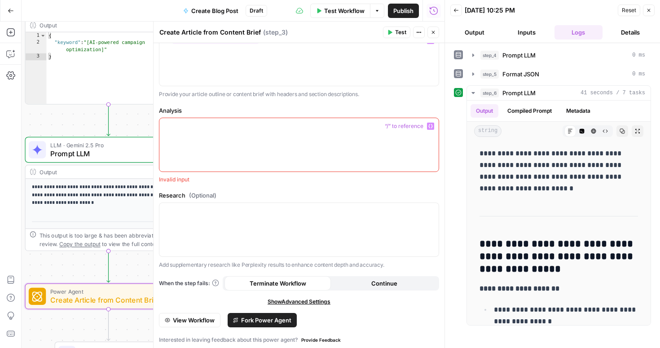
scroll to position [119, 0]
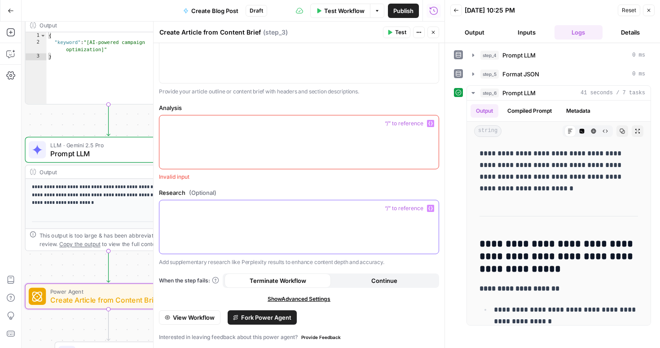
click at [218, 223] on div at bounding box center [298, 226] width 279 height 53
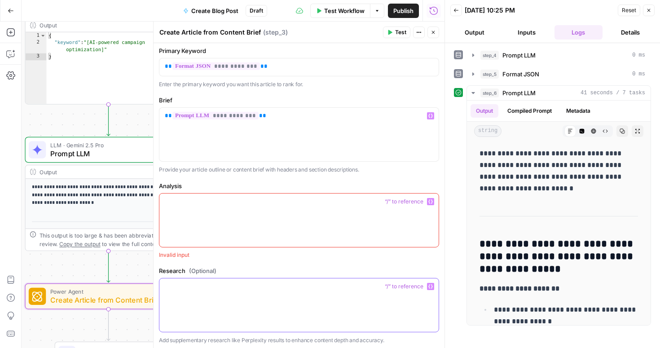
scroll to position [28, 0]
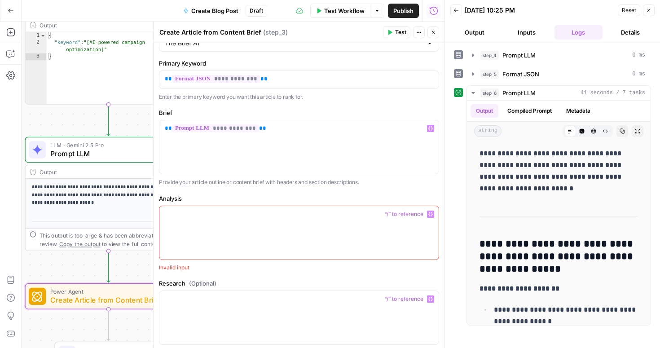
click at [205, 226] on div at bounding box center [298, 232] width 279 height 53
click at [244, 280] on label "Research (Optional)" at bounding box center [299, 283] width 280 height 9
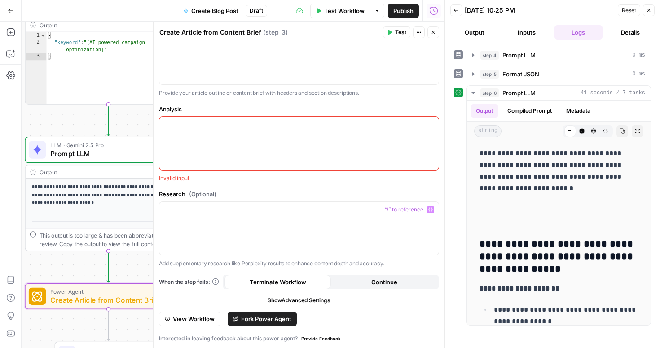
scroll to position [119, 0]
click at [198, 138] on div at bounding box center [298, 141] width 279 height 53
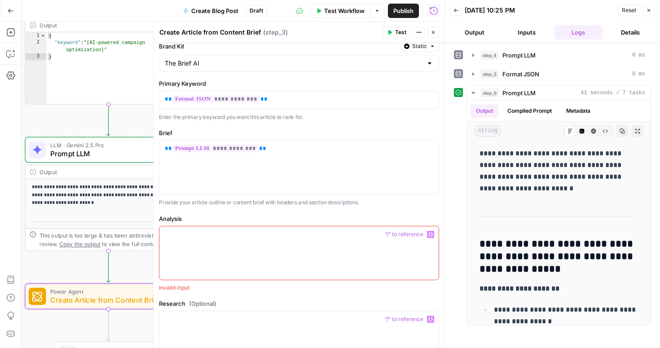
scroll to position [0, 0]
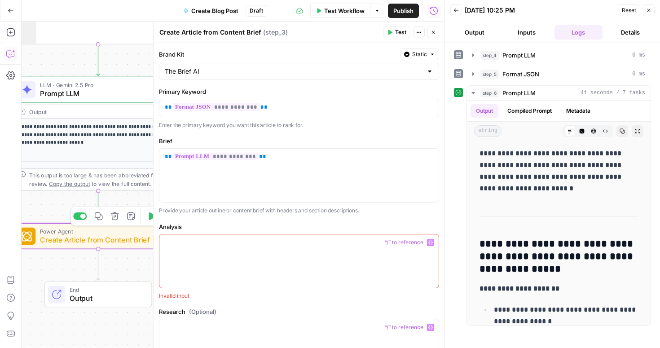
click at [110, 240] on span "Create Article from Content Brief" at bounding box center [96, 239] width 112 height 11
click at [649, 12] on icon "button" at bounding box center [648, 10] width 3 height 3
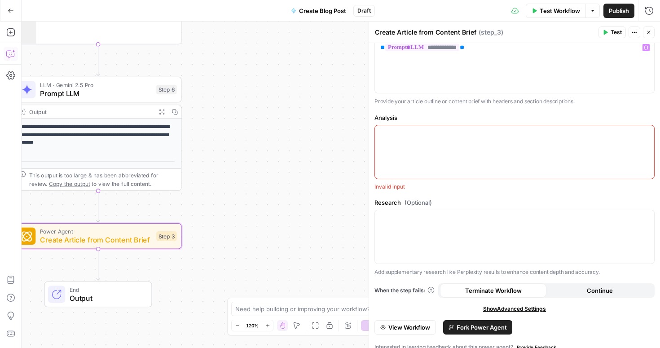
scroll to position [119, 0]
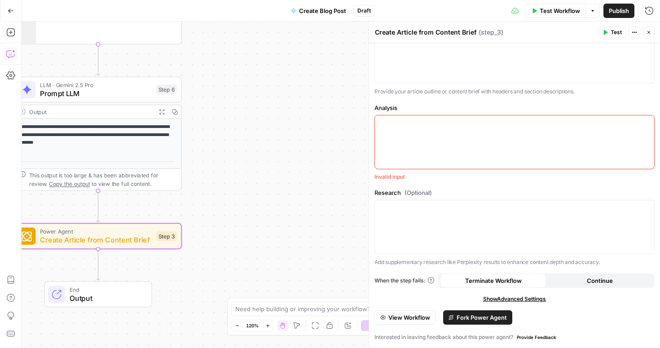
click at [411, 313] on span "View Workflow" at bounding box center [409, 317] width 42 height 9
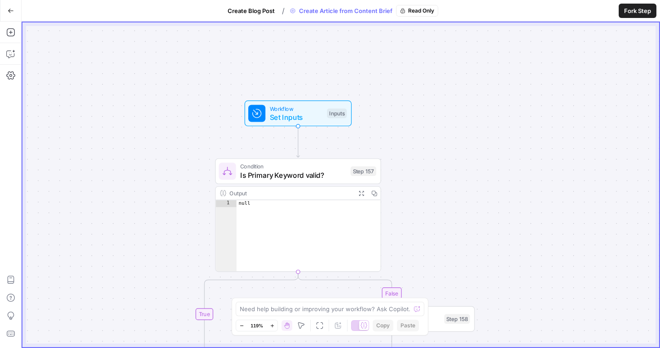
click at [333, 113] on div "Inputs" at bounding box center [337, 113] width 20 height 9
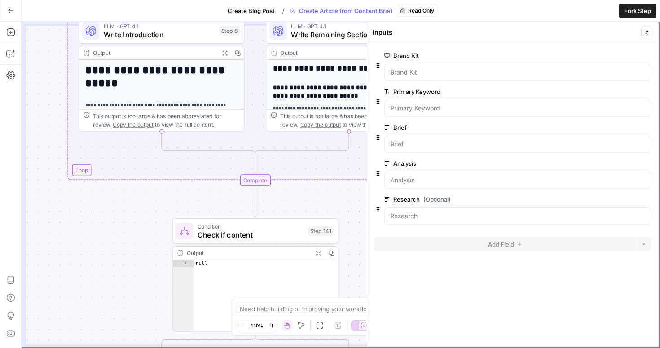
click at [633, 11] on span "Fork Step" at bounding box center [637, 10] width 27 height 9
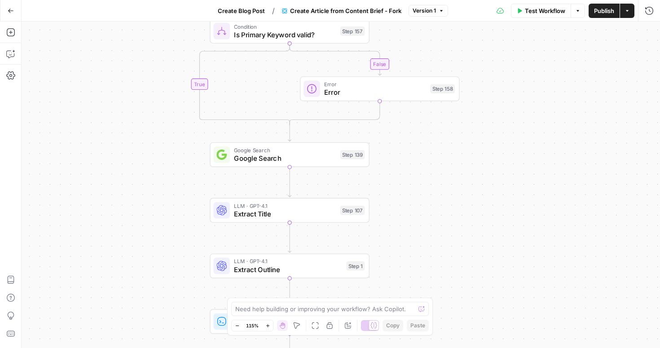
click at [342, 10] on span "Create Article from Content Brief - Fork" at bounding box center [345, 10] width 111 height 9
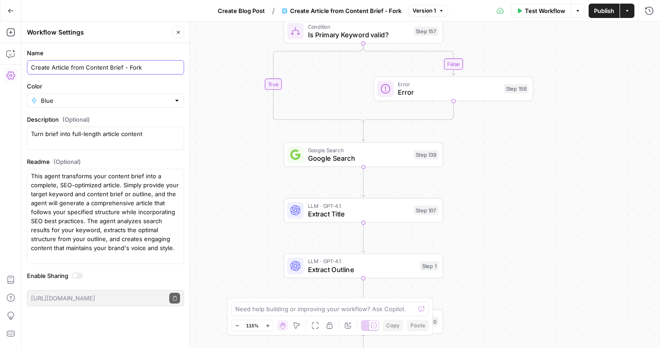
click at [142, 68] on input "Create Article from Content Brief - Fork" at bounding box center [105, 67] width 149 height 9
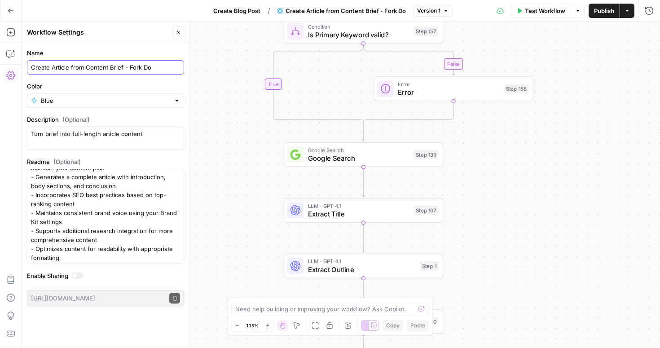
scroll to position [135, 0]
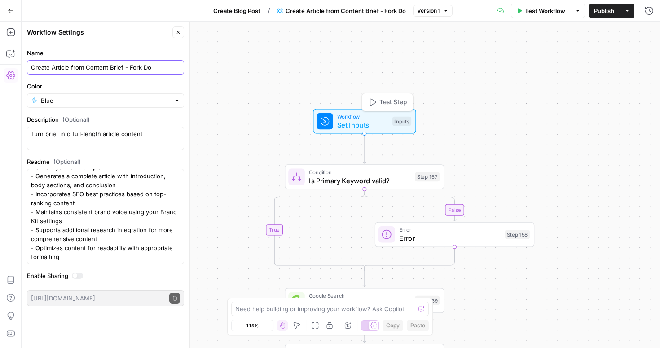
type input "Create Article from Content Brief - Fork Do"
click at [369, 119] on span "Workflow" at bounding box center [362, 116] width 51 height 8
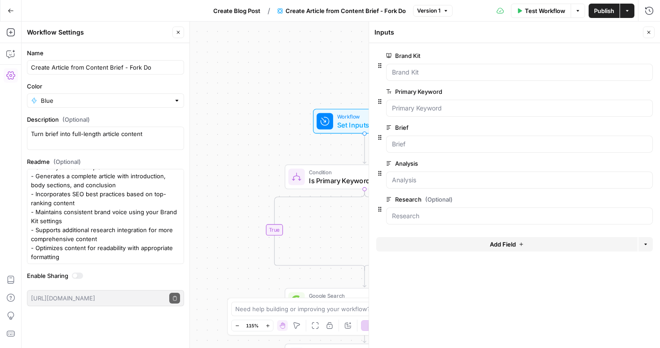
click at [627, 162] on span "edit field" at bounding box center [619, 163] width 20 height 7
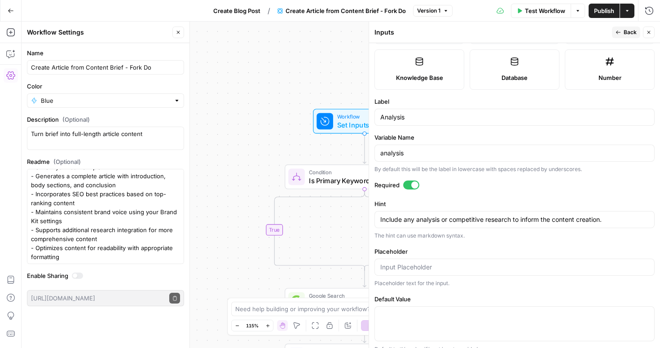
scroll to position [149, 0]
click at [625, 33] on span "Back" at bounding box center [629, 32] width 13 height 8
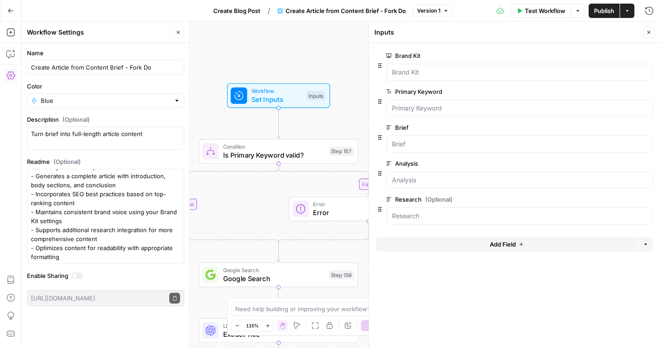
click at [10, 10] on icon "button" at bounding box center [10, 11] width 5 height 4
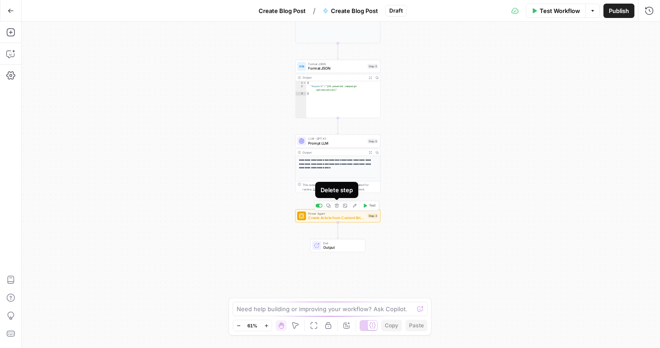
click at [337, 207] on icon "button" at bounding box center [336, 205] width 4 height 4
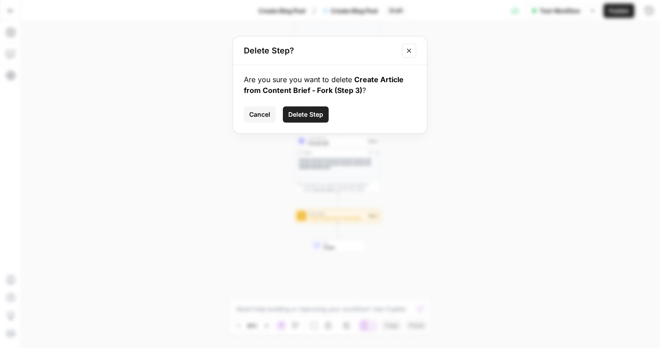
click at [303, 119] on button "Delete Step" at bounding box center [306, 114] width 46 height 16
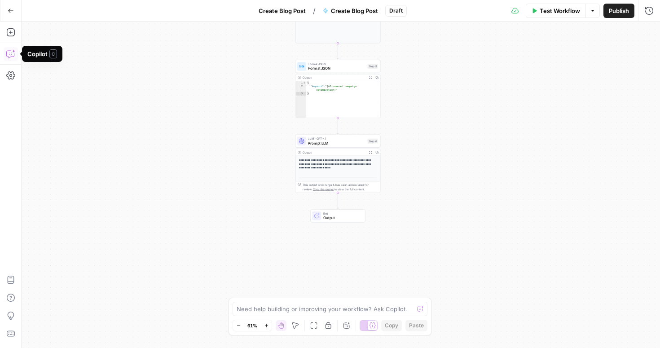
click at [11, 51] on icon "button" at bounding box center [10, 53] width 9 height 9
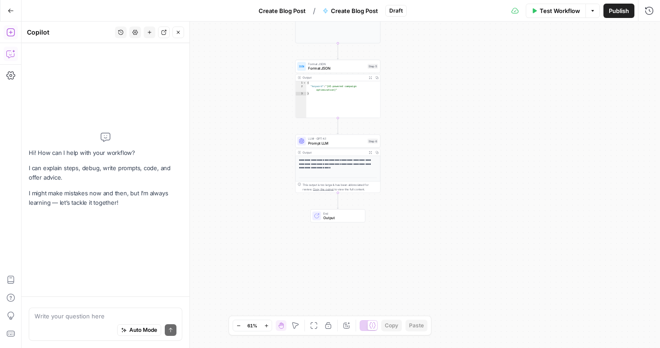
click at [10, 36] on icon "button" at bounding box center [10, 32] width 8 height 8
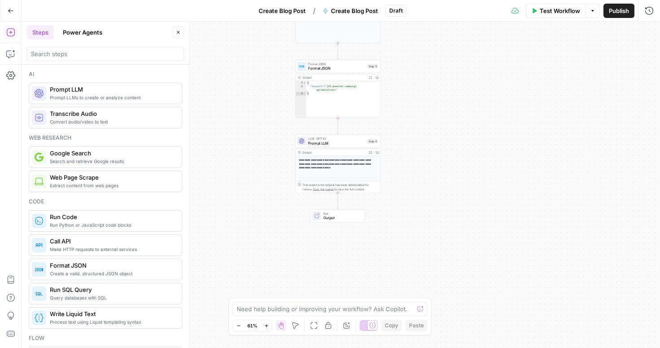
click at [72, 38] on button "Power Agents" at bounding box center [82, 32] width 50 height 14
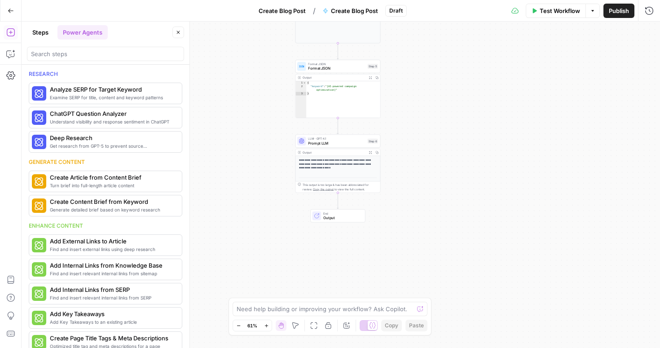
click at [41, 37] on button "Steps" at bounding box center [40, 32] width 27 height 14
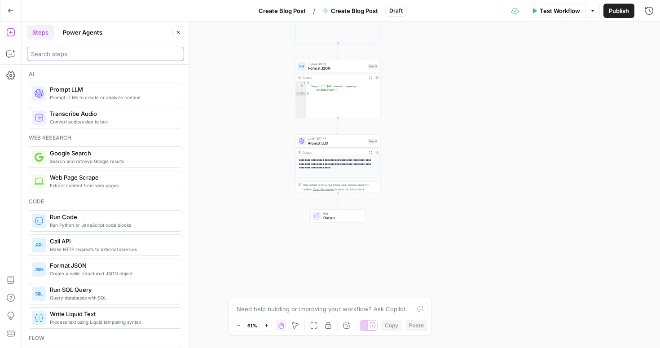
click at [48, 56] on input "search" at bounding box center [105, 53] width 149 height 9
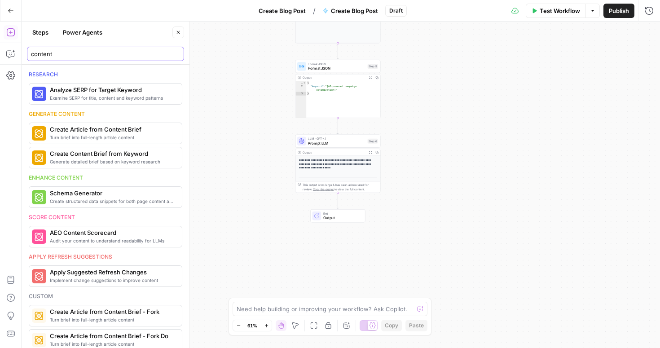
scroll to position [380, 0]
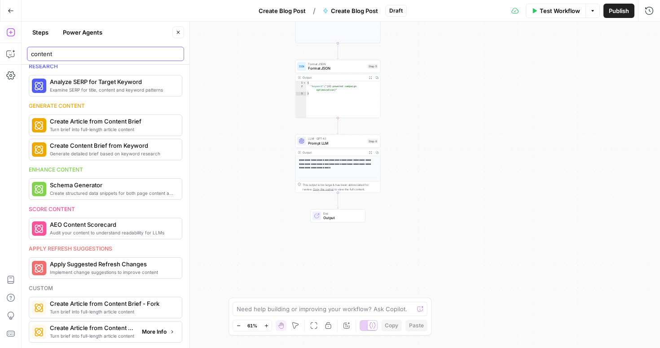
type input "content"
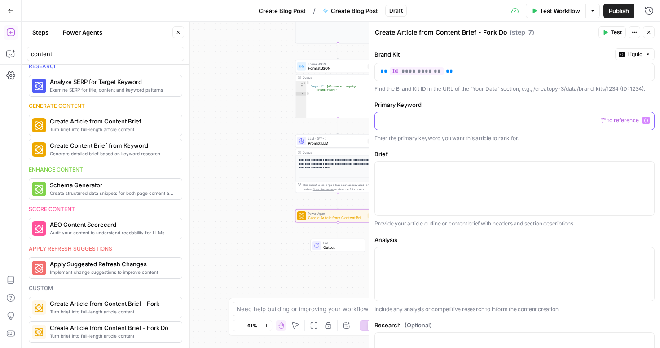
click at [421, 125] on div at bounding box center [514, 121] width 279 height 18
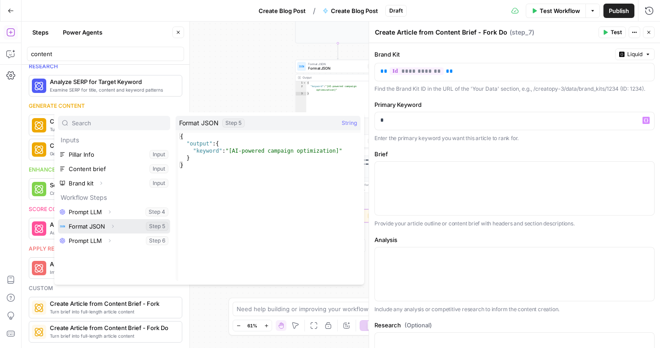
click at [88, 225] on button "Select variable Format JSON" at bounding box center [114, 226] width 112 height 14
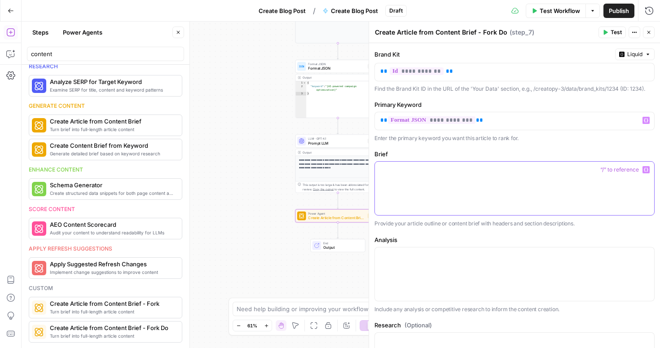
click at [403, 175] on div at bounding box center [514, 188] width 279 height 53
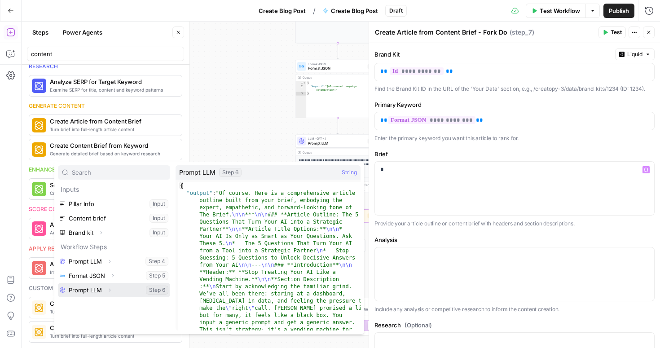
click at [97, 287] on button "Select variable Prompt LLM" at bounding box center [114, 290] width 112 height 14
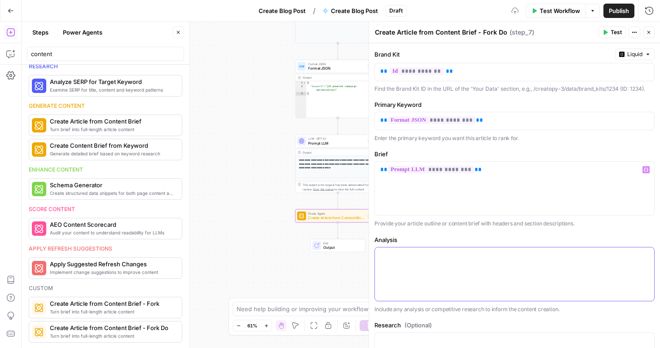
click at [396, 262] on div at bounding box center [514, 273] width 279 height 53
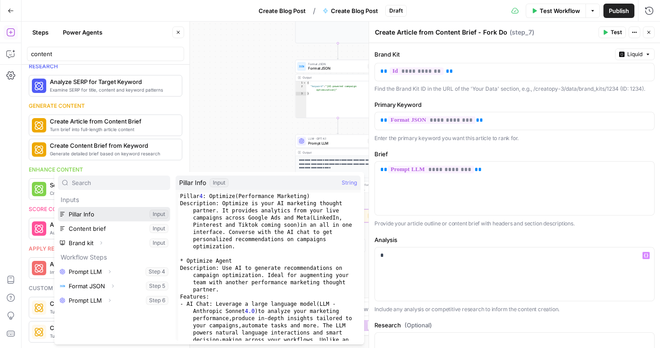
click at [95, 216] on button "Select variable Pillar Info" at bounding box center [114, 214] width 112 height 14
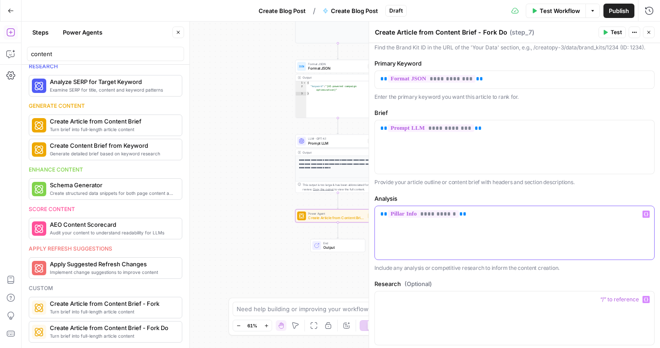
scroll to position [114, 0]
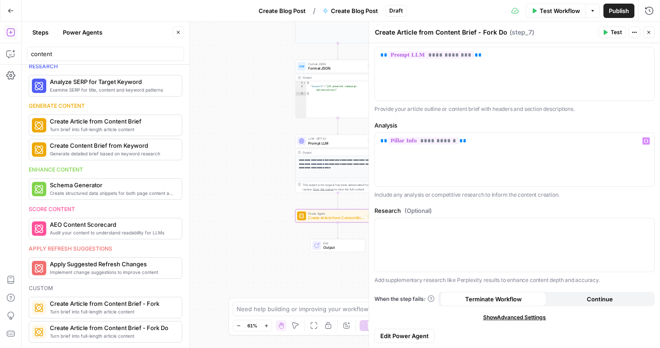
click at [416, 334] on span "Edit Power Agent" at bounding box center [404, 335] width 48 height 9
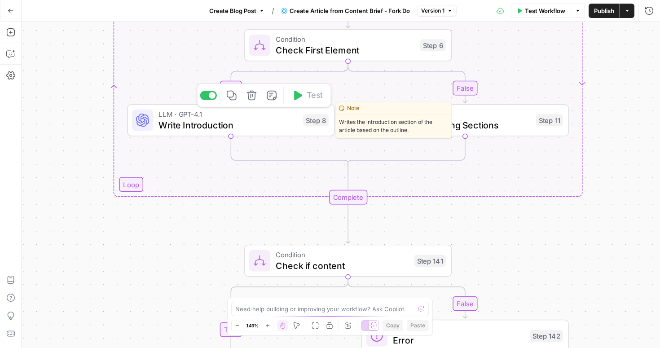
click at [209, 129] on span "Write Introduction" at bounding box center [227, 124] width 139 height 13
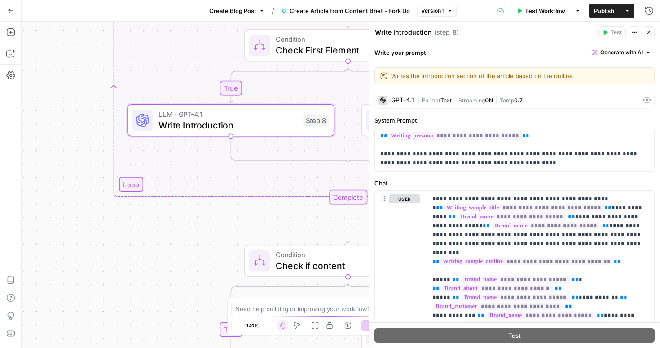
click at [401, 103] on div "GPT-4.1" at bounding box center [402, 100] width 23 height 6
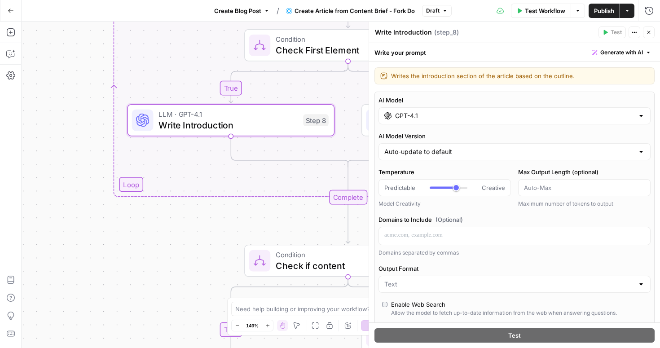
click at [495, 114] on input "GPT-4.1" at bounding box center [514, 115] width 239 height 9
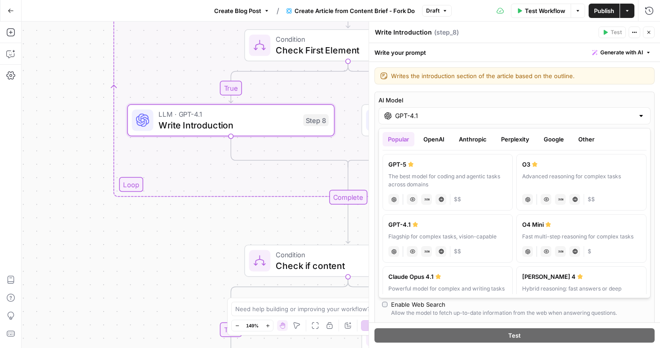
click at [467, 138] on button "Anthropic" at bounding box center [472, 139] width 39 height 14
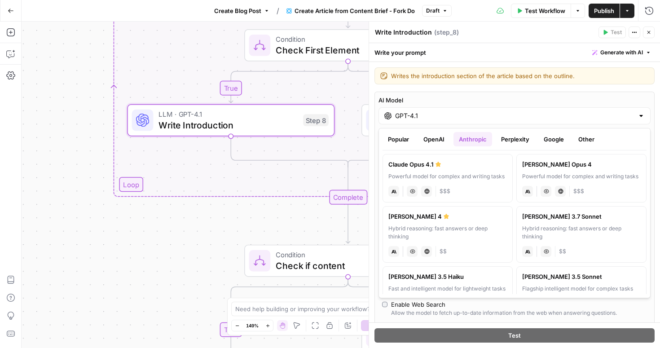
click at [479, 174] on div "Powerful model for complex and writing tasks" at bounding box center [447, 176] width 118 height 8
type input "Claude Opus 4.1"
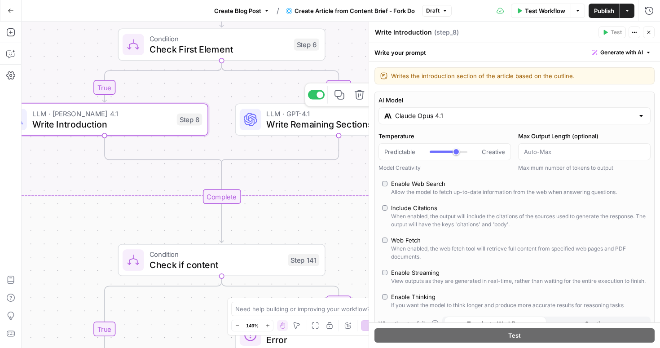
click at [326, 125] on span "Write Remaining Sections" at bounding box center [335, 124] width 138 height 13
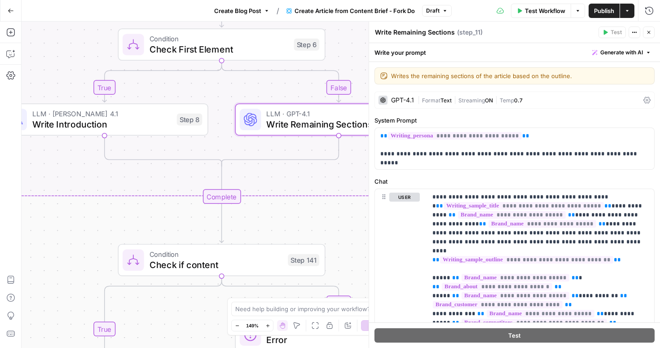
click at [402, 97] on div "GPT-4.1" at bounding box center [402, 100] width 23 height 6
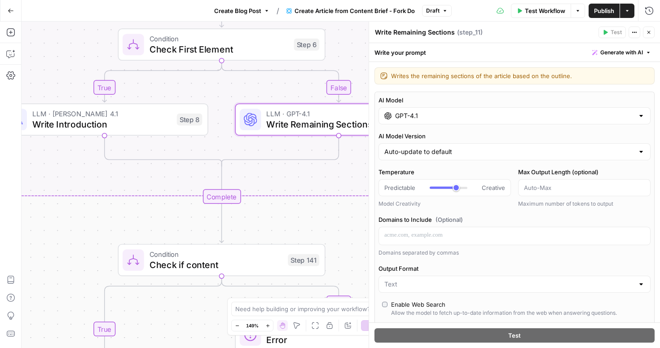
click at [445, 117] on input "GPT-4.1" at bounding box center [514, 115] width 239 height 9
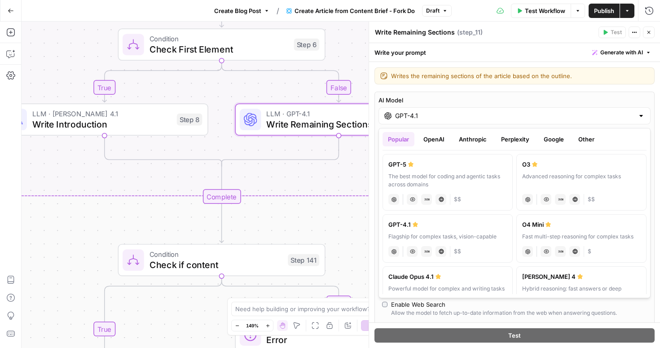
click at [469, 139] on button "Anthropic" at bounding box center [472, 139] width 39 height 14
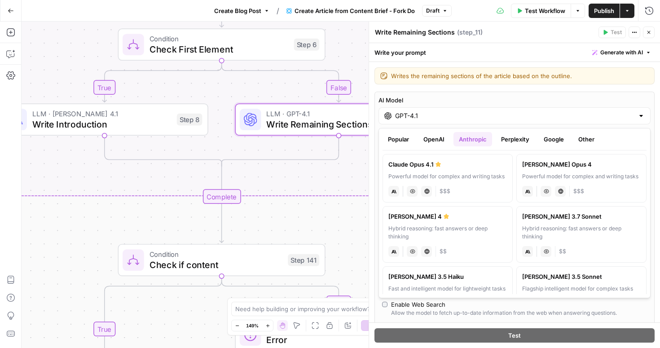
click at [475, 176] on div "Powerful model for complex and writing tasks" at bounding box center [447, 176] width 118 height 8
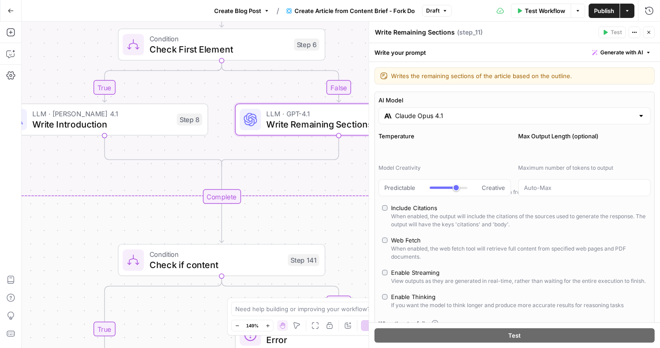
type input "Claude Opus 4.1"
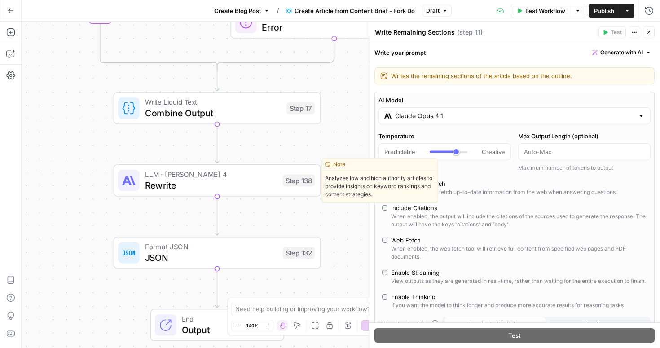
click at [257, 182] on span "Rewrite" at bounding box center [211, 184] width 132 height 13
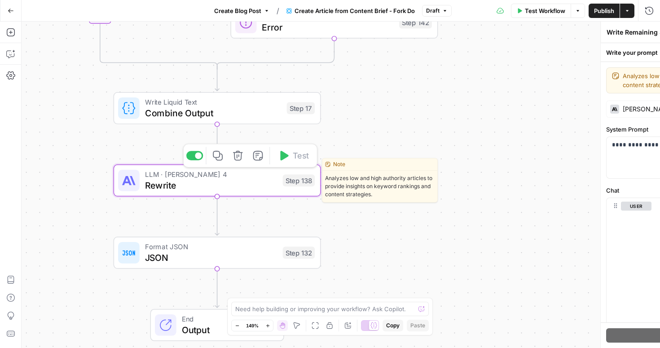
type textarea "Rewrite"
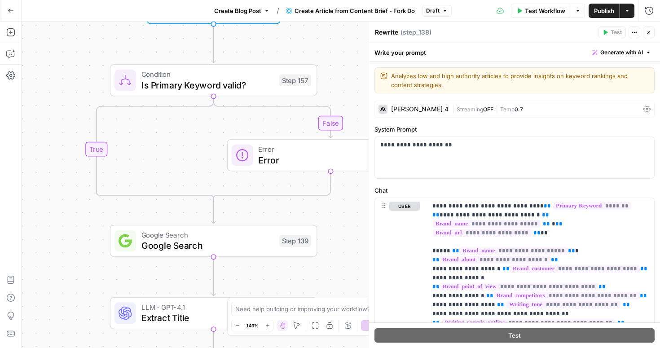
click at [649, 34] on icon "button" at bounding box center [648, 32] width 3 height 3
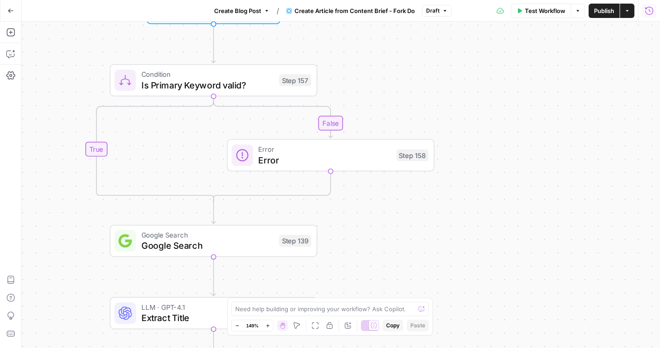
click at [647, 7] on icon "button" at bounding box center [648, 10] width 9 height 9
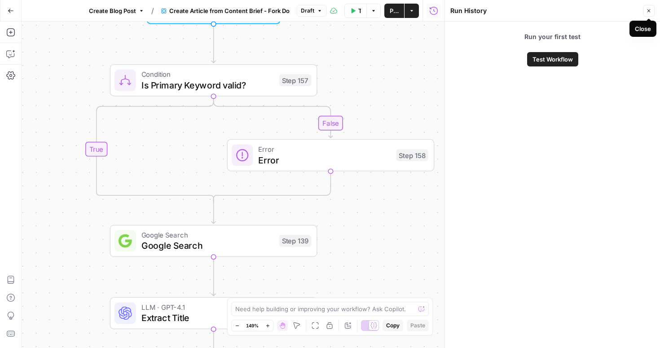
click at [648, 13] on icon "button" at bounding box center [648, 10] width 5 height 5
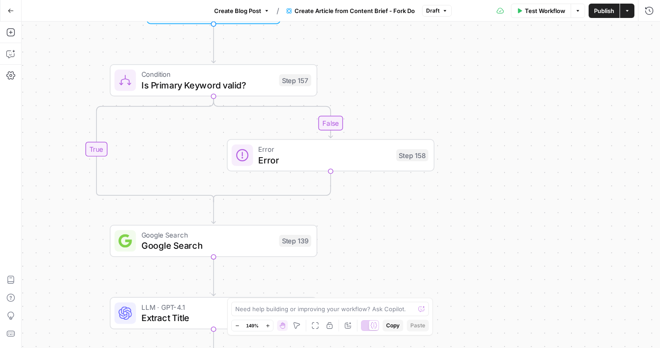
click at [7, 9] on button "Go Back" at bounding box center [11, 11] width 16 height 16
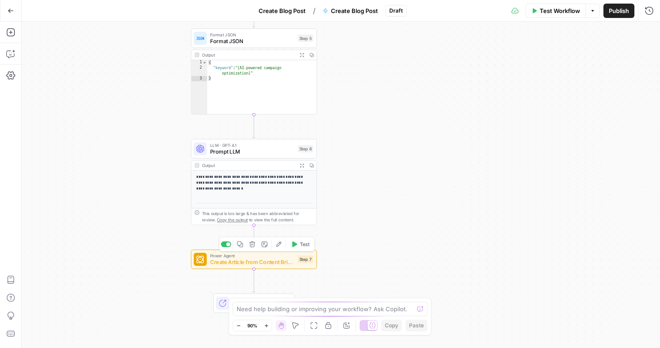
click at [254, 267] on div "Power Agent Create Article from Content Brief - Fork Do Step 7 Copy step Delete…" at bounding box center [254, 259] width 126 height 19
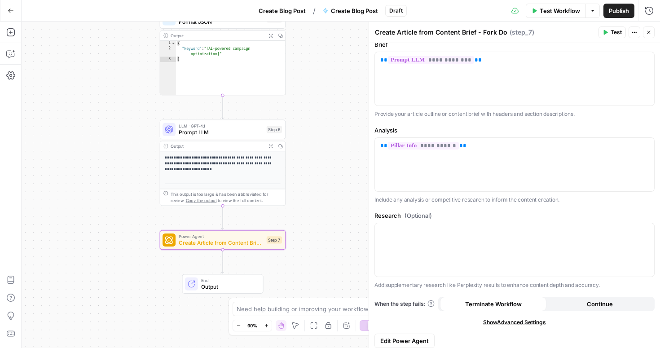
scroll to position [114, 0]
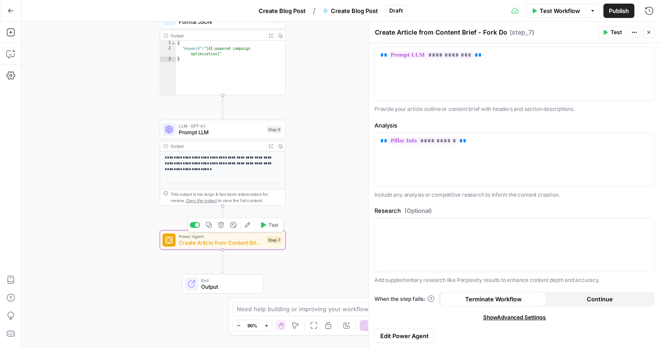
click at [266, 232] on div "Power Agent Create Article from Content Brief - Fork Do Step 7 Copy step Delete…" at bounding box center [223, 239] width 126 height 19
click at [265, 227] on icon "button" at bounding box center [262, 225] width 6 height 6
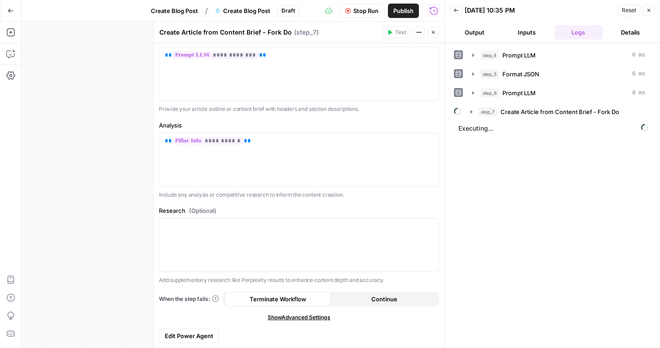
click at [433, 35] on icon "button" at bounding box center [432, 32] width 5 height 5
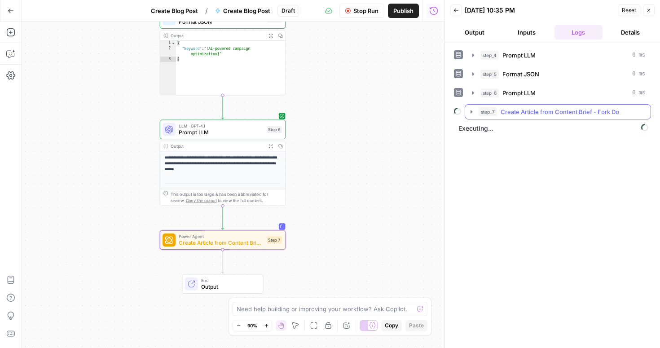
click at [472, 113] on icon "button" at bounding box center [471, 111] width 7 height 7
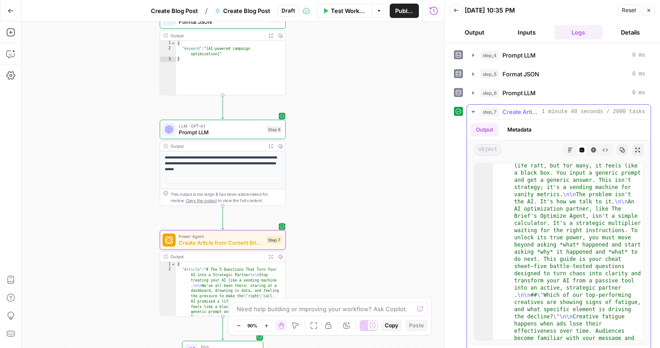
scroll to position [61, 0]
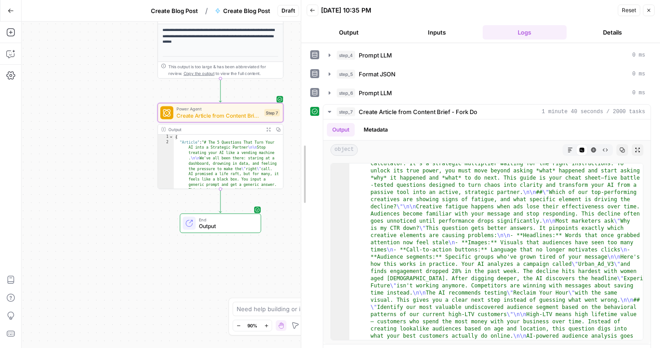
drag, startPoint x: 443, startPoint y: 223, endPoint x: 152, endPoint y: 228, distance: 290.8
click at [152, 228] on body "**********" at bounding box center [330, 174] width 660 height 348
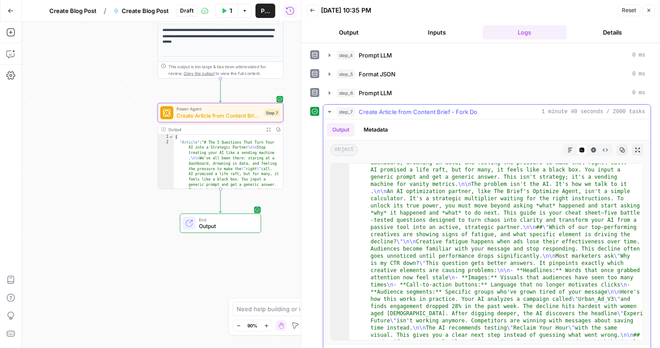
scroll to position [0, 0]
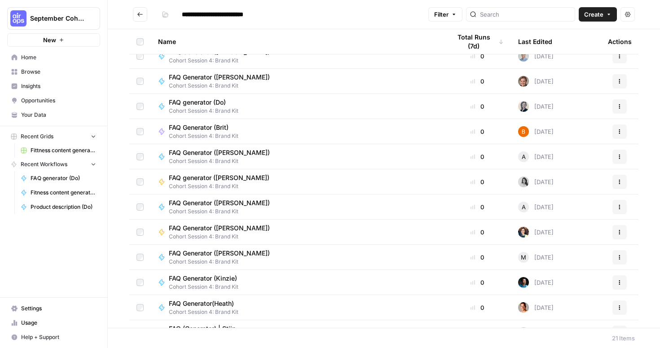
scroll to position [210, 0]
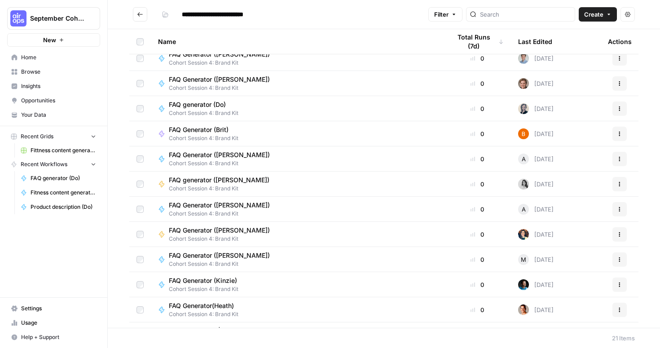
click at [221, 112] on span "Cohort Session 4: Brand Kit" at bounding box center [204, 113] width 70 height 8
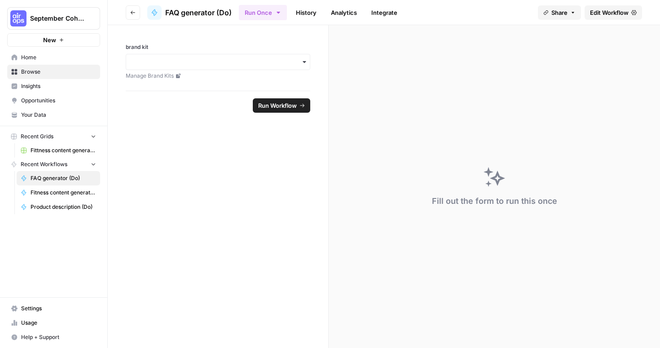
click at [600, 9] on span "Edit Workflow" at bounding box center [609, 12] width 39 height 9
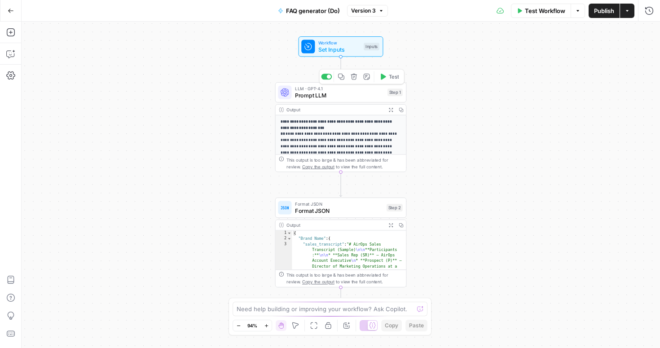
click at [340, 92] on span "Prompt LLM" at bounding box center [339, 95] width 89 height 9
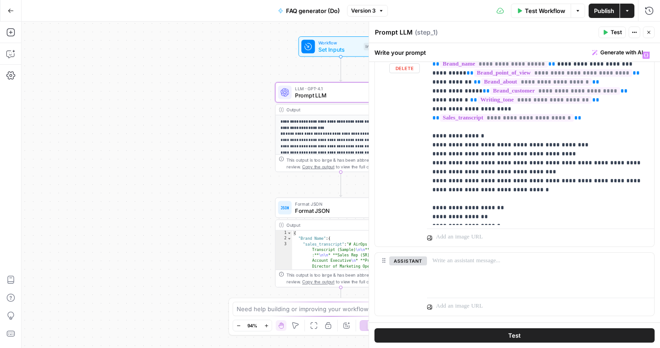
scroll to position [137, 0]
